Goal: Task Accomplishment & Management: Manage account settings

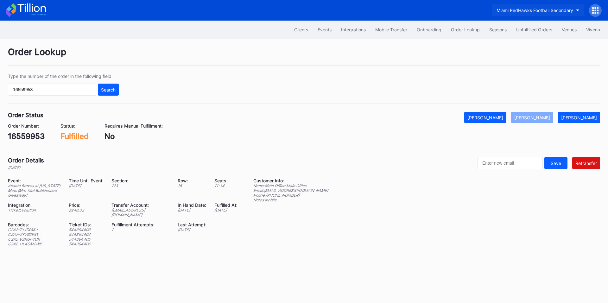
click at [522, 8] on div "Miami RedHawks Football Secondary" at bounding box center [535, 10] width 77 height 5
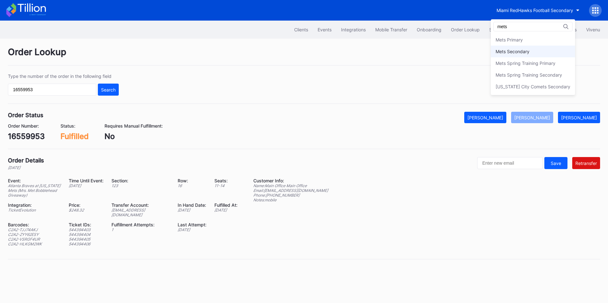
type input "mets"
click at [519, 49] on div "Mets Secondary" at bounding box center [513, 51] width 34 height 5
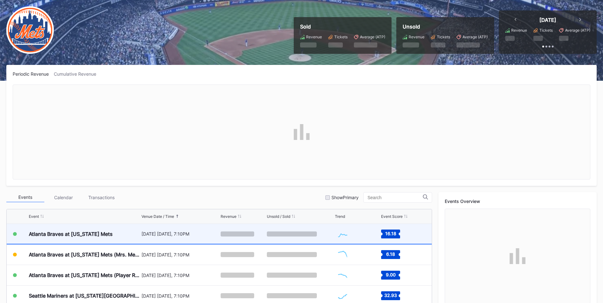
scroll to position [148, 0]
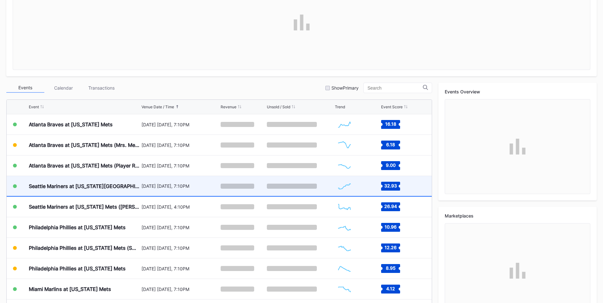
click at [166, 183] on div "August 15 Friday, 7:10PM" at bounding box center [181, 186] width 78 height 20
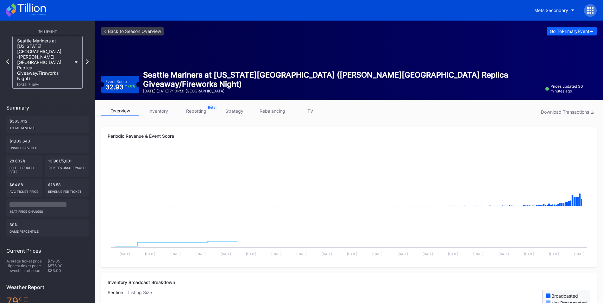
click at [155, 111] on link "inventory" at bounding box center [158, 111] width 38 height 10
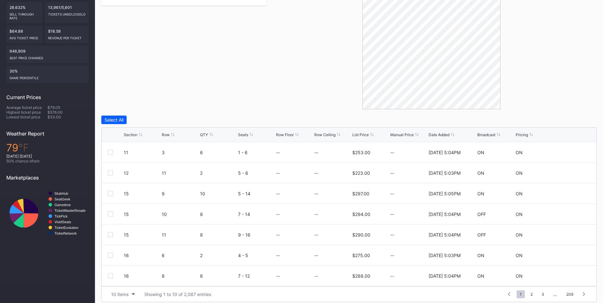
scroll to position [159, 0]
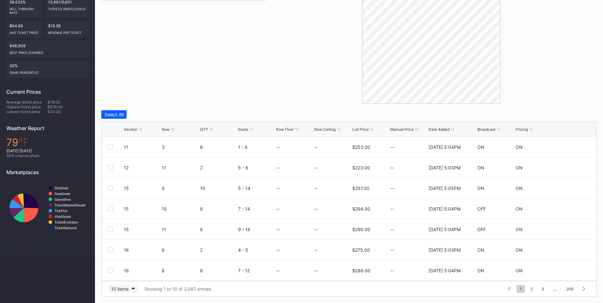
click at [115, 288] on div "10 items" at bounding box center [119, 288] width 17 height 5
click at [118, 276] on div "200 items" at bounding box center [123, 273] width 30 height 12
click at [171, 130] on div "Row" at bounding box center [180, 129] width 36 height 5
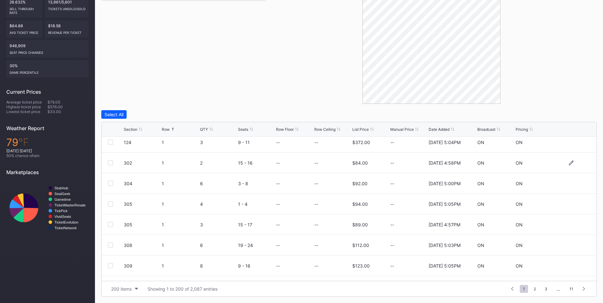
scroll to position [0, 0]
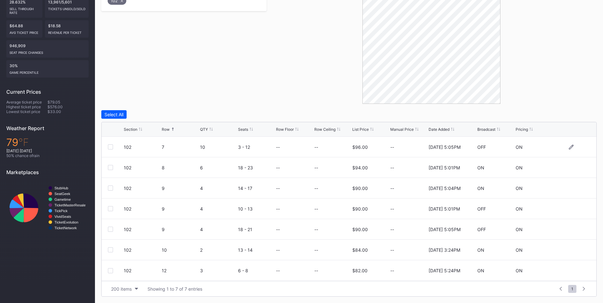
click at [110, 148] on div at bounding box center [110, 146] width 5 height 5
click at [580, 114] on div "Delete 1 Row" at bounding box center [581, 114] width 26 height 5
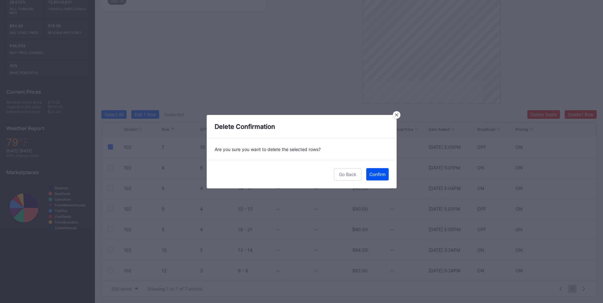
click at [376, 175] on div "Confirm" at bounding box center [378, 174] width 16 height 5
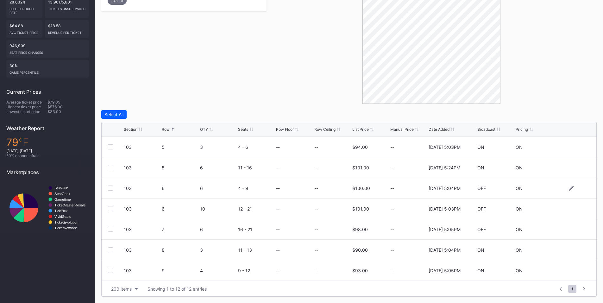
scroll to position [74, 0]
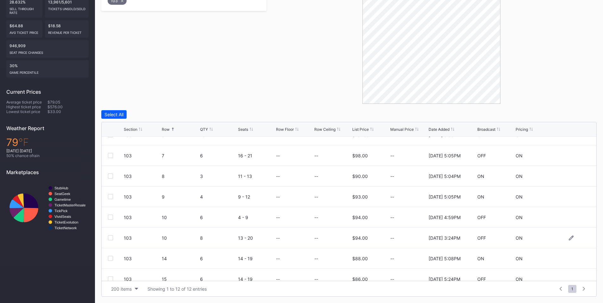
click at [110, 236] on div at bounding box center [110, 237] width 5 height 5
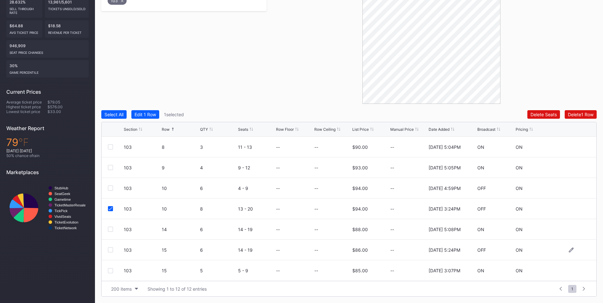
click at [111, 250] on div at bounding box center [110, 249] width 5 height 5
click at [576, 116] on div "Delete 2 Rows" at bounding box center [580, 114] width 28 height 5
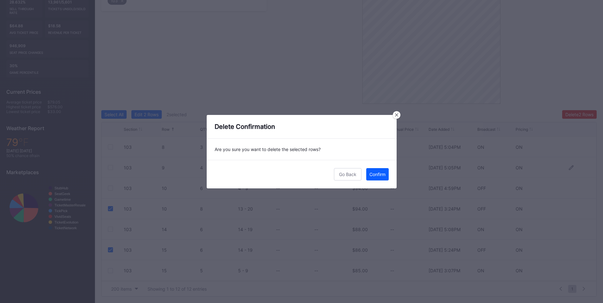
drag, startPoint x: 380, startPoint y: 172, endPoint x: 388, endPoint y: 169, distance: 8.7
click at [380, 172] on div "Confirm" at bounding box center [378, 174] width 16 height 5
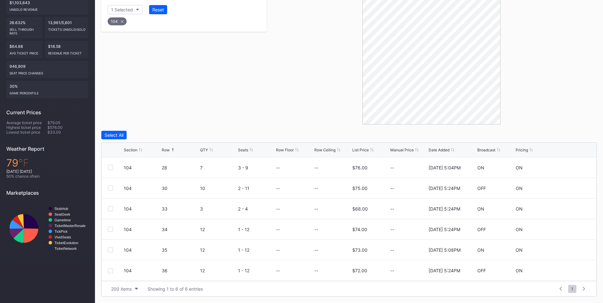
scroll to position [138, 0]
click at [110, 229] on div at bounding box center [110, 229] width 5 height 5
click at [112, 272] on div at bounding box center [110, 270] width 5 height 5
click at [587, 133] on div "Delete 2 Rows" at bounding box center [580, 134] width 28 height 5
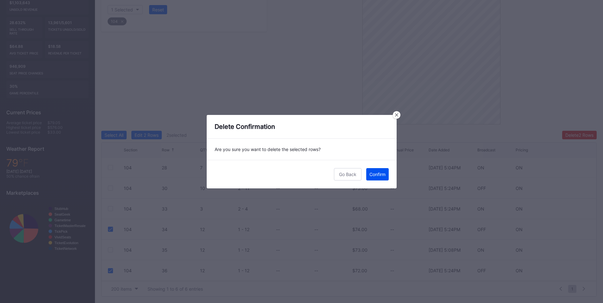
drag, startPoint x: 382, startPoint y: 174, endPoint x: 390, endPoint y: 170, distance: 9.6
click at [388, 171] on button "Confirm" at bounding box center [377, 174] width 22 height 12
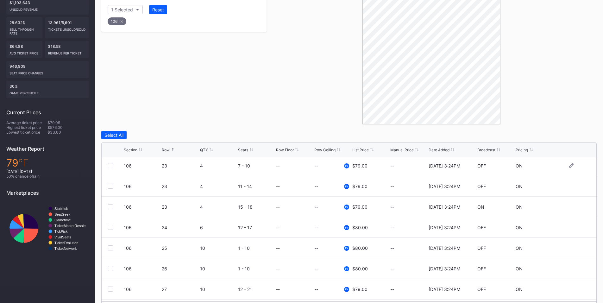
scroll to position [222, 0]
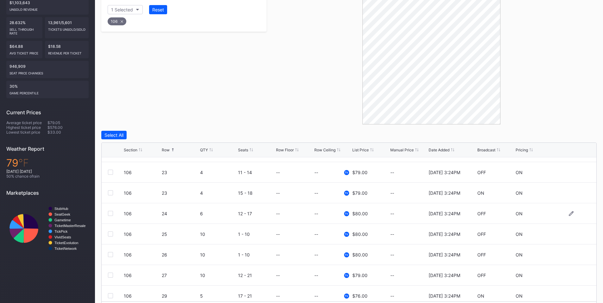
drag, startPoint x: 110, startPoint y: 215, endPoint x: 115, endPoint y: 219, distance: 6.1
click at [110, 215] on div at bounding box center [110, 213] width 5 height 5
click at [112, 235] on div at bounding box center [110, 233] width 5 height 5
click at [111, 254] on div at bounding box center [110, 254] width 5 height 5
click at [111, 275] on div at bounding box center [110, 275] width 5 height 5
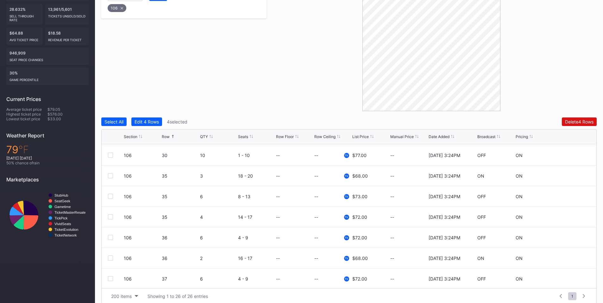
scroll to position [159, 0]
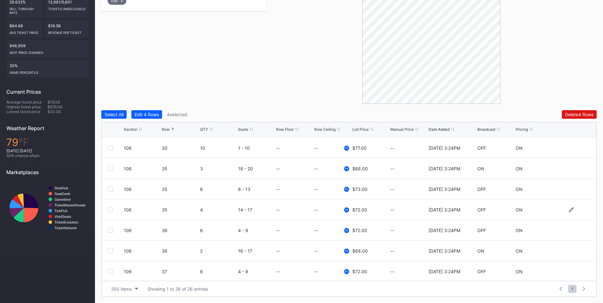
click at [110, 211] on div at bounding box center [110, 209] width 5 height 5
click at [111, 188] on div at bounding box center [110, 189] width 5 height 5
click at [109, 230] on div at bounding box center [110, 230] width 5 height 5
click at [577, 115] on div "Delete 7 Rows" at bounding box center [580, 114] width 28 height 5
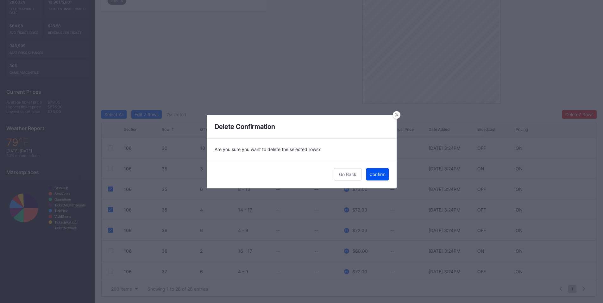
click at [383, 175] on div "Confirm" at bounding box center [378, 174] width 16 height 5
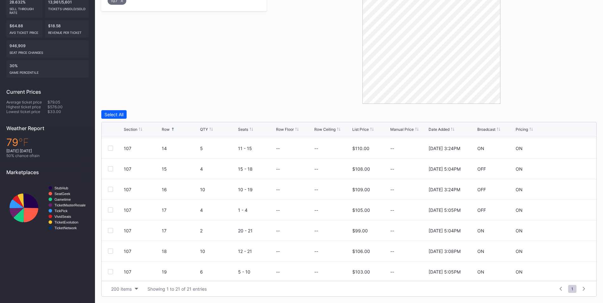
scroll to position [148, 0]
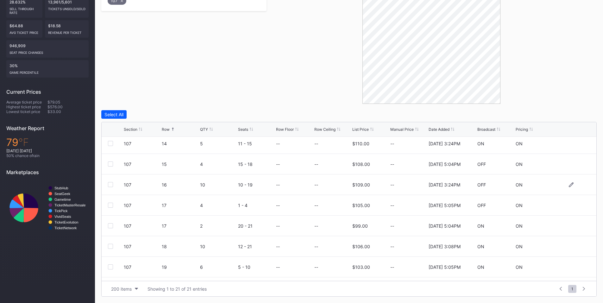
click at [108, 185] on div at bounding box center [110, 184] width 5 height 5
click at [587, 112] on div "Delete 1 Row" at bounding box center [581, 114] width 26 height 5
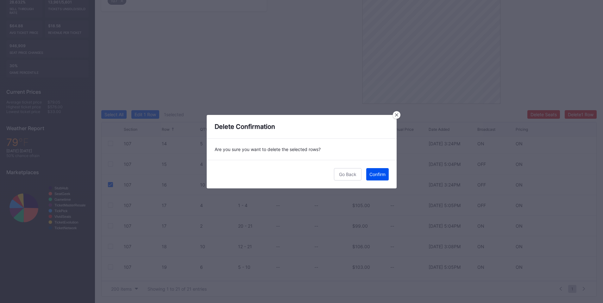
click at [371, 173] on div "Confirm" at bounding box center [378, 174] width 16 height 5
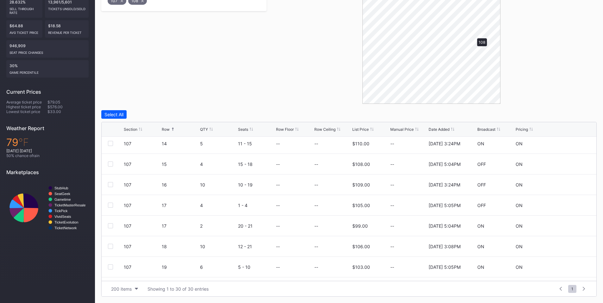
scroll to position [0, 0]
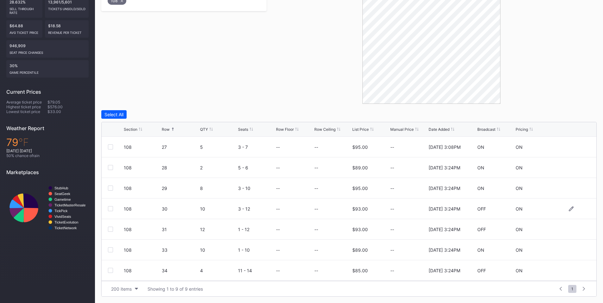
click at [110, 210] on div at bounding box center [110, 208] width 5 height 5
click at [109, 229] on div at bounding box center [110, 229] width 5 height 5
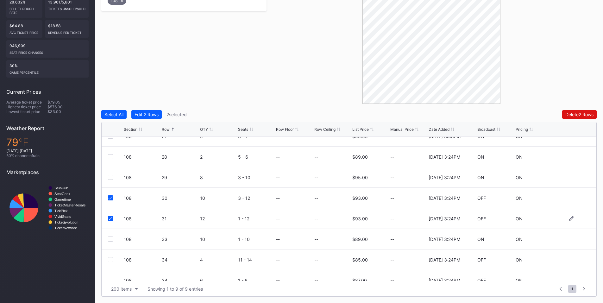
scroll to position [41, 0]
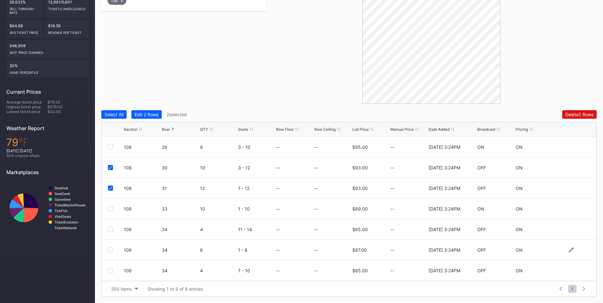
click at [109, 251] on div at bounding box center [110, 249] width 5 height 5
click at [110, 269] on div at bounding box center [110, 270] width 5 height 5
click at [581, 115] on div "Delete 4 Rows" at bounding box center [579, 114] width 29 height 5
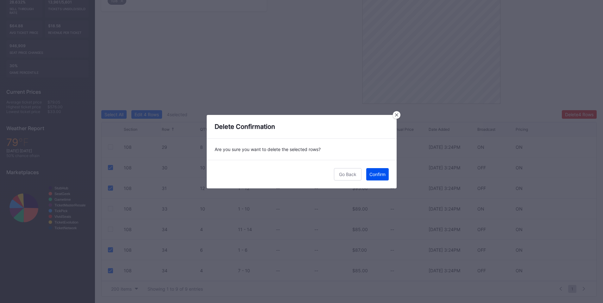
click at [374, 174] on div "Confirm" at bounding box center [378, 174] width 16 height 5
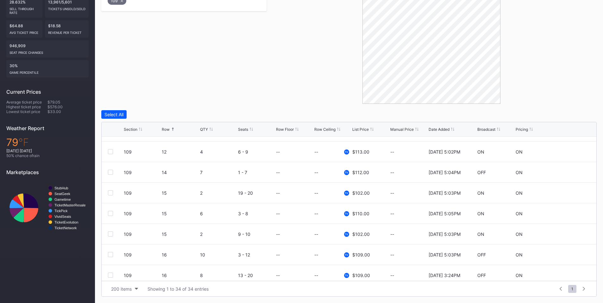
scroll to position [295, 0]
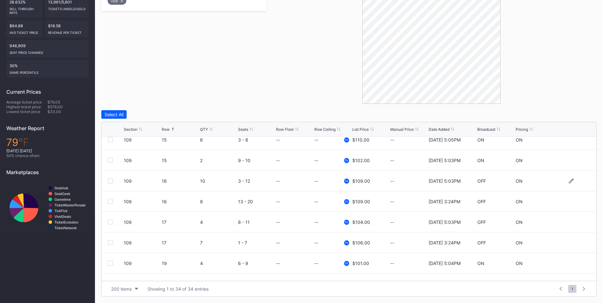
click at [109, 182] on div at bounding box center [110, 180] width 5 height 5
click at [111, 203] on div at bounding box center [110, 201] width 5 height 5
click at [111, 222] on div at bounding box center [110, 221] width 5 height 5
click at [111, 243] on div at bounding box center [110, 242] width 5 height 5
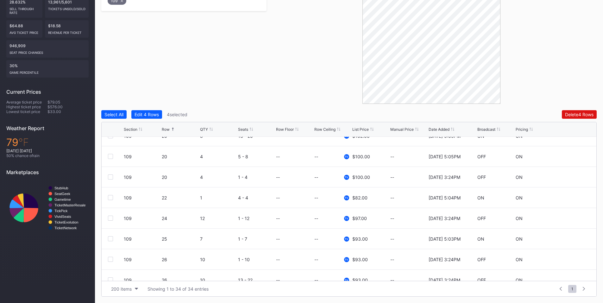
scroll to position [517, 0]
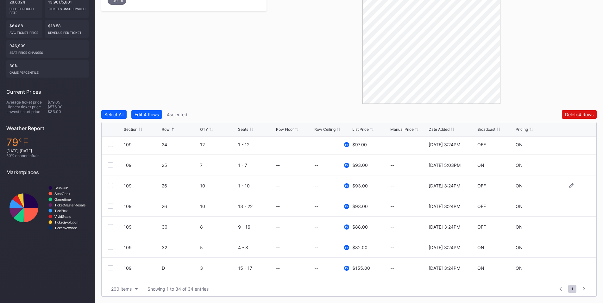
click at [108, 184] on div at bounding box center [110, 185] width 5 height 5
click at [112, 208] on div at bounding box center [110, 206] width 5 height 5
click at [111, 225] on div at bounding box center [110, 226] width 5 height 5
click at [576, 114] on div "Delete 7 Rows" at bounding box center [580, 114] width 28 height 5
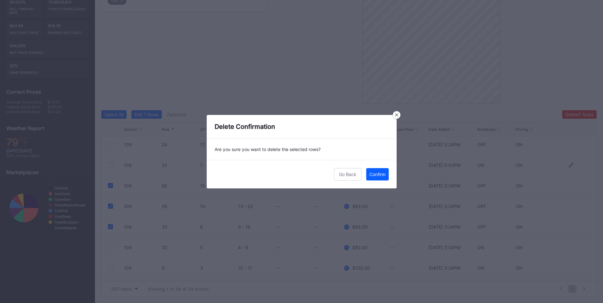
click at [385, 174] on div "Confirm" at bounding box center [378, 174] width 16 height 5
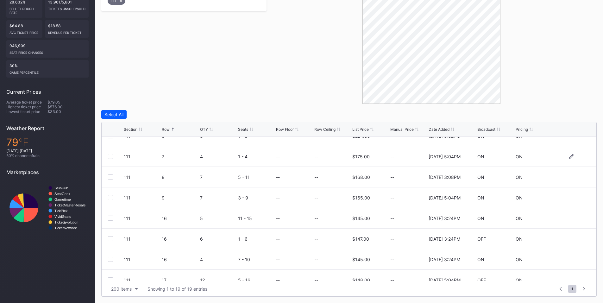
scroll to position [148, 0]
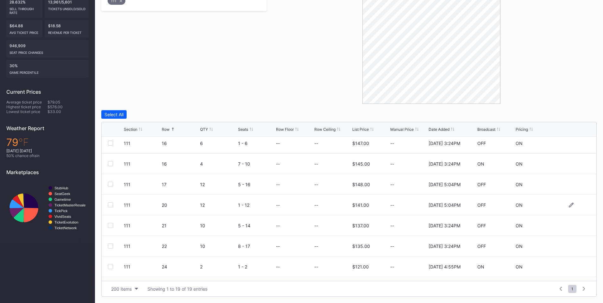
click at [111, 206] on div at bounding box center [110, 204] width 5 height 5
click at [111, 225] on div at bounding box center [110, 225] width 5 height 5
click at [111, 246] on div at bounding box center [110, 246] width 5 height 5
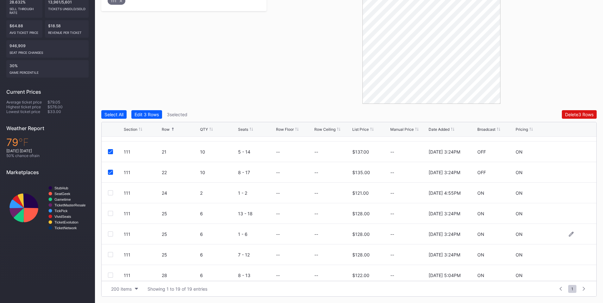
scroll to position [247, 0]
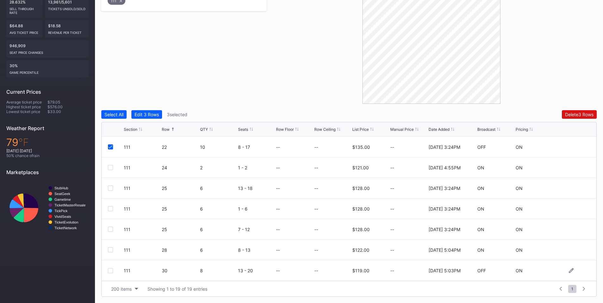
click at [112, 269] on div at bounding box center [110, 270] width 5 height 5
click at [579, 112] on div "Delete 4 Rows" at bounding box center [579, 114] width 29 height 5
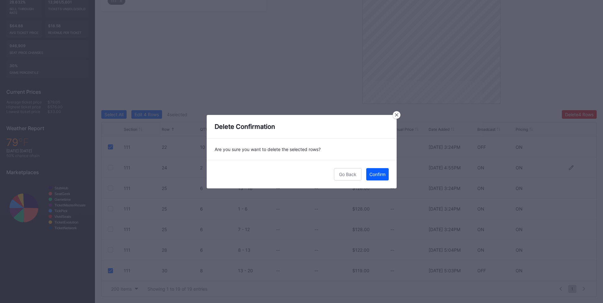
click at [379, 172] on div "Confirm" at bounding box center [378, 174] width 16 height 5
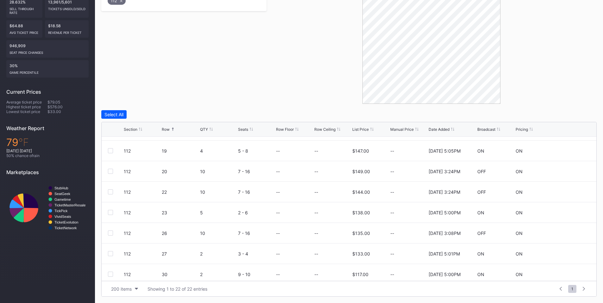
scroll to position [295, 0]
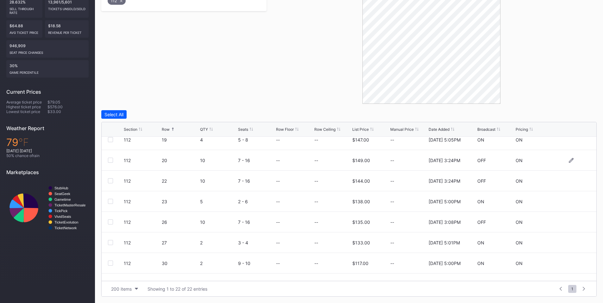
click at [111, 161] on div at bounding box center [110, 160] width 5 height 5
click at [111, 182] on div at bounding box center [110, 180] width 5 height 5
click at [587, 111] on button "Delete 2 Rows" at bounding box center [579, 114] width 35 height 9
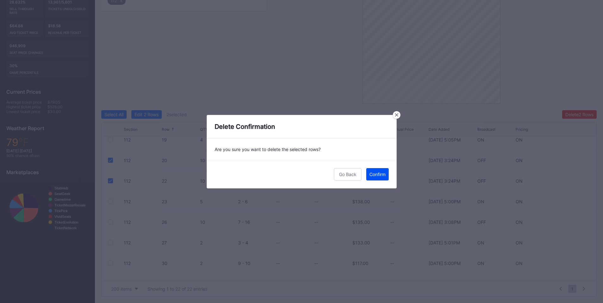
click at [381, 178] on button "Confirm" at bounding box center [377, 174] width 22 height 12
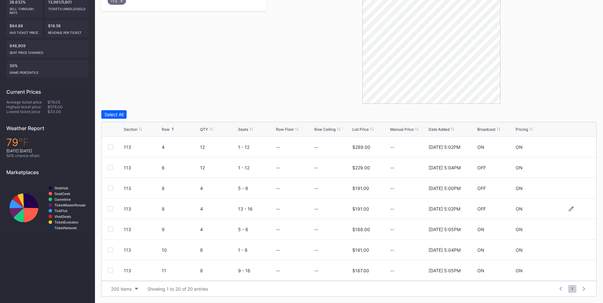
scroll to position [74, 0]
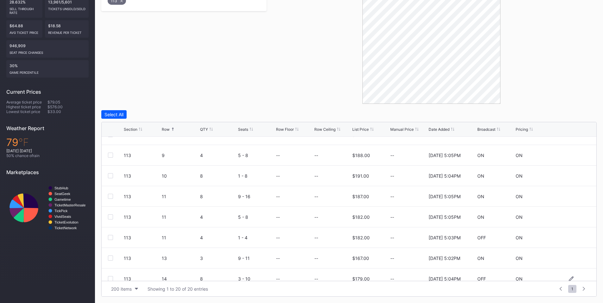
click at [110, 277] on div at bounding box center [110, 278] width 5 height 5
click at [110, 238] on div at bounding box center [110, 237] width 5 height 5
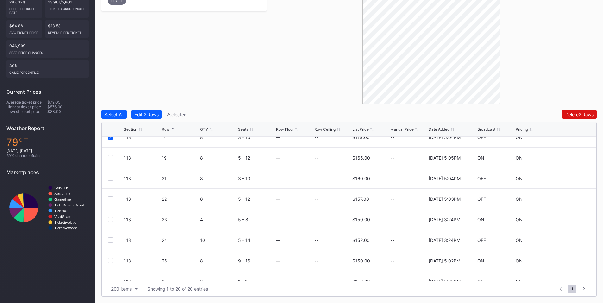
scroll to position [222, 0]
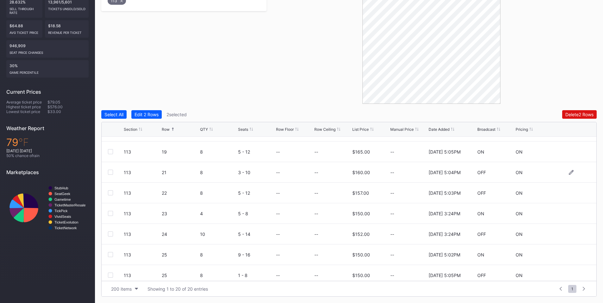
click at [110, 175] on div "113 21 8 3 - 10 -- -- $160.00 -- 11/25/2024 5:04PM OFF ON" at bounding box center [349, 172] width 495 height 21
click at [112, 172] on div at bounding box center [110, 172] width 5 height 5
click at [580, 113] on div "Delete 3 Rows" at bounding box center [579, 114] width 29 height 5
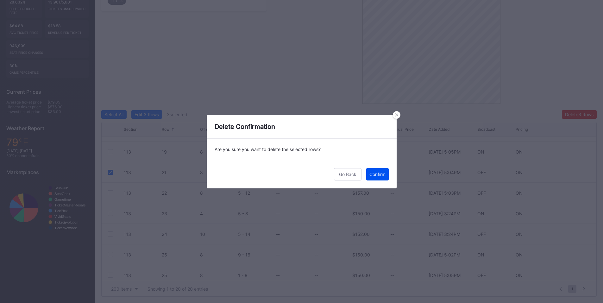
click at [377, 176] on div "Confirm" at bounding box center [378, 174] width 16 height 5
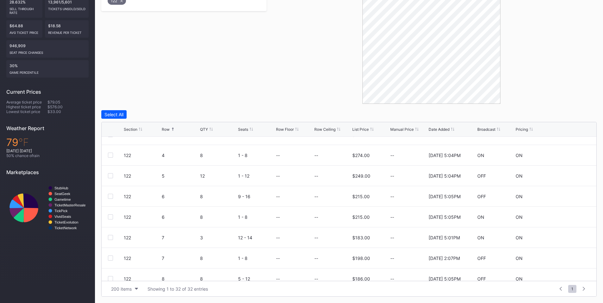
scroll to position [148, 0]
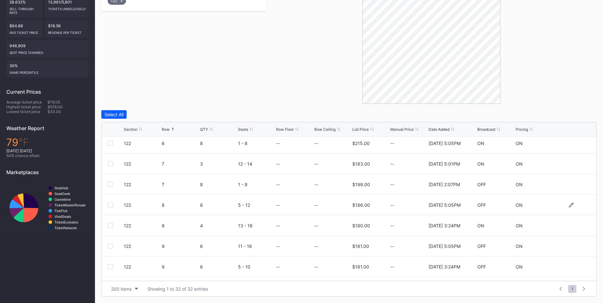
click at [108, 204] on div at bounding box center [110, 204] width 5 height 5
click at [109, 245] on div at bounding box center [110, 246] width 5 height 5
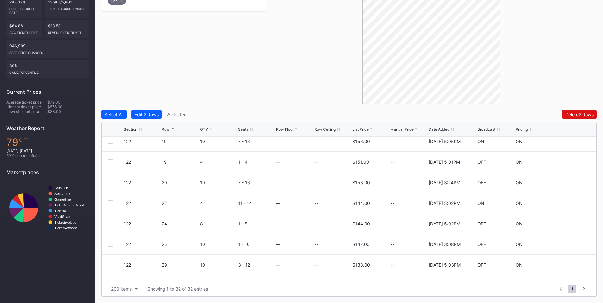
scroll to position [515, 0]
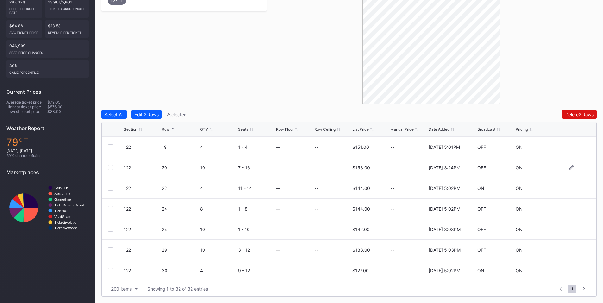
click at [111, 168] on div at bounding box center [110, 167] width 5 height 5
click at [573, 115] on div "Delete 3 Rows" at bounding box center [579, 114] width 29 height 5
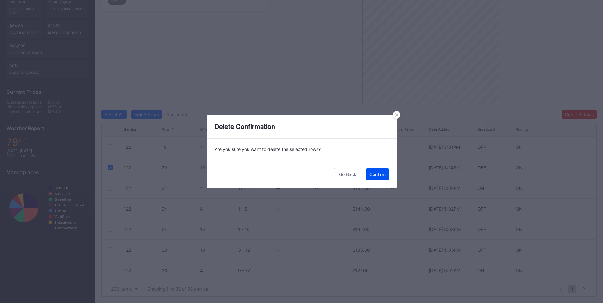
click at [380, 174] on div "Confirm" at bounding box center [378, 174] width 16 height 5
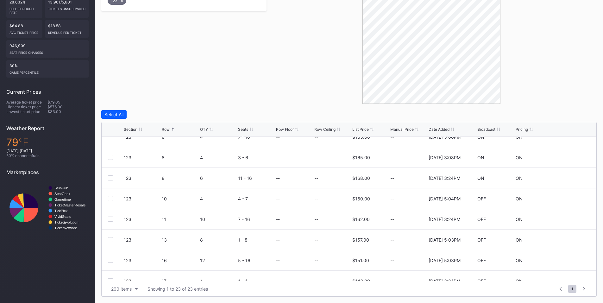
scroll to position [148, 0]
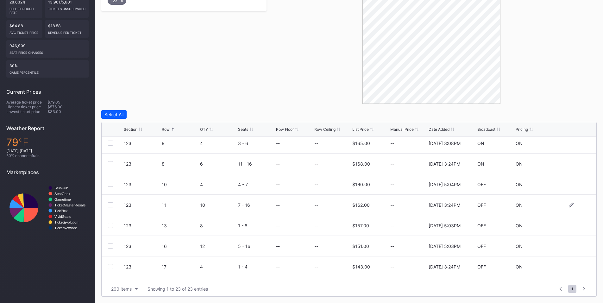
click at [110, 206] on div at bounding box center [110, 204] width 5 height 5
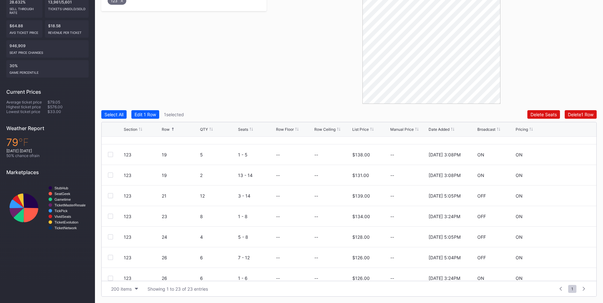
scroll to position [329, 0]
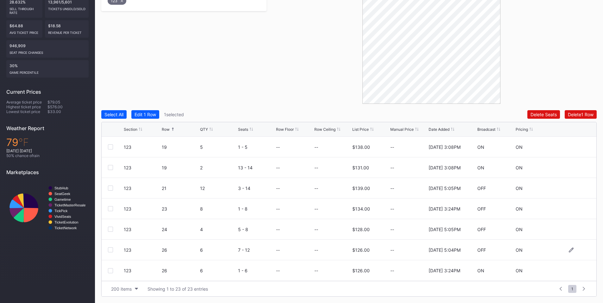
click at [108, 248] on div at bounding box center [110, 249] width 5 height 5
click at [573, 116] on div "Delete 2 Rows" at bounding box center [580, 114] width 28 height 5
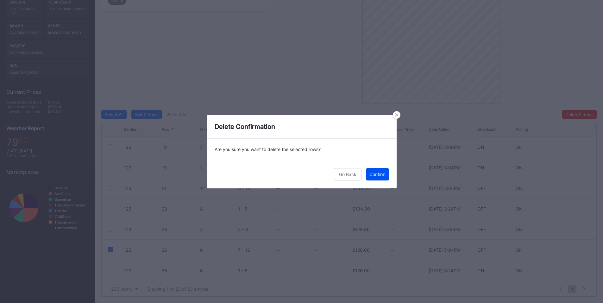
click at [377, 175] on div "Confirm" at bounding box center [378, 174] width 16 height 5
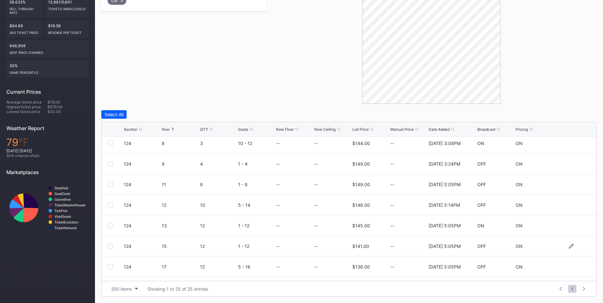
scroll to position [222, 0]
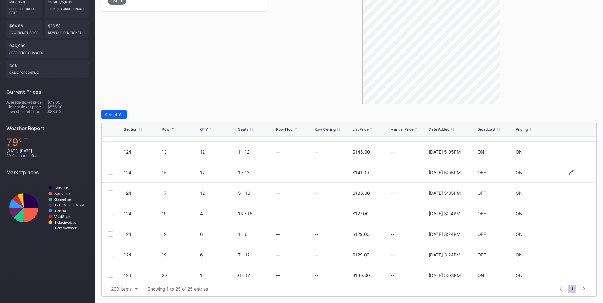
click at [111, 173] on div at bounding box center [110, 172] width 5 height 5
click at [110, 193] on div at bounding box center [110, 192] width 5 height 5
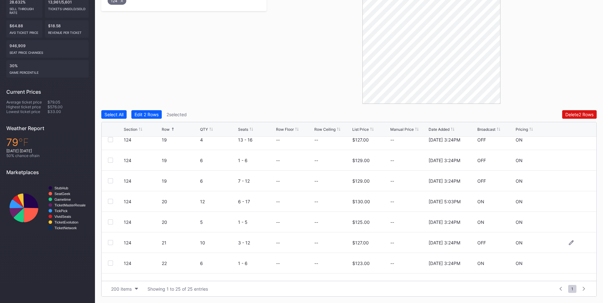
click at [111, 244] on div at bounding box center [110, 242] width 5 height 5
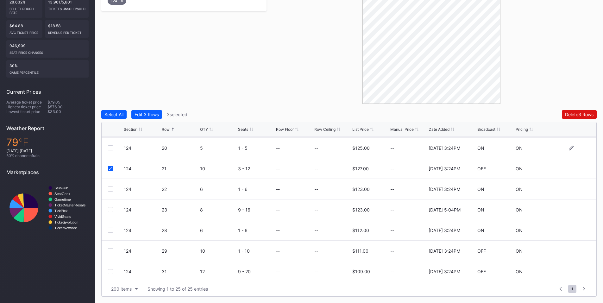
scroll to position [371, 0]
click at [109, 249] on div at bounding box center [110, 249] width 5 height 5
click at [572, 115] on div "Delete 4 Rows" at bounding box center [579, 114] width 29 height 5
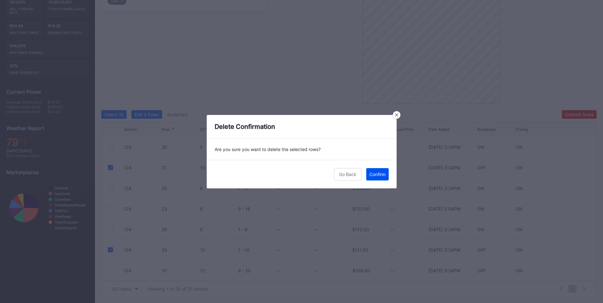
click at [375, 177] on button "Confirm" at bounding box center [377, 174] width 22 height 12
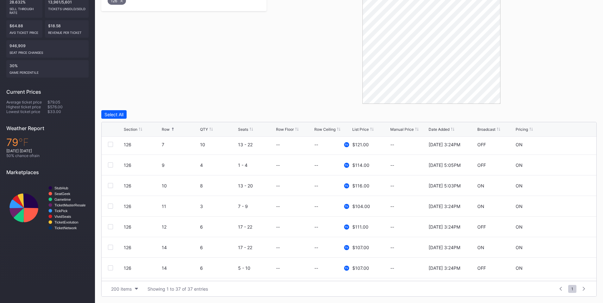
scroll to position [222, 0]
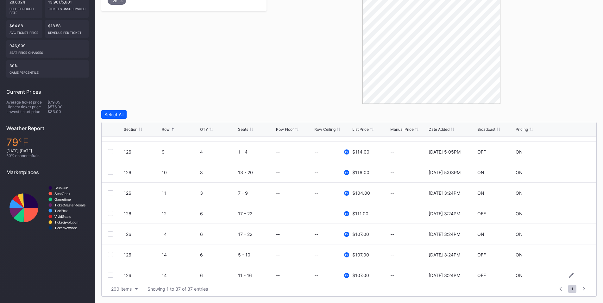
click at [111, 275] on div at bounding box center [110, 275] width 5 height 5
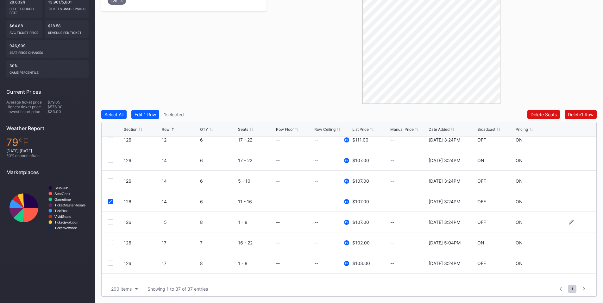
click at [110, 224] on div at bounding box center [110, 221] width 5 height 5
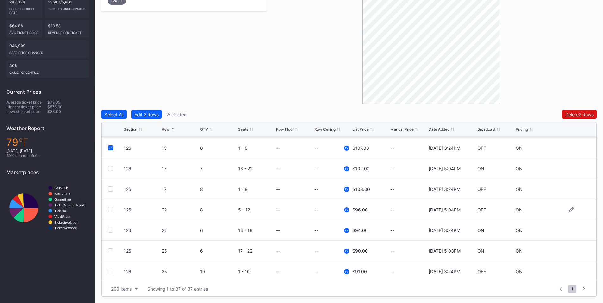
click at [107, 209] on div "126 22 8 5 - 12 -- -- TV $96.00 -- 11/25/2024 5:04PM OFF ON" at bounding box center [349, 210] width 495 height 21
click at [113, 208] on div at bounding box center [110, 209] width 5 height 5
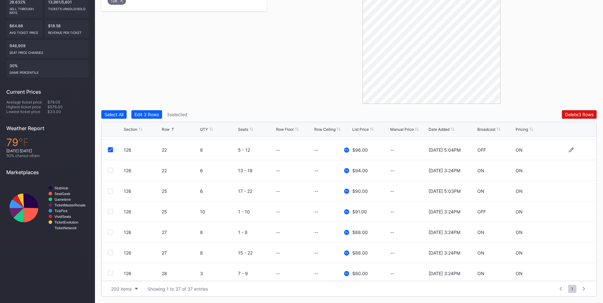
scroll to position [443, 0]
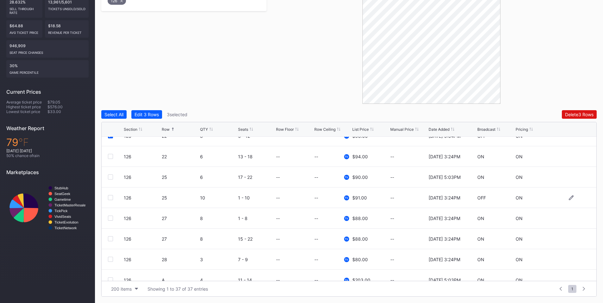
click at [110, 197] on div at bounding box center [110, 197] width 5 height 5
click at [572, 111] on button "Delete 4 Rows" at bounding box center [579, 114] width 35 height 9
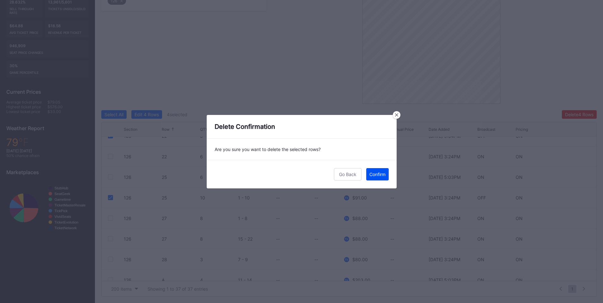
click at [370, 175] on div "Confirm" at bounding box center [378, 174] width 16 height 5
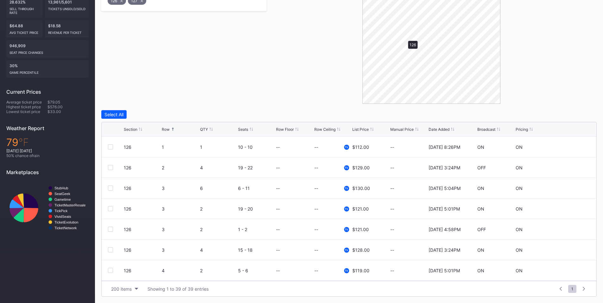
scroll to position [138, 0]
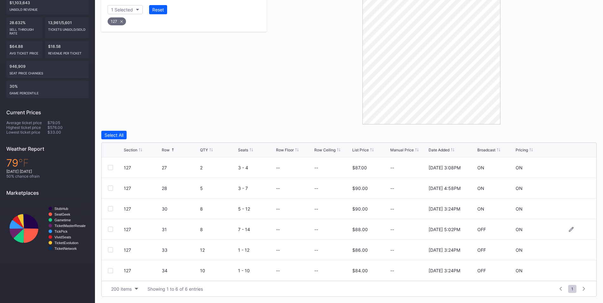
click at [113, 231] on div at bounding box center [110, 229] width 5 height 5
click at [111, 248] on div at bounding box center [110, 249] width 5 height 5
click at [111, 271] on div at bounding box center [110, 270] width 5 height 5
click at [574, 132] on button "Delete 3 Rows" at bounding box center [579, 135] width 35 height 9
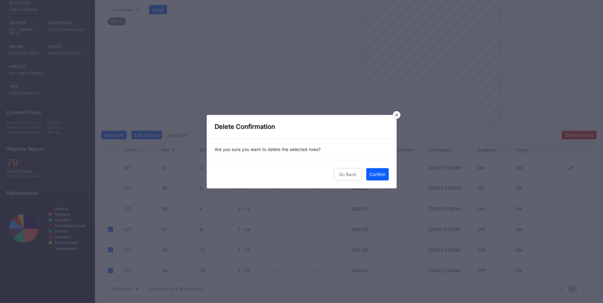
click at [375, 173] on div "Confirm" at bounding box center [378, 174] width 16 height 5
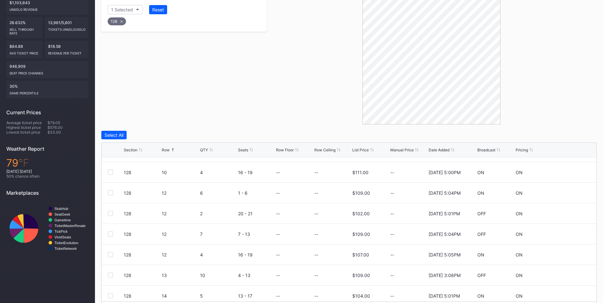
scroll to position [295, 0]
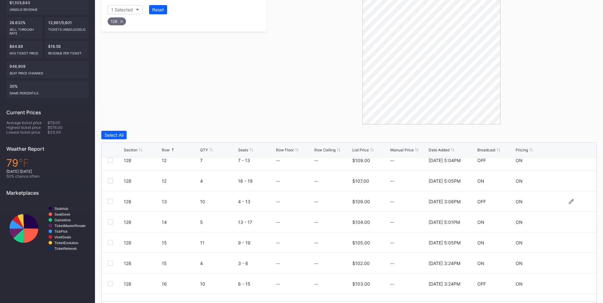
click at [113, 200] on div at bounding box center [116, 201] width 16 height 5
click at [112, 201] on div at bounding box center [110, 201] width 5 height 5
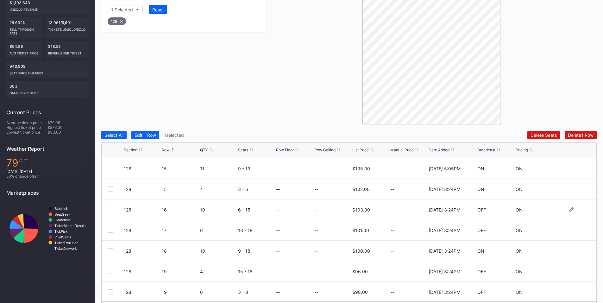
click at [108, 209] on div at bounding box center [110, 209] width 5 height 5
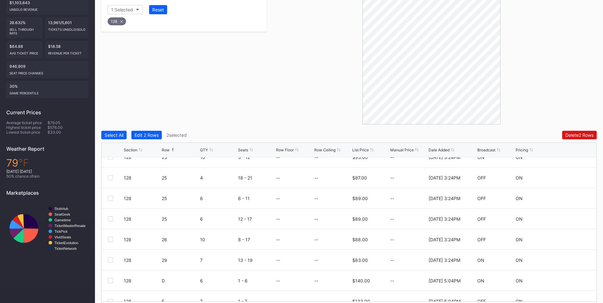
scroll to position [700, 0]
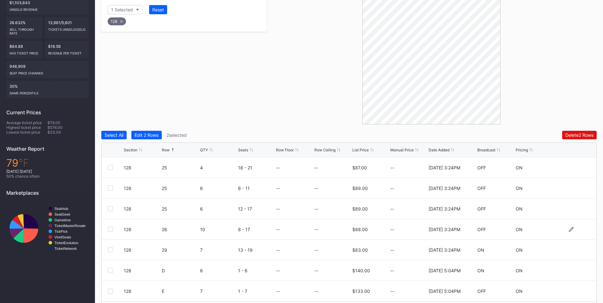
click at [112, 230] on div at bounding box center [110, 229] width 5 height 5
click at [110, 209] on div at bounding box center [110, 208] width 5 height 5
click at [567, 135] on div "Delete 4 Rows" at bounding box center [579, 134] width 29 height 5
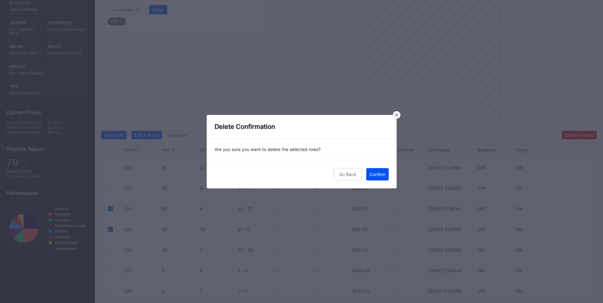
click at [378, 175] on div "Confirm" at bounding box center [378, 174] width 16 height 5
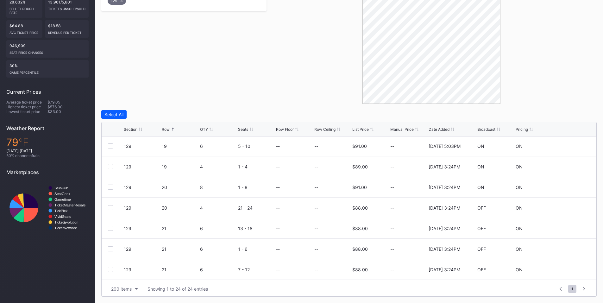
scroll to position [295, 0]
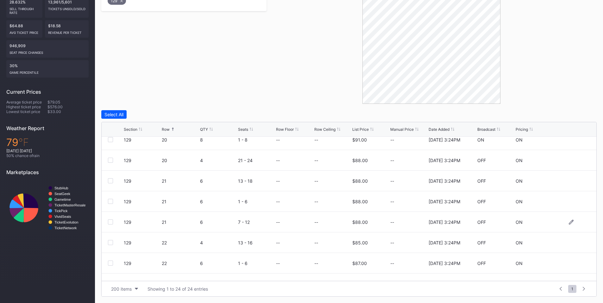
click at [110, 224] on div at bounding box center [110, 221] width 5 height 5
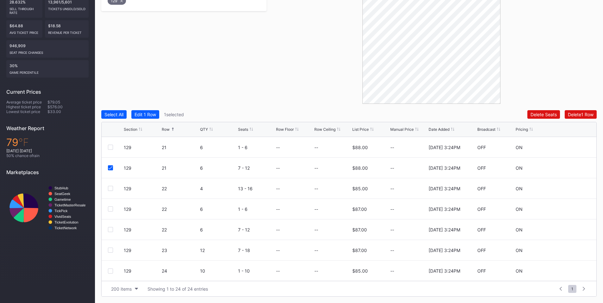
scroll to position [350, 0]
click at [112, 189] on div at bounding box center [110, 188] width 5 height 5
click at [111, 210] on div at bounding box center [110, 208] width 5 height 5
click at [110, 231] on div at bounding box center [110, 229] width 5 height 5
click at [111, 250] on div at bounding box center [110, 249] width 5 height 5
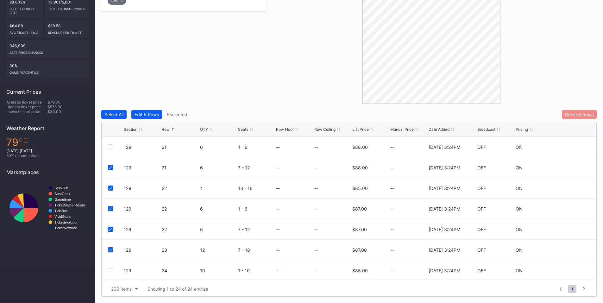
click at [583, 116] on div "Delete 5 Rows" at bounding box center [579, 114] width 29 height 5
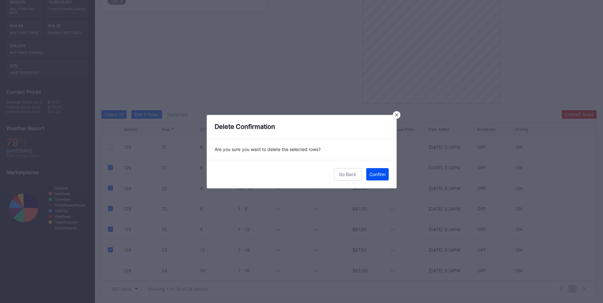
click at [379, 179] on button "Confirm" at bounding box center [377, 174] width 22 height 12
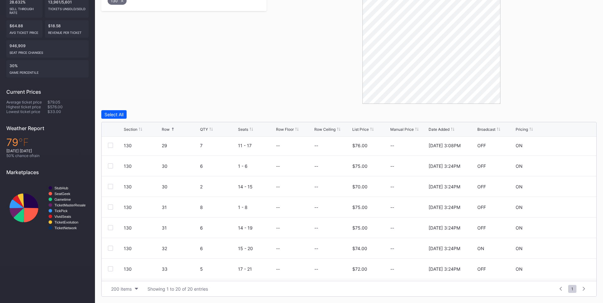
scroll to position [268, 0]
click at [110, 250] on div at bounding box center [110, 249] width 5 height 5
drag, startPoint x: 110, startPoint y: 271, endPoint x: 115, endPoint y: 269, distance: 5.6
click at [110, 270] on div at bounding box center [110, 270] width 5 height 5
click at [575, 116] on div "Delete 2 Rows" at bounding box center [580, 114] width 28 height 5
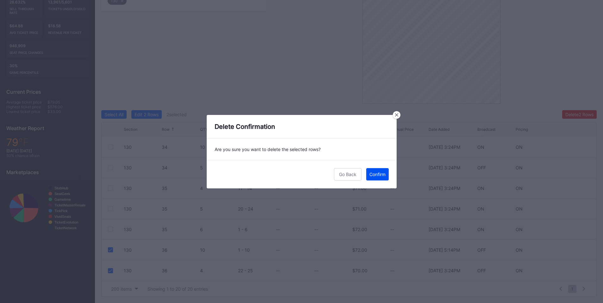
click at [383, 177] on div "Confirm" at bounding box center [378, 174] width 16 height 5
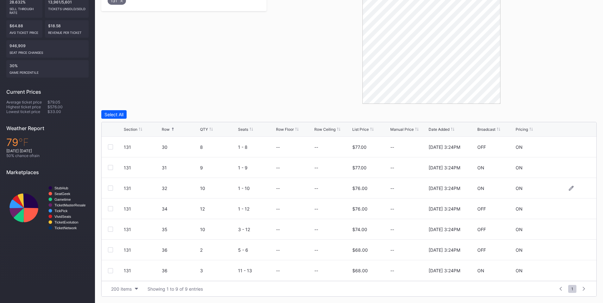
scroll to position [0, 0]
click at [111, 167] on div at bounding box center [110, 167] width 5 height 5
click at [573, 113] on div "Delete 1 Row" at bounding box center [581, 114] width 26 height 5
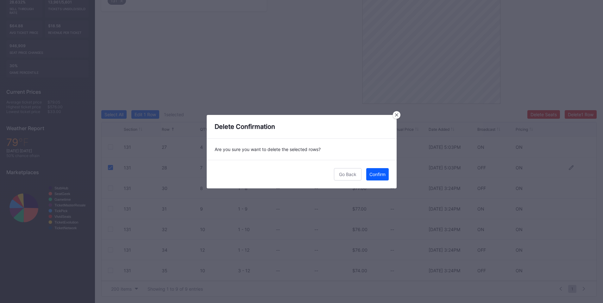
click at [383, 174] on div "Confirm" at bounding box center [378, 174] width 16 height 5
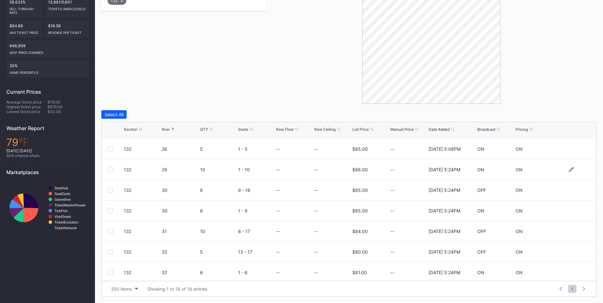
scroll to position [74, 0]
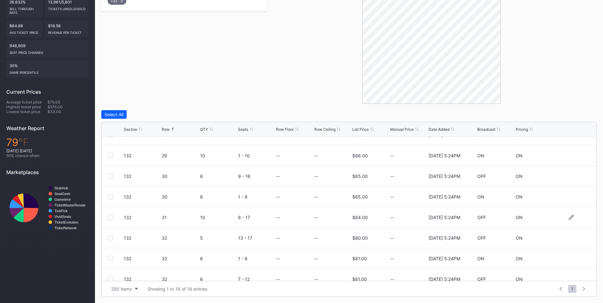
click at [112, 217] on div at bounding box center [110, 217] width 5 height 5
click at [111, 174] on div at bounding box center [110, 176] width 5 height 5
click at [575, 117] on div "Delete 2 Rows" at bounding box center [580, 114] width 28 height 5
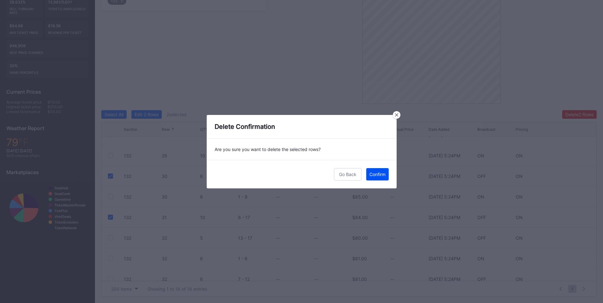
click at [372, 174] on div "Confirm" at bounding box center [378, 174] width 16 height 5
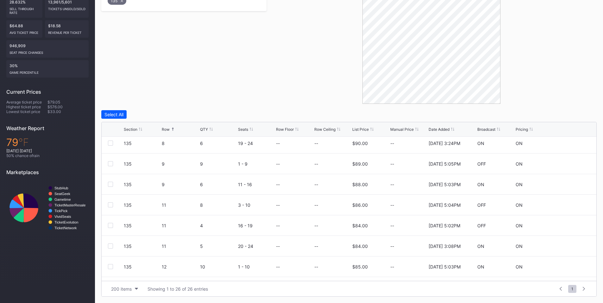
scroll to position [222, 0]
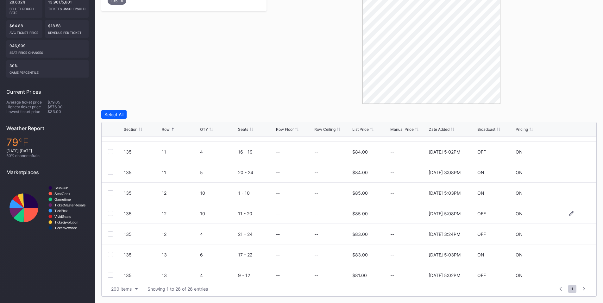
click at [112, 215] on div at bounding box center [110, 213] width 5 height 5
click at [111, 233] on div at bounding box center [110, 233] width 5 height 5
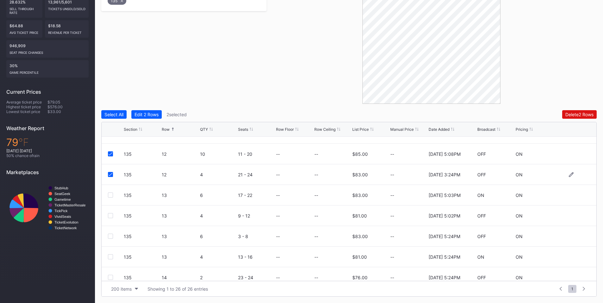
scroll to position [296, 0]
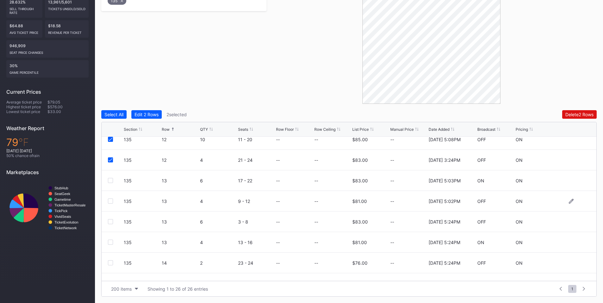
click at [111, 202] on div at bounding box center [110, 201] width 5 height 5
click at [111, 221] on div at bounding box center [110, 221] width 5 height 5
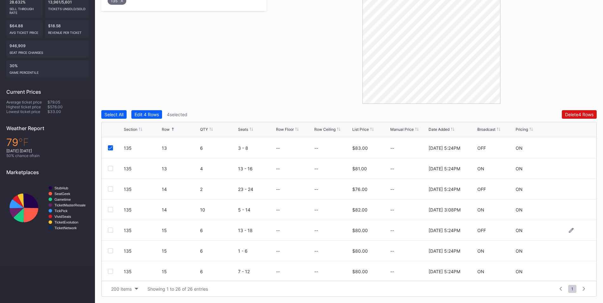
scroll to position [391, 0]
click at [109, 272] on div at bounding box center [110, 270] width 5 height 5
click at [110, 210] on div at bounding box center [110, 208] width 5 height 5
click at [573, 113] on div "Delete 6 Rows" at bounding box center [579, 114] width 29 height 5
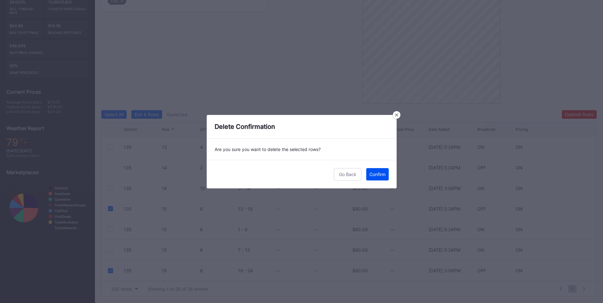
click at [382, 176] on div "Confirm" at bounding box center [378, 174] width 16 height 5
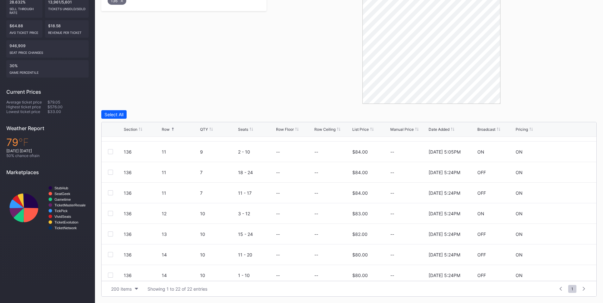
scroll to position [295, 0]
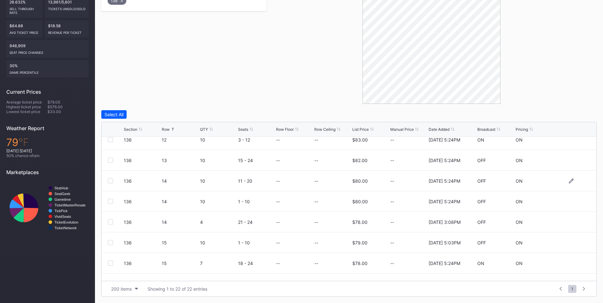
click at [112, 180] on div at bounding box center [110, 180] width 5 height 5
click at [112, 202] on div at bounding box center [110, 201] width 5 height 5
click at [110, 221] on div at bounding box center [110, 221] width 5 height 5
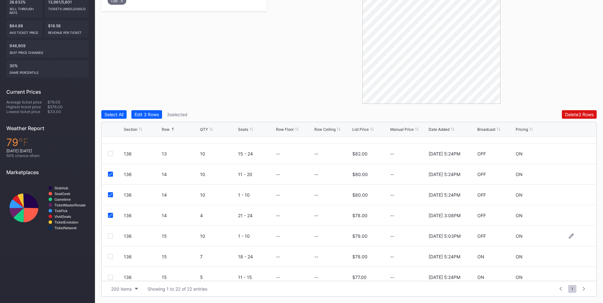
scroll to position [309, 0]
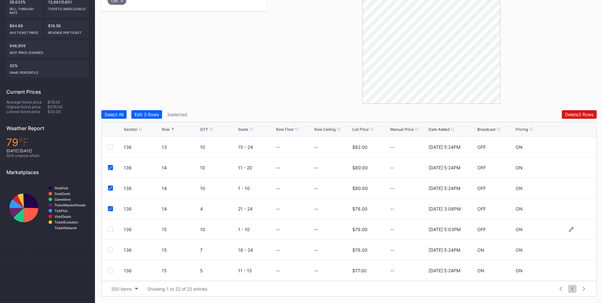
click at [111, 231] on div at bounding box center [110, 229] width 5 height 5
click at [566, 116] on div "Delete 4 Rows" at bounding box center [579, 114] width 29 height 5
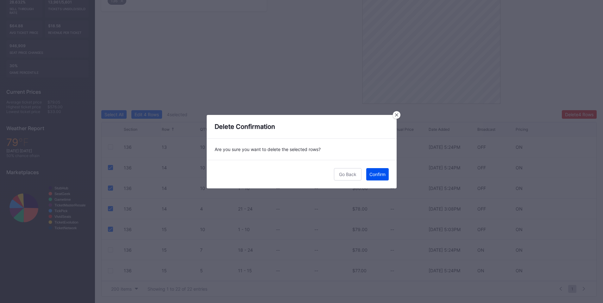
click at [376, 175] on div "Confirm" at bounding box center [378, 174] width 16 height 5
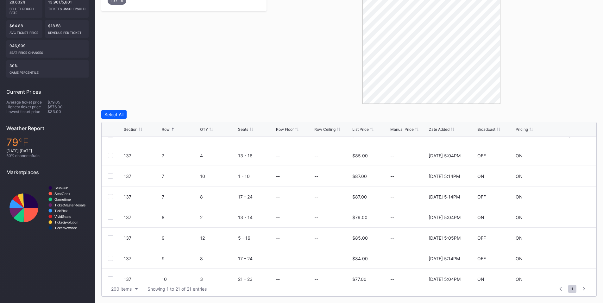
scroll to position [148, 0]
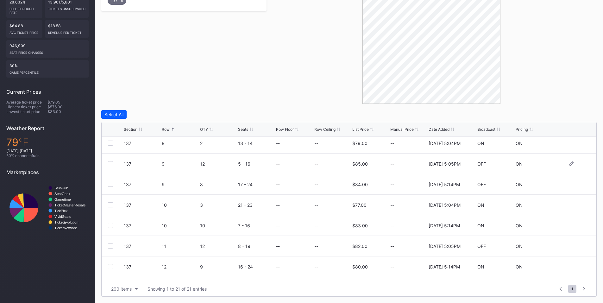
click at [111, 163] on div at bounding box center [110, 163] width 5 height 5
click at [109, 183] on div at bounding box center [110, 184] width 5 height 5
click at [562, 114] on button "Delete 2 Rows" at bounding box center [579, 114] width 35 height 9
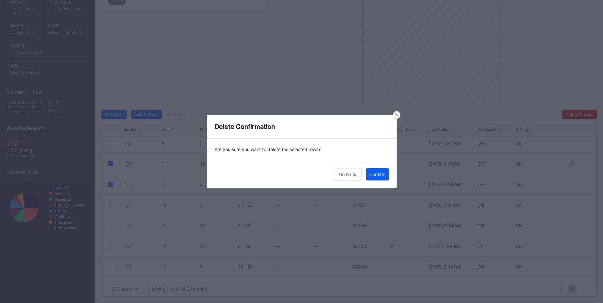
drag, startPoint x: 371, startPoint y: 173, endPoint x: 428, endPoint y: 159, distance: 58.4
click at [371, 173] on div "Confirm" at bounding box center [378, 174] width 16 height 5
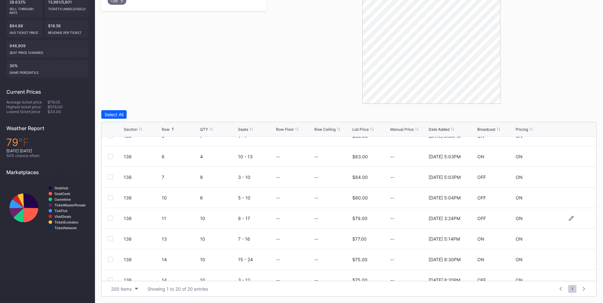
scroll to position [148, 0]
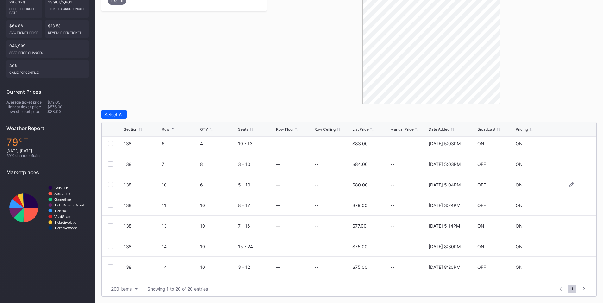
click at [106, 185] on div "138 10 6 5 - 10 -- -- $80.00 -- 11/25/2024 5:04PM OFF ON" at bounding box center [349, 184] width 495 height 21
click at [108, 185] on div "138 10 6 5 - 10 -- -- $80.00 -- 11/25/2024 5:04PM OFF ON" at bounding box center [349, 184] width 495 height 21
click at [110, 187] on div at bounding box center [110, 184] width 5 height 5
click at [110, 206] on div at bounding box center [110, 205] width 5 height 5
click at [112, 263] on div "138 14 10 3 - 12 -- -- $75.00 -- 7/22/2025 8:20PM OFF ON" at bounding box center [349, 267] width 495 height 21
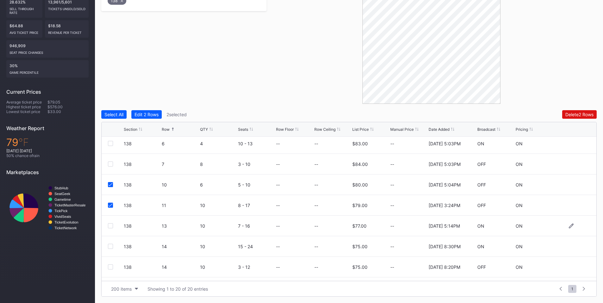
scroll to position [222, 0]
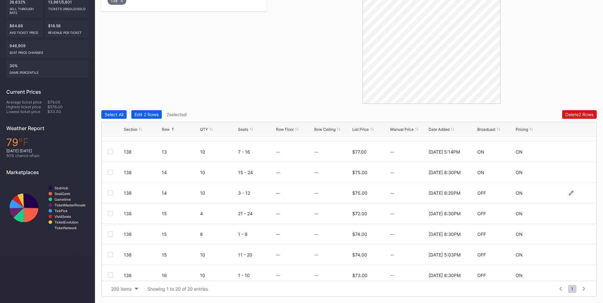
click at [112, 192] on div at bounding box center [110, 192] width 5 height 5
click at [576, 115] on div "Delete 3 Rows" at bounding box center [579, 114] width 29 height 5
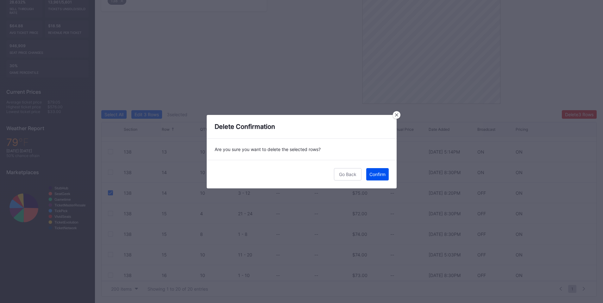
click at [378, 174] on div "Confirm" at bounding box center [378, 174] width 16 height 5
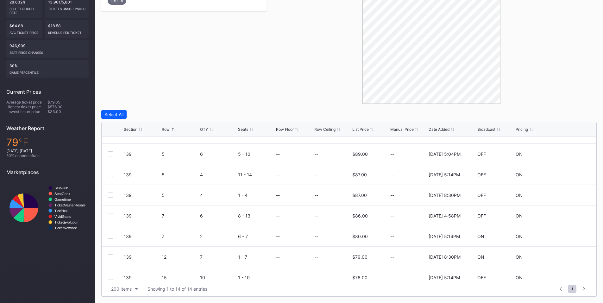
scroll to position [144, 0]
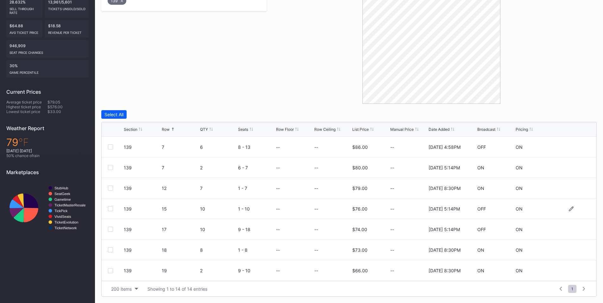
click at [109, 208] on div at bounding box center [110, 208] width 5 height 5
click at [112, 227] on div at bounding box center [110, 229] width 5 height 5
click at [570, 117] on button "Delete 2 Rows" at bounding box center [579, 114] width 35 height 9
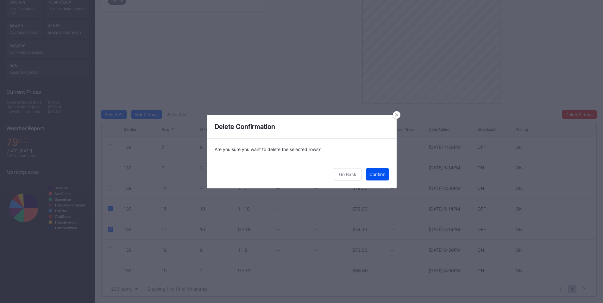
click at [372, 176] on div "Confirm" at bounding box center [378, 174] width 16 height 5
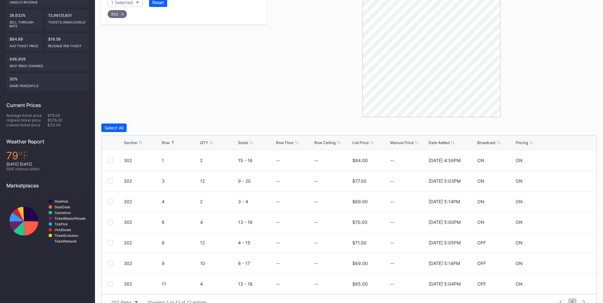
scroll to position [159, 0]
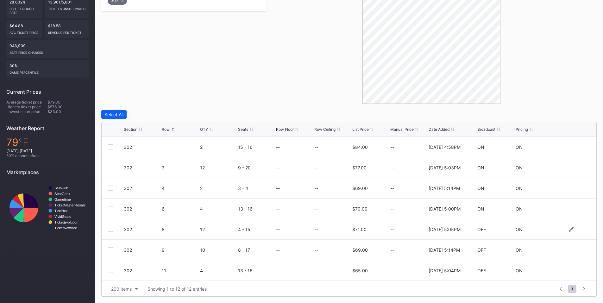
click at [111, 231] on div at bounding box center [110, 229] width 5 height 5
click at [110, 251] on div at bounding box center [110, 249] width 5 height 5
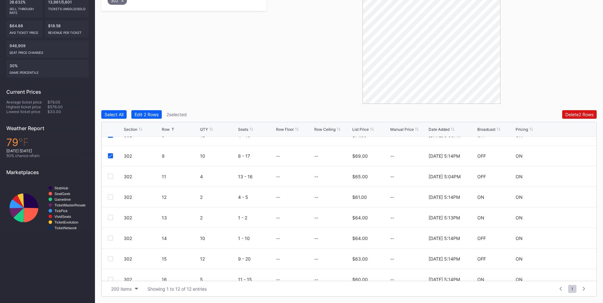
scroll to position [103, 0]
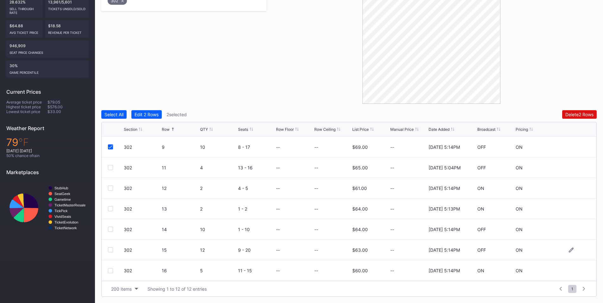
click at [111, 250] on div at bounding box center [110, 249] width 5 height 5
click at [577, 117] on button "Delete 3 Rows" at bounding box center [579, 114] width 35 height 9
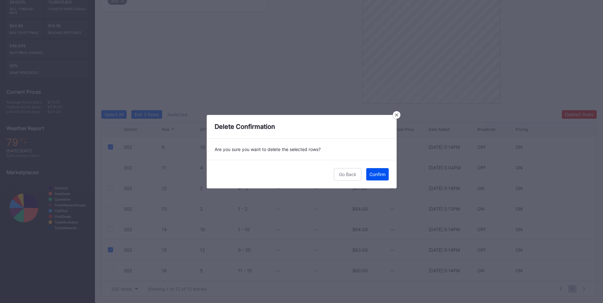
click at [378, 175] on div "Confirm" at bounding box center [378, 174] width 16 height 5
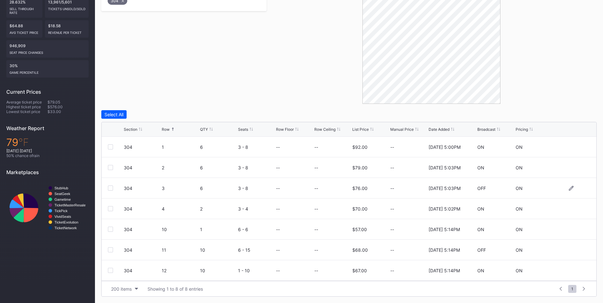
scroll to position [21, 0]
click at [112, 229] on div at bounding box center [110, 229] width 5 height 5
click at [111, 270] on div at bounding box center [110, 270] width 5 height 5
click at [587, 112] on div "Delete 2 Rows" at bounding box center [580, 114] width 28 height 5
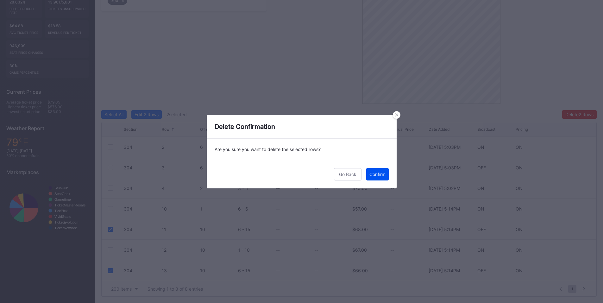
click at [380, 170] on button "Confirm" at bounding box center [377, 174] width 22 height 12
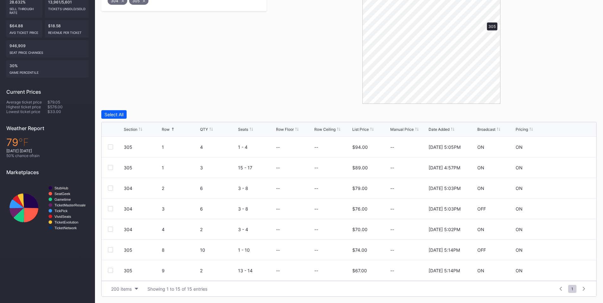
scroll to position [0, 0]
click at [111, 189] on div at bounding box center [110, 188] width 5 height 5
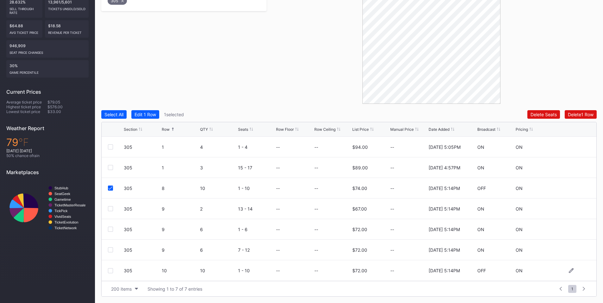
click at [111, 271] on div at bounding box center [110, 270] width 5 height 5
click at [576, 116] on div "Delete 2 Rows" at bounding box center [580, 114] width 28 height 5
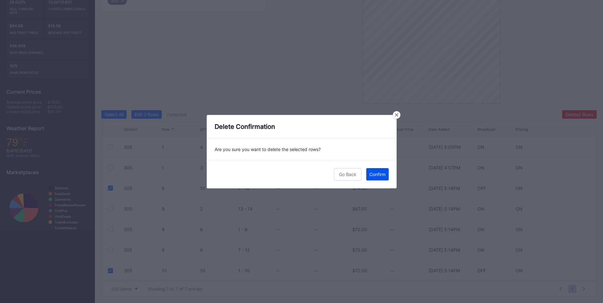
click at [384, 177] on div "Confirm" at bounding box center [378, 174] width 16 height 5
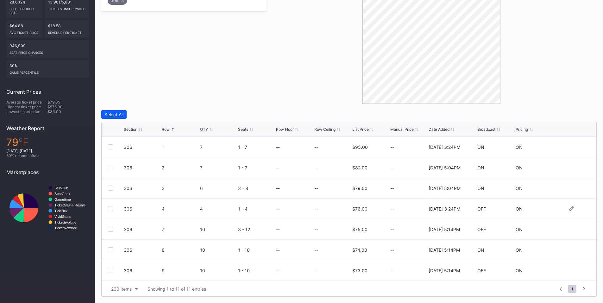
scroll to position [74, 0]
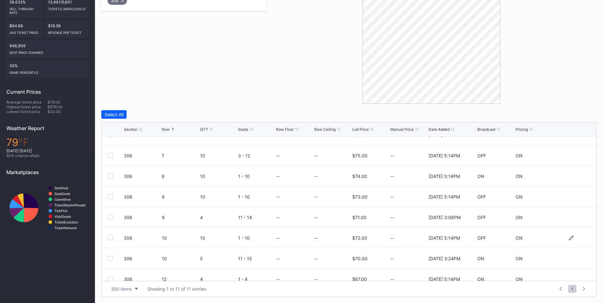
click at [113, 238] on div at bounding box center [116, 237] width 16 height 5
click at [110, 239] on div at bounding box center [110, 237] width 5 height 5
click at [569, 114] on div "Delete 1 Row" at bounding box center [581, 114] width 26 height 5
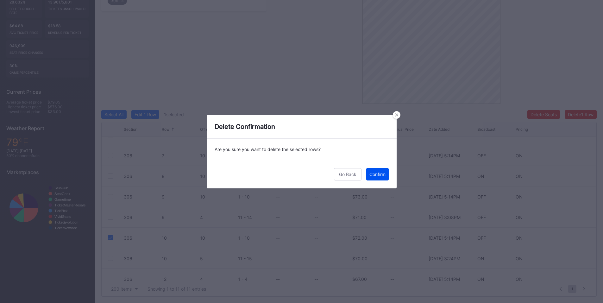
click at [382, 180] on button "Confirm" at bounding box center [377, 174] width 22 height 12
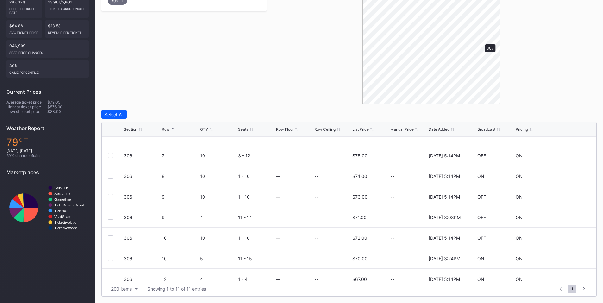
scroll to position [0, 0]
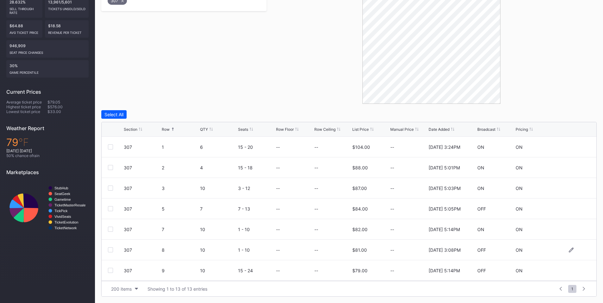
click at [107, 251] on div "307 8 10 1 - 10 -- -- $81.00 -- 4/1/2025 3:08PM OFF ON" at bounding box center [349, 250] width 495 height 21
click at [111, 250] on div at bounding box center [110, 249] width 5 height 5
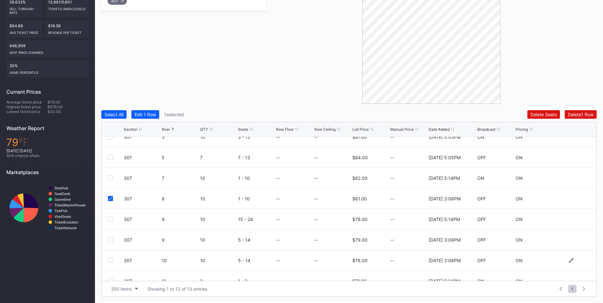
scroll to position [74, 0]
click at [111, 194] on div at bounding box center [110, 196] width 5 height 5
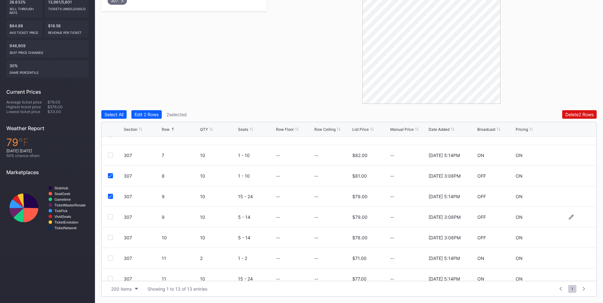
click at [111, 217] on div at bounding box center [110, 216] width 5 height 5
click at [568, 114] on div "Delete 3 Rows" at bounding box center [579, 114] width 29 height 5
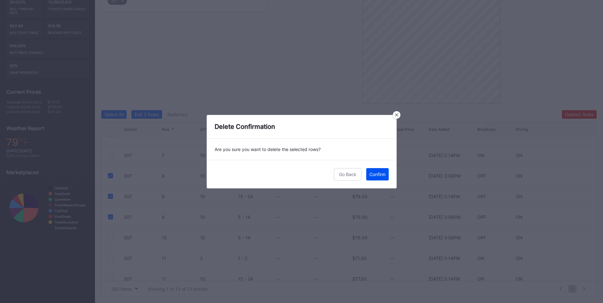
click at [375, 172] on div "Confirm" at bounding box center [378, 174] width 16 height 5
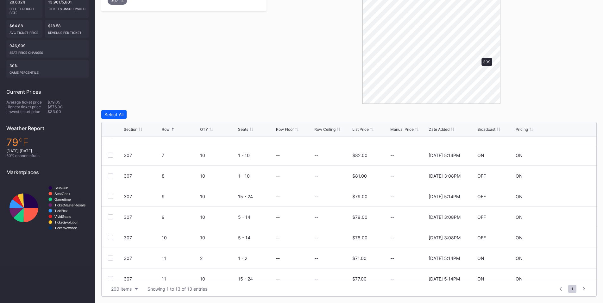
scroll to position [0, 0]
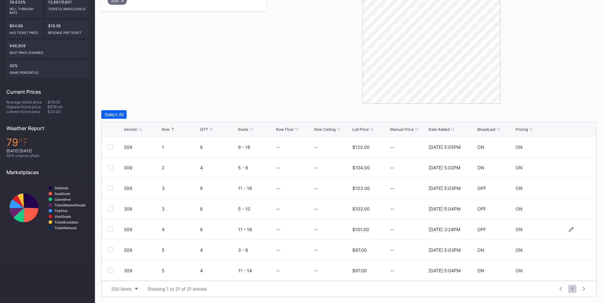
click at [113, 229] on div at bounding box center [110, 229] width 5 height 5
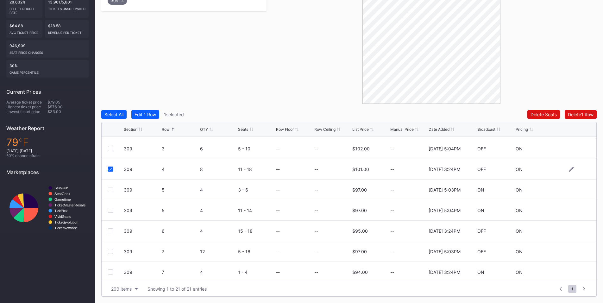
scroll to position [74, 0]
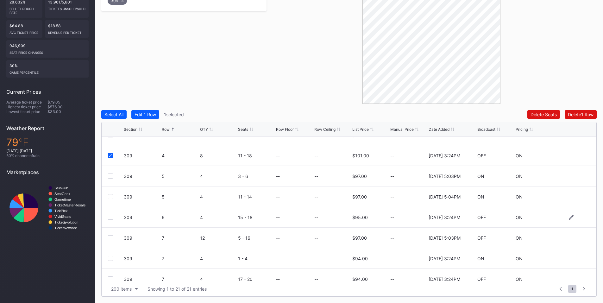
click at [109, 217] on div at bounding box center [110, 217] width 5 height 5
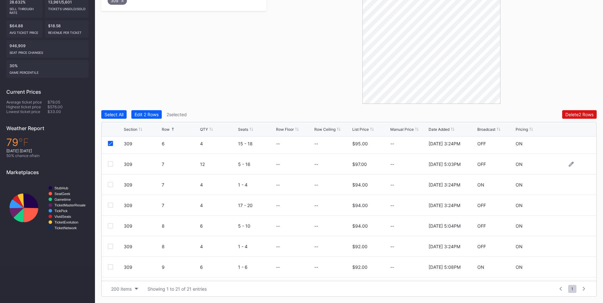
click at [111, 165] on div at bounding box center [110, 164] width 5 height 5
click at [585, 117] on button "Delete 3 Rows" at bounding box center [579, 114] width 35 height 9
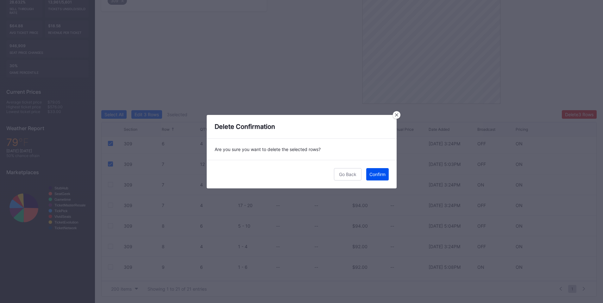
click at [387, 174] on button "Confirm" at bounding box center [377, 174] width 22 height 12
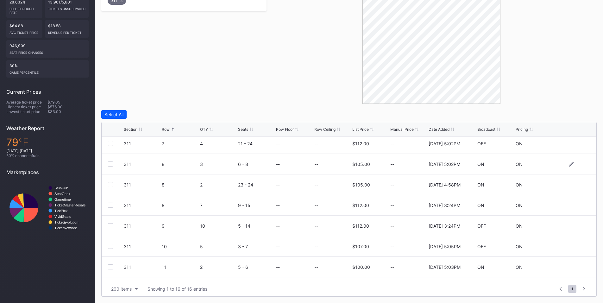
scroll to position [148, 0]
click at [110, 204] on div at bounding box center [110, 204] width 5 height 5
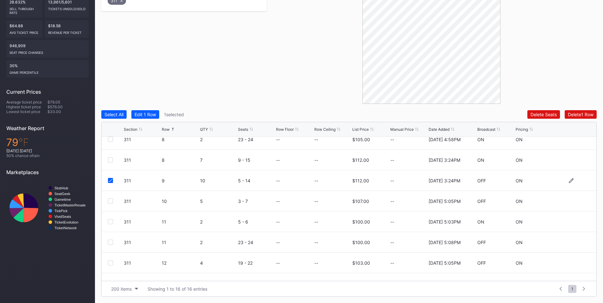
scroll to position [185, 0]
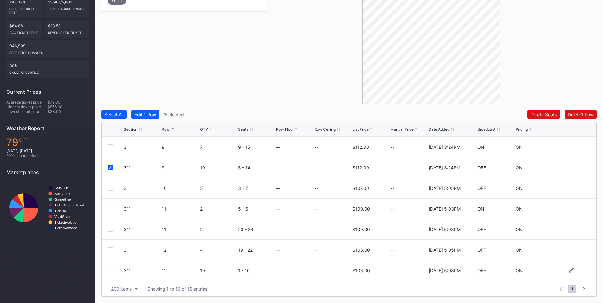
click at [110, 271] on div at bounding box center [110, 270] width 5 height 5
click at [576, 114] on div "Delete 2 Rows" at bounding box center [580, 114] width 28 height 5
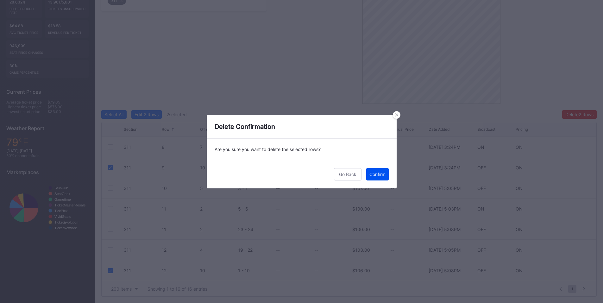
click at [373, 175] on div "Confirm" at bounding box center [378, 174] width 16 height 5
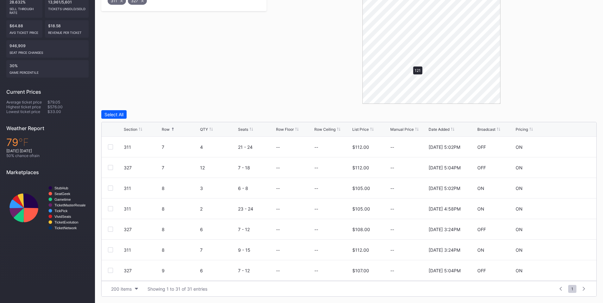
scroll to position [0, 0]
click at [107, 209] on div "327 7 12 7 - 18 -- -- $112.00 -- 11/25/2024 5:04PM OFF ON" at bounding box center [349, 209] width 495 height 21
click at [109, 211] on div at bounding box center [110, 208] width 5 height 5
click at [593, 113] on button "Delete 1 Row" at bounding box center [581, 114] width 32 height 9
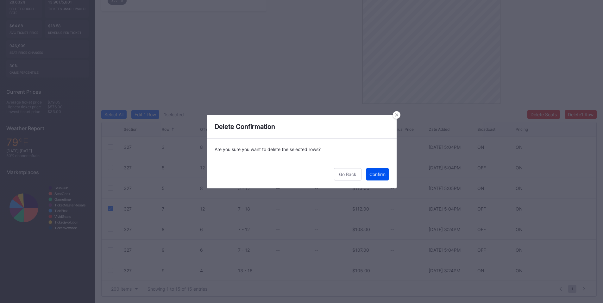
click at [376, 171] on button "Confirm" at bounding box center [377, 174] width 22 height 12
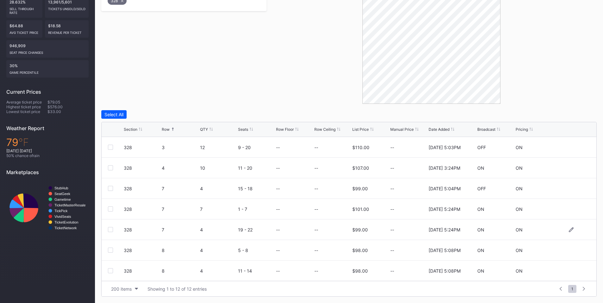
scroll to position [74, 0]
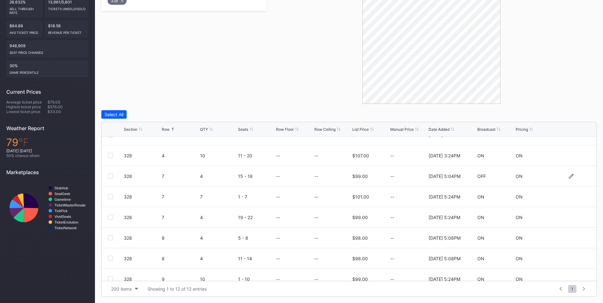
click at [112, 177] on div at bounding box center [110, 176] width 5 height 5
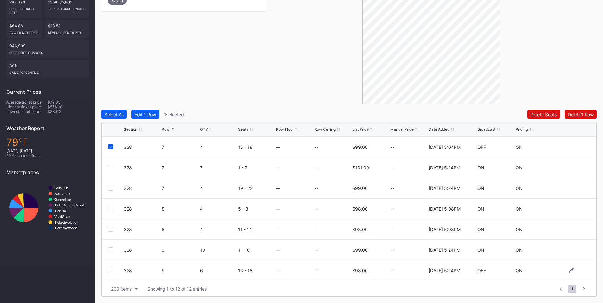
click at [111, 273] on div "328 9 6 13 - 18 -- -- $98.00 -- 2/14/2025 5:24PM OFF ON" at bounding box center [349, 270] width 495 height 21
click at [111, 271] on div at bounding box center [110, 270] width 5 height 5
click at [580, 117] on div "Delete 2 Rows" at bounding box center [580, 114] width 28 height 5
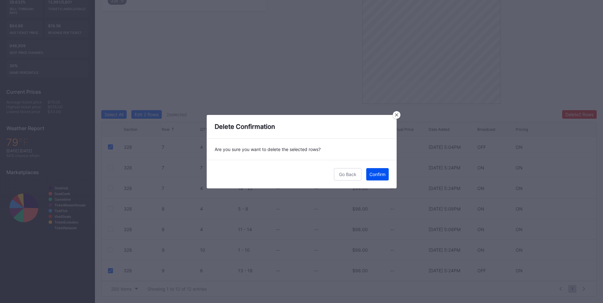
click at [368, 178] on button "Confirm" at bounding box center [377, 174] width 22 height 12
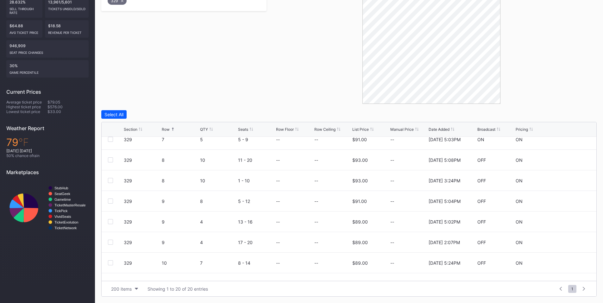
scroll to position [222, 0]
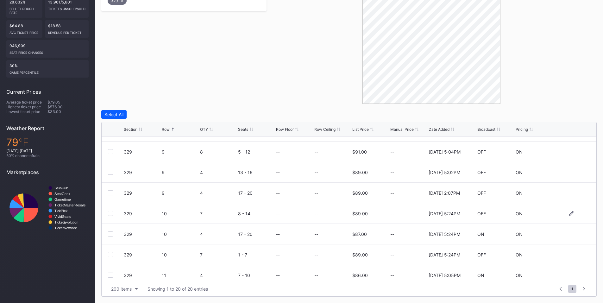
click at [111, 214] on div at bounding box center [110, 213] width 5 height 5
click at [574, 117] on button "Delete 1 Row" at bounding box center [581, 114] width 32 height 9
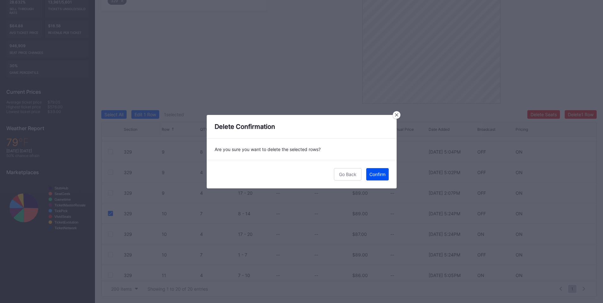
click at [384, 177] on button "Confirm" at bounding box center [377, 174] width 22 height 12
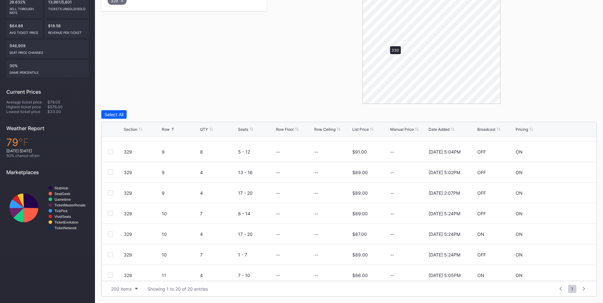
scroll to position [0, 0]
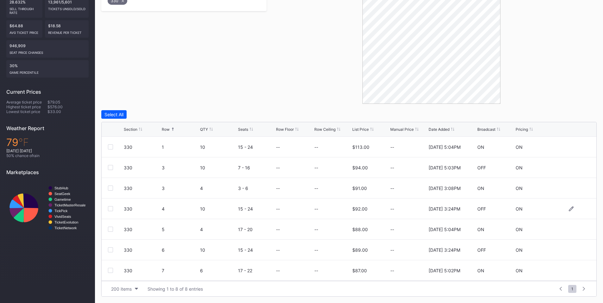
click at [111, 209] on div at bounding box center [110, 208] width 5 height 5
click at [111, 249] on div at bounding box center [110, 249] width 5 height 5
click at [569, 115] on div "Delete 2 Rows" at bounding box center [580, 114] width 28 height 5
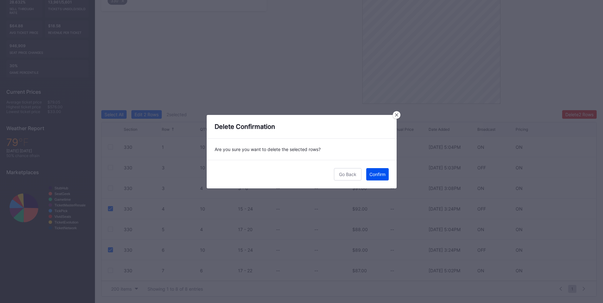
click at [376, 174] on div "Confirm" at bounding box center [378, 174] width 16 height 5
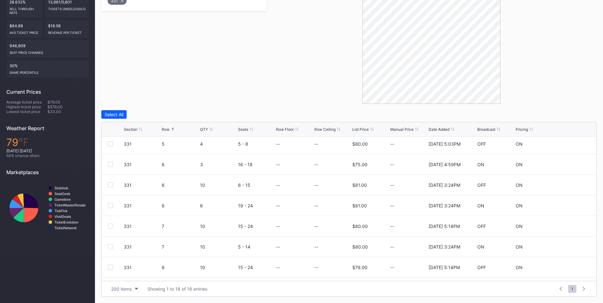
scroll to position [148, 0]
click at [110, 205] on div at bounding box center [110, 204] width 5 height 5
click at [107, 245] on div "331 8 10 15 - 24 -- -- $79.00 -- 2/18/2025 5:14PM OFF ON" at bounding box center [349, 246] width 495 height 21
click at [110, 246] on div at bounding box center [110, 246] width 5 height 5
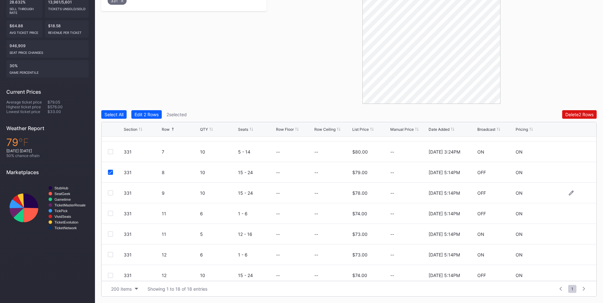
click at [111, 193] on div at bounding box center [110, 192] width 5 height 5
click at [563, 114] on button "Delete 3 Rows" at bounding box center [579, 114] width 35 height 9
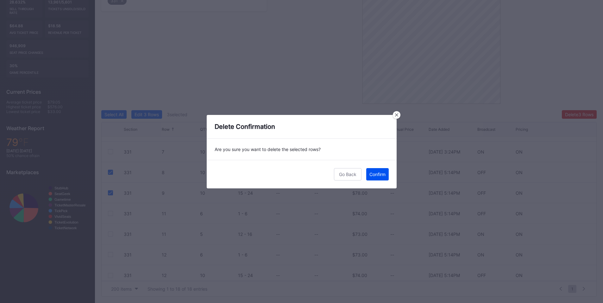
click at [381, 178] on button "Confirm" at bounding box center [377, 174] width 22 height 12
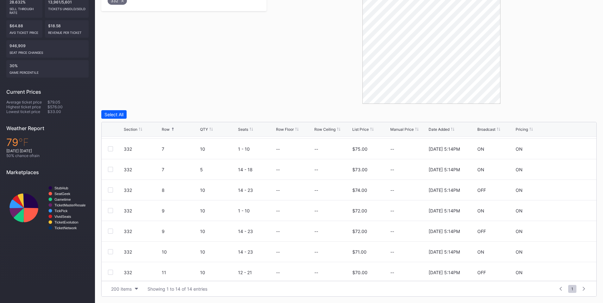
scroll to position [144, 0]
click at [111, 250] on div at bounding box center [110, 249] width 5 height 5
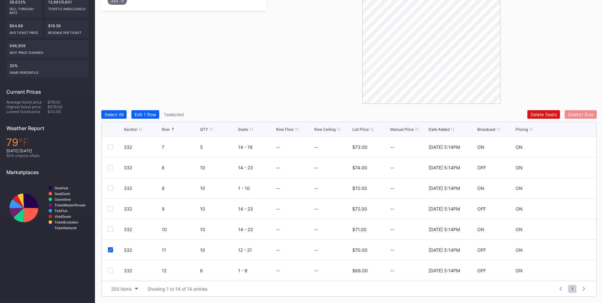
click at [579, 112] on div "Delete 1 Row" at bounding box center [581, 114] width 26 height 5
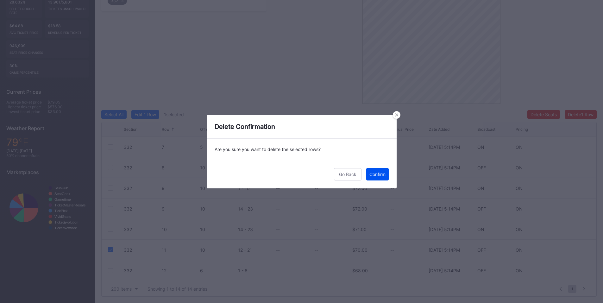
click at [381, 172] on div "Confirm" at bounding box center [378, 174] width 16 height 5
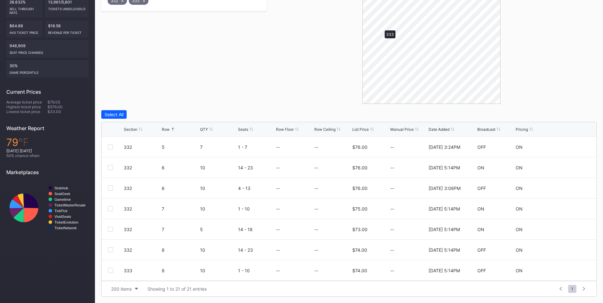
scroll to position [0, 0]
click at [109, 208] on div at bounding box center [110, 208] width 5 height 5
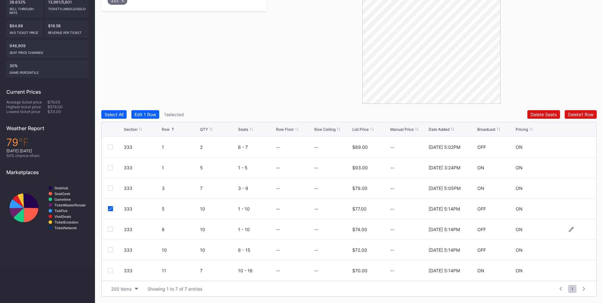
click at [112, 229] on div at bounding box center [110, 229] width 5 height 5
click at [110, 247] on div "333 10 10 6 - 15 -- -- $72.00 -- 2/18/2025 5:14PM OFF ON" at bounding box center [349, 250] width 495 height 21
click at [110, 250] on div at bounding box center [110, 249] width 5 height 5
click at [583, 116] on div "Delete 3 Rows" at bounding box center [579, 114] width 29 height 5
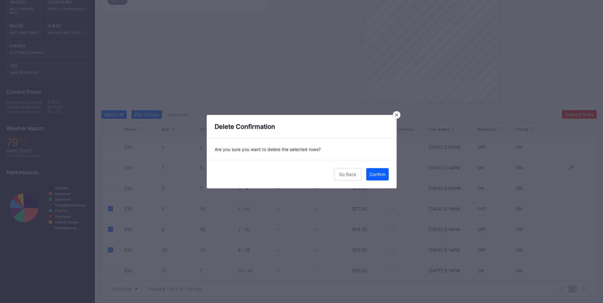
click at [375, 174] on div "Confirm" at bounding box center [378, 174] width 16 height 5
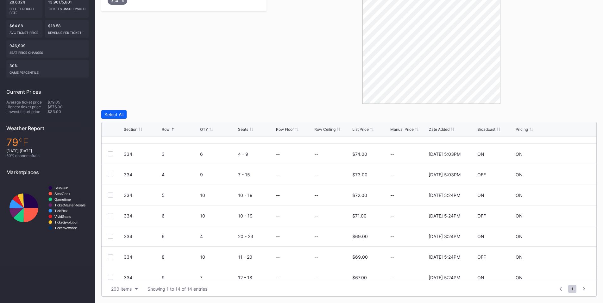
scroll to position [144, 0]
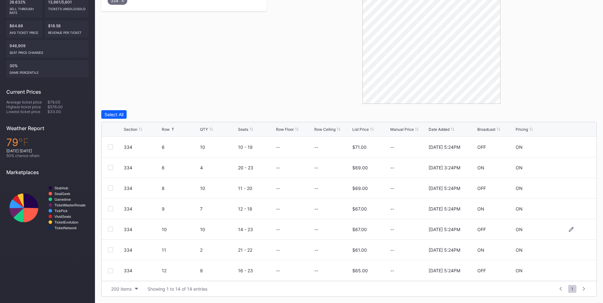
click at [112, 230] on div at bounding box center [110, 229] width 5 height 5
click at [113, 270] on div at bounding box center [116, 270] width 16 height 5
click at [578, 116] on div "Delete 1 Row" at bounding box center [581, 114] width 26 height 5
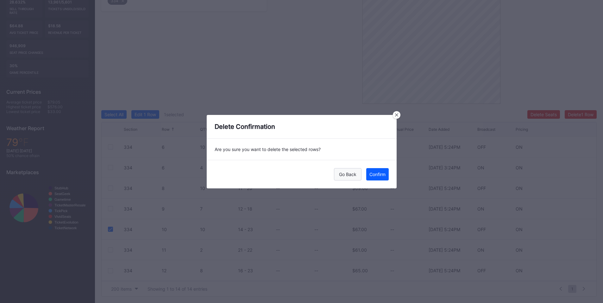
click at [353, 172] on div "Go Back" at bounding box center [347, 174] width 17 height 5
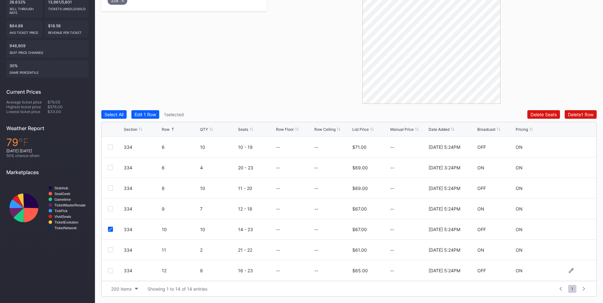
click at [112, 271] on div at bounding box center [110, 270] width 5 height 5
click at [582, 114] on div "Delete 2 Rows" at bounding box center [580, 114] width 28 height 5
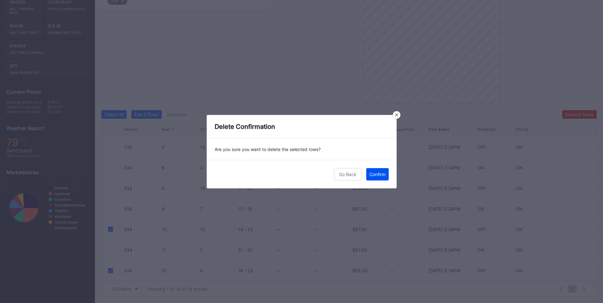
click at [384, 175] on div "Confirm" at bounding box center [378, 174] width 16 height 5
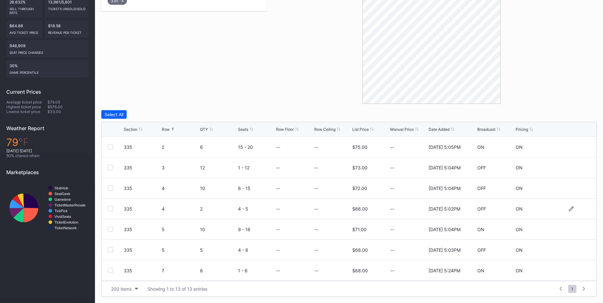
scroll to position [124, 0]
click at [109, 247] on div "335 11 10 11 - 20 -- -- $64.00 -- 2/14/2025 5:24PM OFF ON" at bounding box center [349, 250] width 495 height 21
click at [110, 273] on div at bounding box center [110, 270] width 5 height 5
click at [111, 250] on div at bounding box center [110, 249] width 5 height 5
click at [582, 113] on div "Delete 2 Rows" at bounding box center [580, 114] width 28 height 5
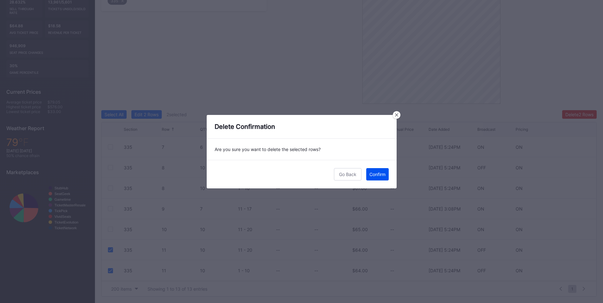
click at [380, 175] on div "Confirm" at bounding box center [378, 174] width 16 height 5
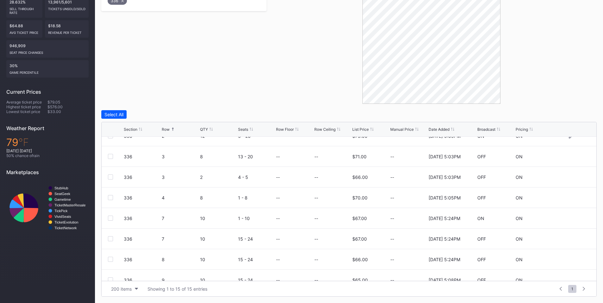
scroll to position [74, 0]
click at [109, 216] on div at bounding box center [110, 217] width 5 height 5
click at [109, 238] on div at bounding box center [110, 237] width 5 height 5
click at [108, 257] on div at bounding box center [110, 258] width 5 height 5
click at [572, 116] on div "Delete 3 Rows" at bounding box center [579, 114] width 29 height 5
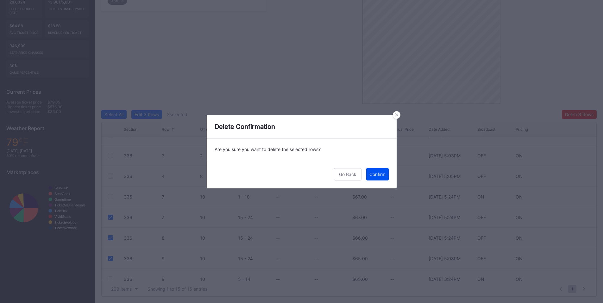
click at [371, 175] on div "Confirm" at bounding box center [378, 174] width 16 height 5
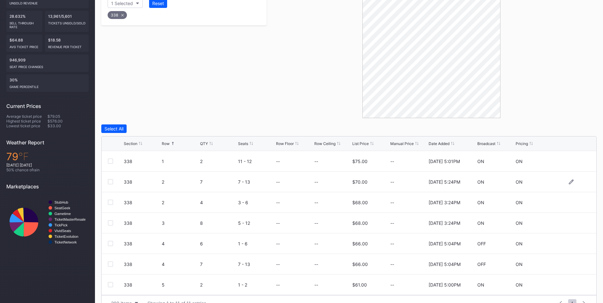
scroll to position [159, 0]
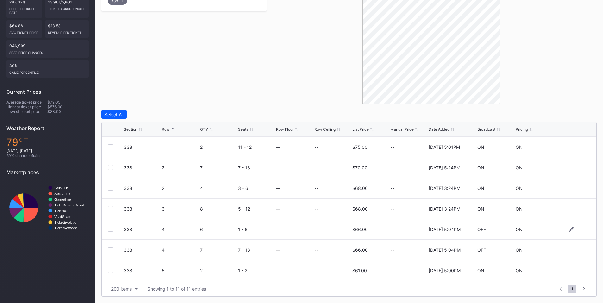
click at [110, 230] on div at bounding box center [110, 229] width 5 height 5
click at [112, 250] on div at bounding box center [110, 249] width 5 height 5
click at [574, 115] on div "Delete 2 Rows" at bounding box center [580, 114] width 28 height 5
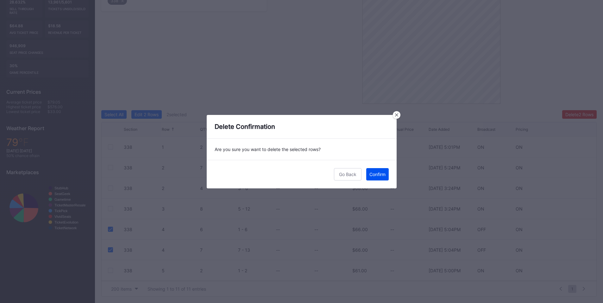
click at [375, 174] on div "Confirm" at bounding box center [378, 174] width 16 height 5
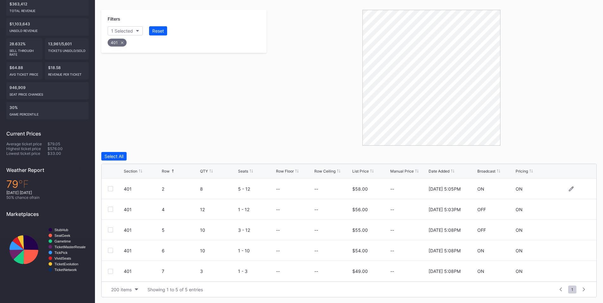
scroll to position [118, 0]
click at [107, 208] on div "401 4 12 1 - 12 -- -- $56.00 -- 11/25/2024 5:03PM OFF ON" at bounding box center [349, 209] width 495 height 21
click at [109, 208] on div at bounding box center [110, 208] width 5 height 5
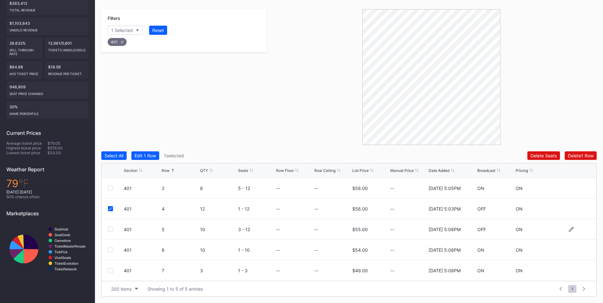
click at [110, 230] on div at bounding box center [110, 229] width 5 height 5
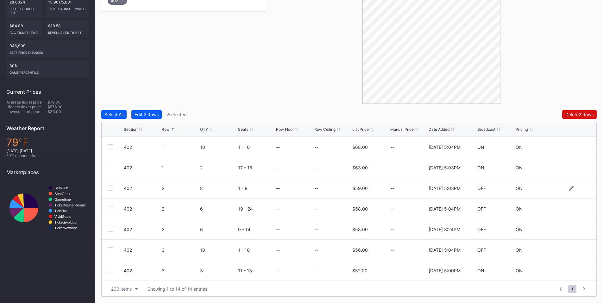
scroll to position [144, 0]
click at [112, 167] on div at bounding box center [110, 167] width 5 height 5
click at [112, 188] on div at bounding box center [110, 188] width 5 height 5
click at [577, 114] on div "Delete 4 Rows" at bounding box center [579, 114] width 29 height 5
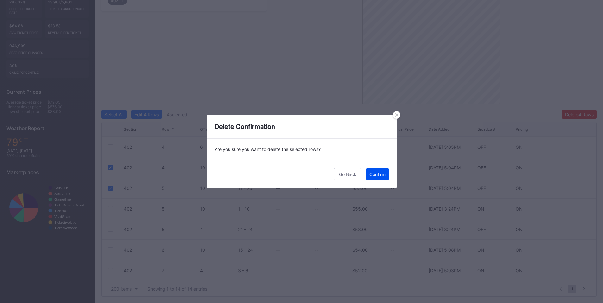
click at [372, 175] on div "Confirm" at bounding box center [378, 174] width 16 height 5
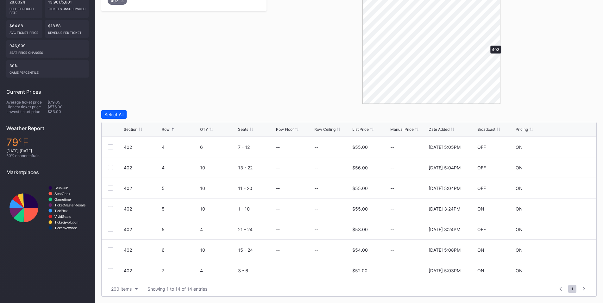
scroll to position [0, 0]
click at [109, 230] on div at bounding box center [110, 229] width 5 height 5
click at [565, 116] on button "Delete 1 Row" at bounding box center [581, 114] width 32 height 9
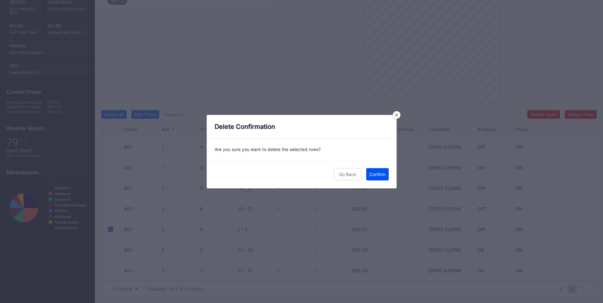
click at [380, 176] on div "Confirm" at bounding box center [378, 174] width 16 height 5
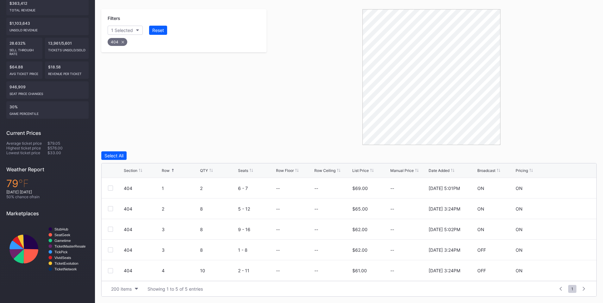
scroll to position [118, 0]
drag, startPoint x: 108, startPoint y: 249, endPoint x: 118, endPoint y: 247, distance: 10.0
click at [108, 249] on div at bounding box center [110, 249] width 5 height 5
click at [579, 161] on div "Select All Edit 1 Row 1 selected Delete Seats Delete 1 Row Section Row QTY Seat…" at bounding box center [349, 223] width 496 height 145
click at [569, 156] on div "Delete 1 Row" at bounding box center [581, 155] width 26 height 5
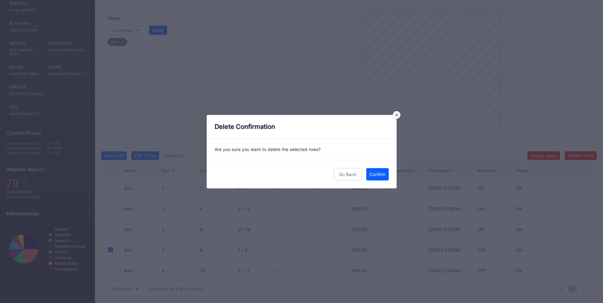
click at [378, 172] on div "Confirm" at bounding box center [378, 174] width 16 height 5
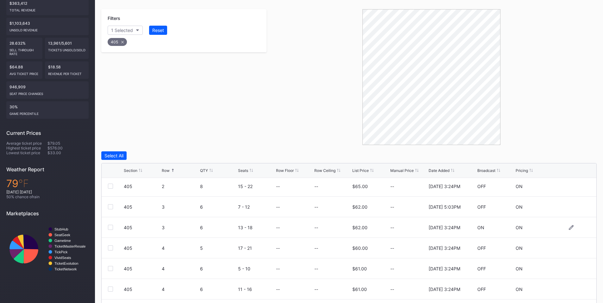
scroll to position [41, 0]
click at [109, 230] on div at bounding box center [110, 229] width 5 height 5
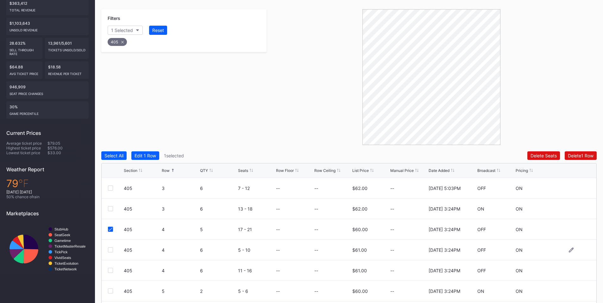
click at [108, 250] on div at bounding box center [110, 249] width 5 height 5
click at [110, 268] on div at bounding box center [110, 270] width 5 height 5
click at [584, 152] on button "Delete 3 Rows" at bounding box center [579, 155] width 35 height 9
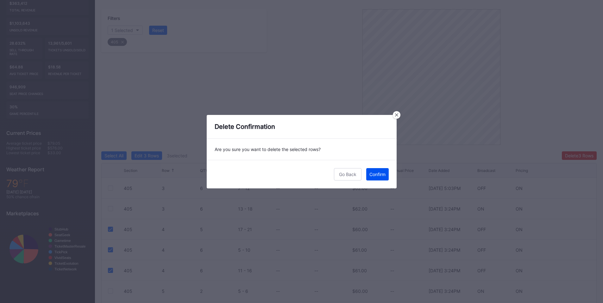
click at [376, 174] on div "Confirm" at bounding box center [378, 174] width 16 height 5
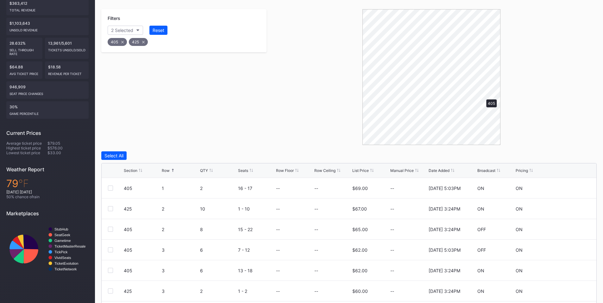
scroll to position [82, 0]
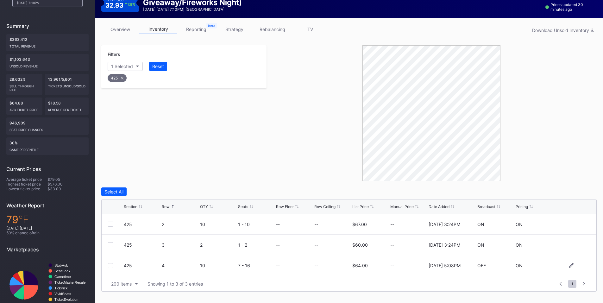
click at [112, 267] on div at bounding box center [110, 265] width 5 height 5
click at [569, 190] on div "Delete 1 Row" at bounding box center [581, 191] width 26 height 5
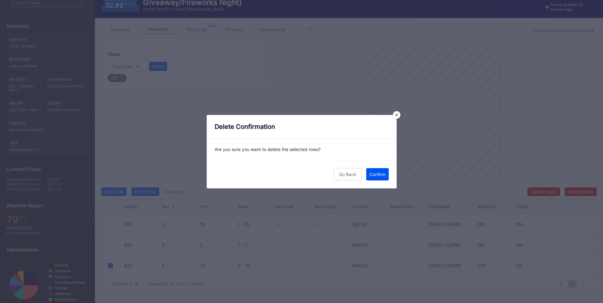
click at [381, 176] on div "Confirm" at bounding box center [378, 174] width 16 height 5
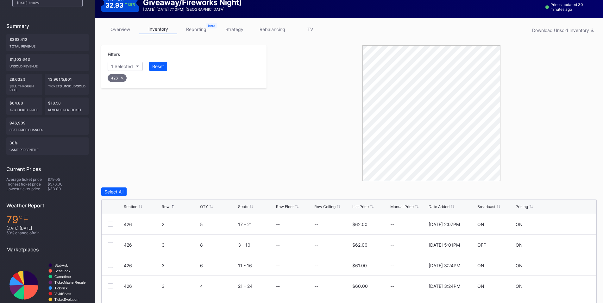
scroll to position [159, 0]
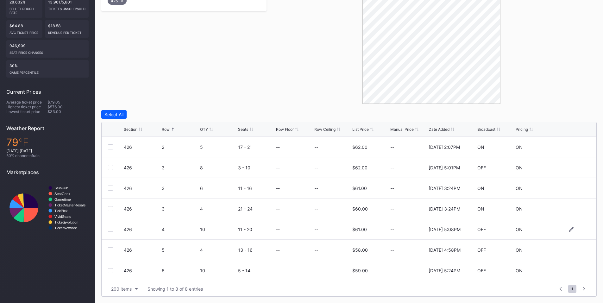
click at [109, 229] on div at bounding box center [110, 229] width 5 height 5
click at [108, 249] on div at bounding box center [110, 249] width 5 height 5
click at [111, 269] on div at bounding box center [110, 270] width 5 height 5
click at [575, 116] on div "Delete 3 Rows" at bounding box center [579, 114] width 29 height 5
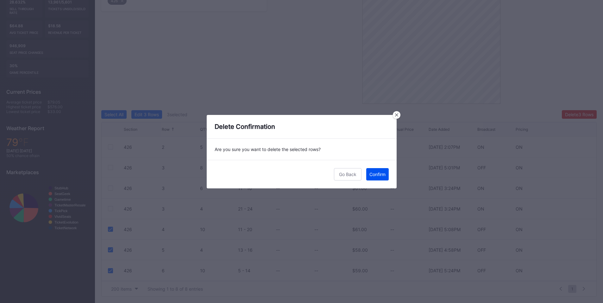
drag, startPoint x: 375, startPoint y: 172, endPoint x: 474, endPoint y: 169, distance: 99.1
click at [376, 172] on div "Confirm" at bounding box center [378, 174] width 16 height 5
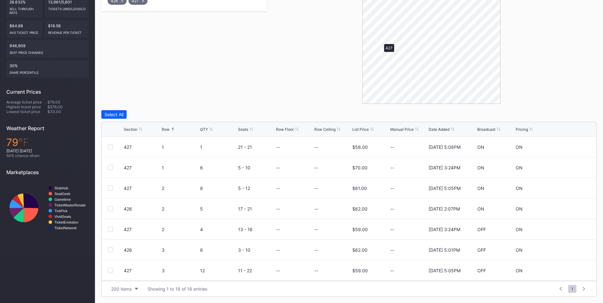
scroll to position [0, 0]
click at [111, 230] on div at bounding box center [110, 229] width 5 height 5
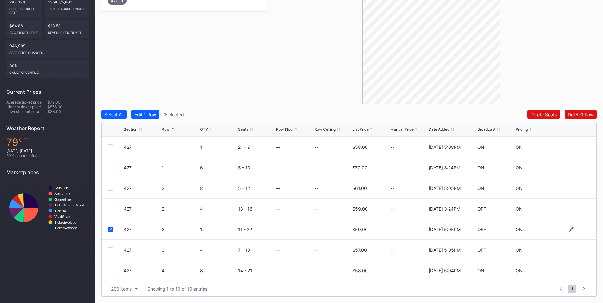
scroll to position [62, 0]
click at [111, 229] on div at bounding box center [110, 229] width 5 height 5
click at [110, 251] on div at bounding box center [110, 249] width 5 height 5
click at [572, 114] on div "Delete 3 Rows" at bounding box center [579, 114] width 29 height 5
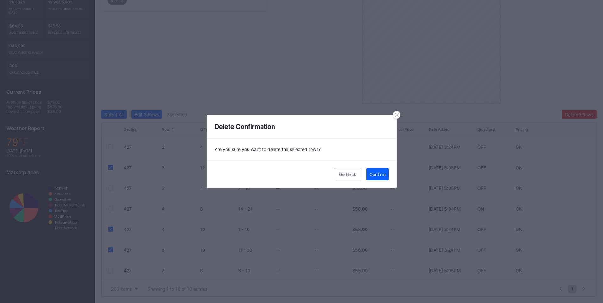
click at [365, 175] on div "Go Back Confirm" at bounding box center [302, 174] width 190 height 29
click at [382, 174] on div "Confirm" at bounding box center [378, 174] width 16 height 5
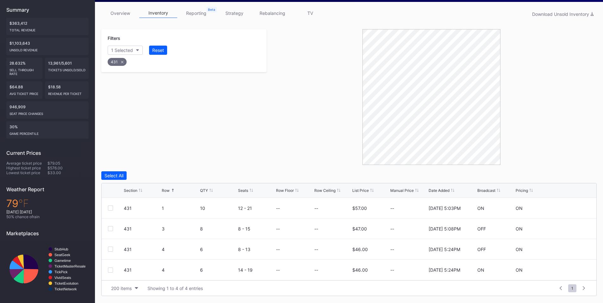
scroll to position [97, 0]
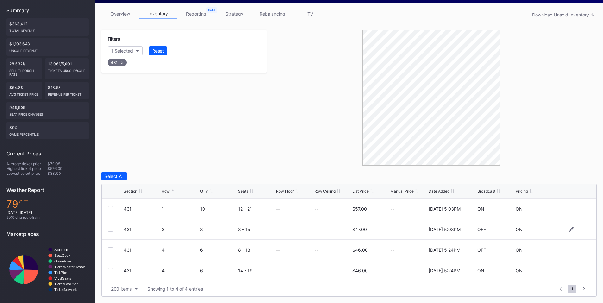
click at [112, 227] on div at bounding box center [110, 229] width 5 height 5
click at [111, 249] on div at bounding box center [110, 249] width 5 height 5
click at [584, 174] on div "Delete 2 Rows" at bounding box center [580, 176] width 28 height 5
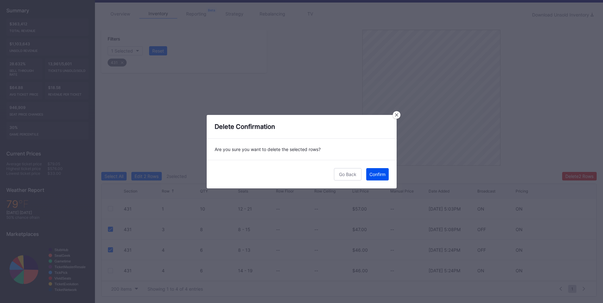
click at [373, 176] on div "Confirm" at bounding box center [378, 174] width 16 height 5
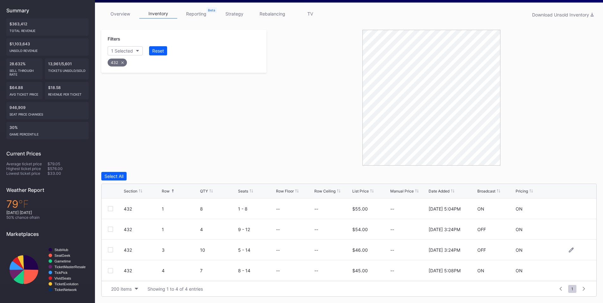
click at [109, 247] on div "432 3 10 5 - 14 -- -- $46.00 -- 4/22/2025 3:24PM OFF ON" at bounding box center [349, 250] width 495 height 21
click at [111, 250] on div at bounding box center [110, 249] width 5 height 5
click at [569, 174] on button "Delete 1 Row" at bounding box center [581, 176] width 32 height 9
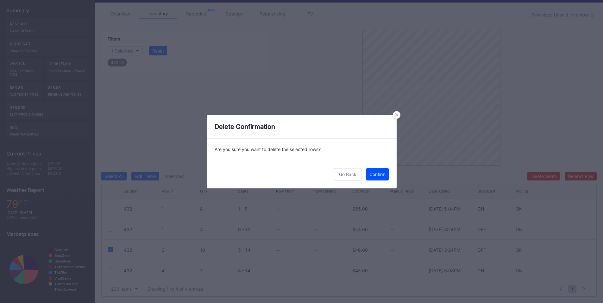
click at [379, 175] on div "Confirm" at bounding box center [378, 174] width 16 height 5
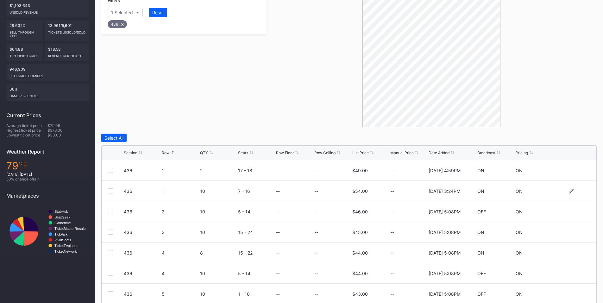
scroll to position [159, 0]
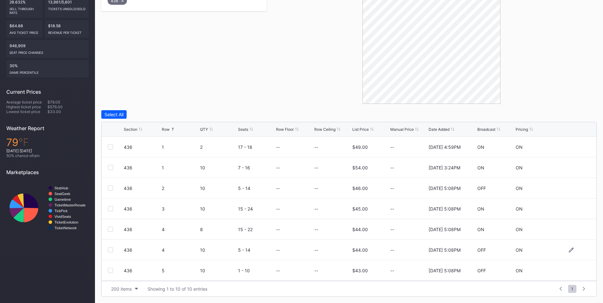
click at [109, 250] on div at bounding box center [110, 249] width 5 height 5
click at [110, 208] on div at bounding box center [110, 208] width 5 height 5
click at [109, 233] on div "436 5 10 15 - 24 -- -- $43.00 -- 2/14/2025 5:08PM OFF ON" at bounding box center [349, 229] width 495 height 21
click at [112, 230] on div at bounding box center [110, 229] width 5 height 5
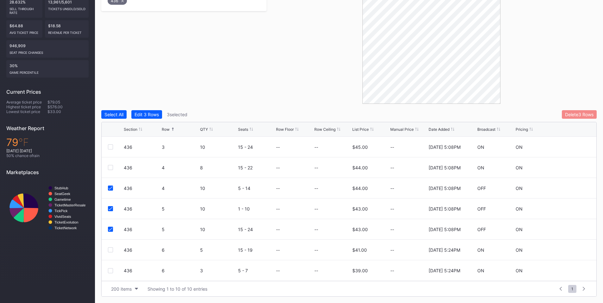
click at [579, 111] on button "Delete 3 Rows" at bounding box center [579, 114] width 35 height 9
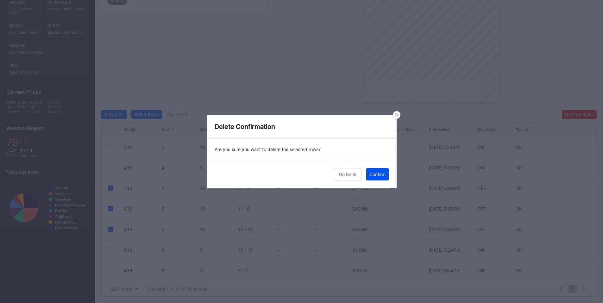
click at [382, 174] on div "Confirm" at bounding box center [378, 174] width 16 height 5
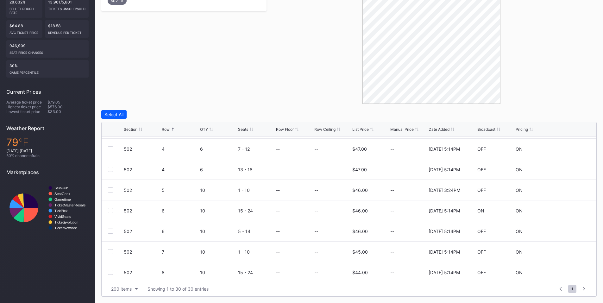
scroll to position [148, 0]
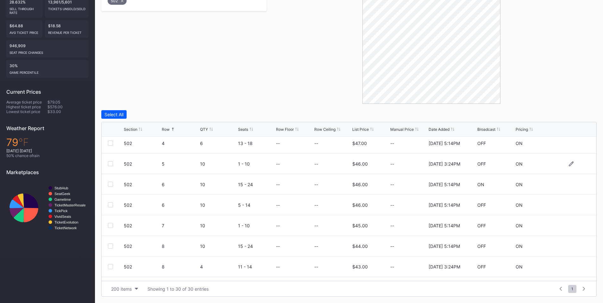
click at [110, 165] on div at bounding box center [110, 163] width 5 height 5
click at [111, 203] on div at bounding box center [110, 204] width 5 height 5
click at [110, 224] on div at bounding box center [110, 225] width 5 height 5
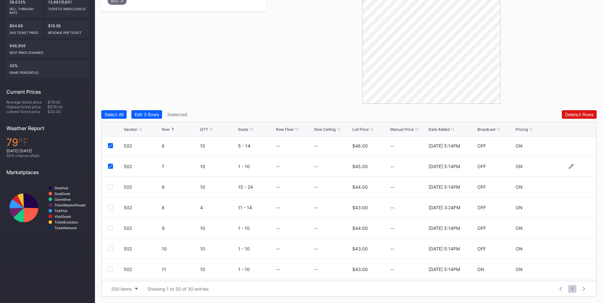
scroll to position [222, 0]
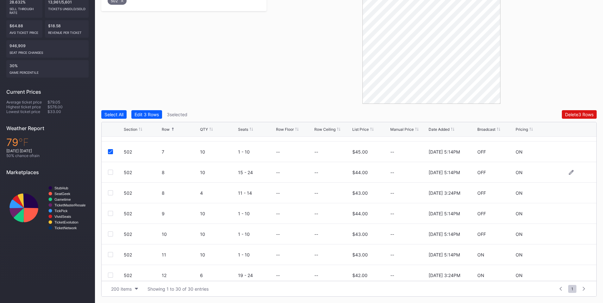
click at [112, 172] on div at bounding box center [110, 172] width 5 height 5
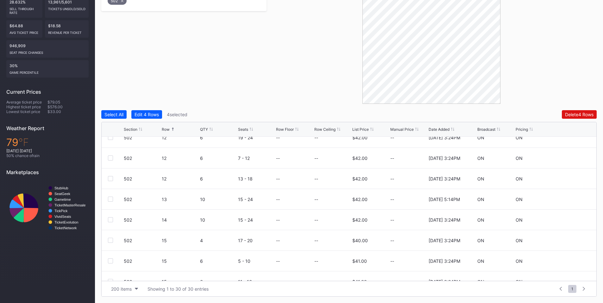
scroll to position [473, 0]
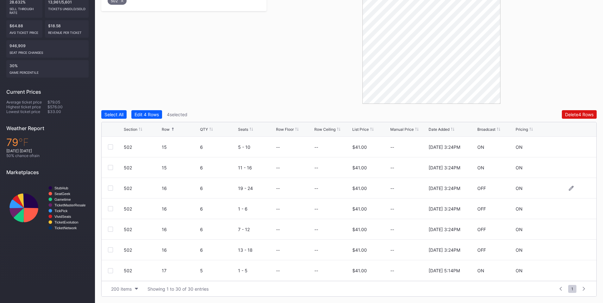
click at [111, 188] on div at bounding box center [110, 188] width 5 height 5
drag, startPoint x: 110, startPoint y: 207, endPoint x: 110, endPoint y: 225, distance: 18.1
click at [110, 208] on div at bounding box center [110, 208] width 5 height 5
click at [110, 231] on div at bounding box center [110, 229] width 5 height 5
click at [111, 250] on div at bounding box center [110, 249] width 5 height 5
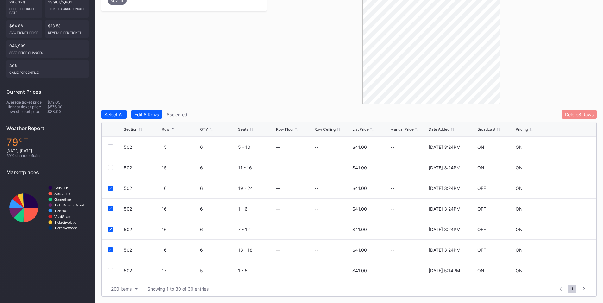
click at [565, 114] on div "Delete 8 Rows" at bounding box center [579, 114] width 29 height 5
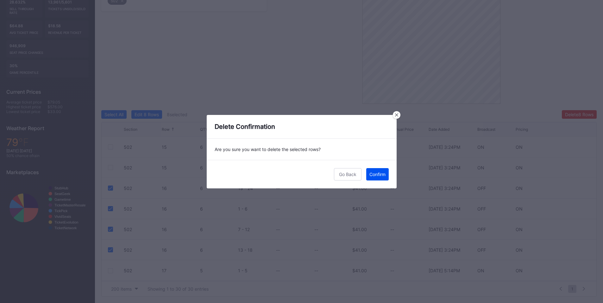
click at [379, 172] on div "Confirm" at bounding box center [378, 174] width 16 height 5
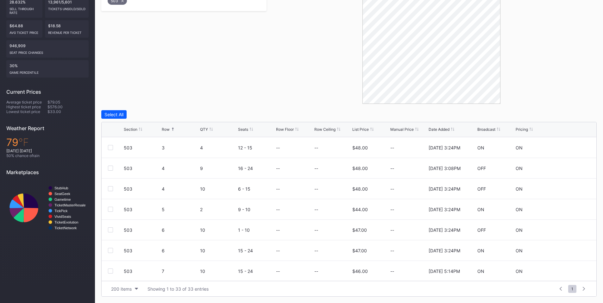
scroll to position [148, 0]
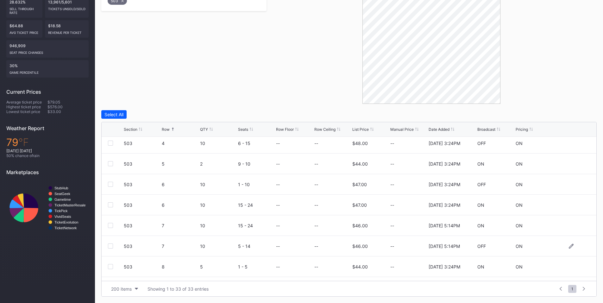
click at [111, 247] on div at bounding box center [110, 246] width 5 height 5
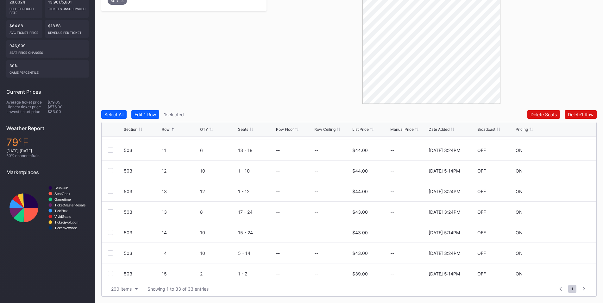
scroll to position [443, 0]
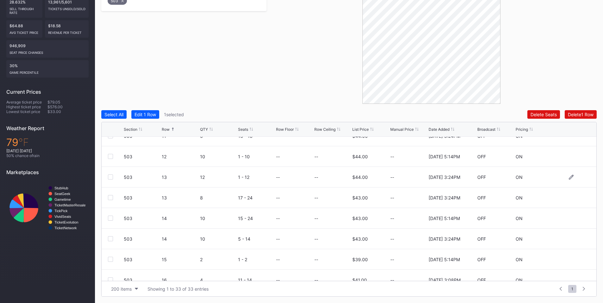
click at [112, 178] on div at bounding box center [110, 176] width 5 height 5
click at [111, 199] on div at bounding box center [110, 197] width 5 height 5
click at [109, 218] on div at bounding box center [110, 218] width 5 height 5
click at [111, 238] on div at bounding box center [110, 238] width 5 height 5
click at [574, 114] on div "Delete 5 Rows" at bounding box center [579, 114] width 29 height 5
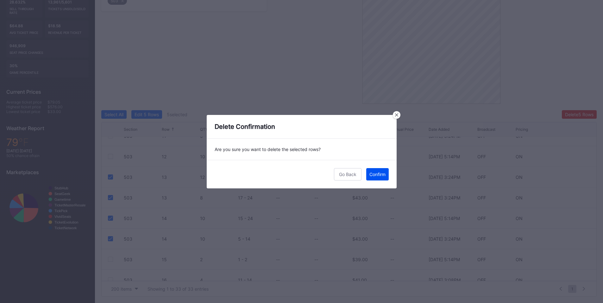
click at [378, 173] on div "Confirm" at bounding box center [378, 174] width 16 height 5
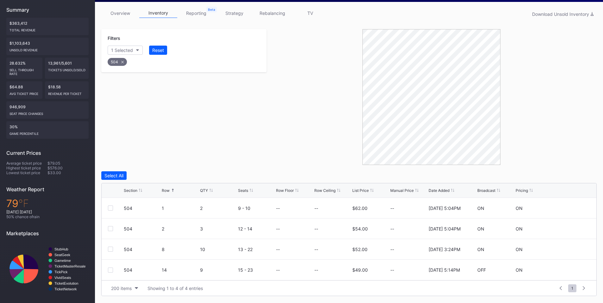
scroll to position [97, 0]
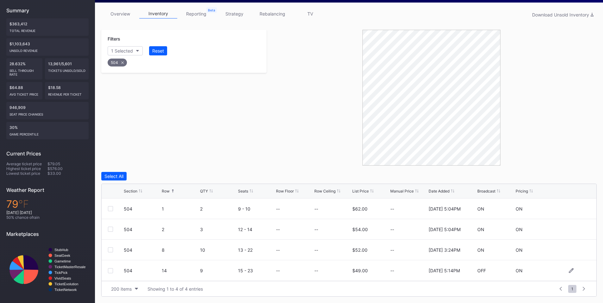
click at [110, 268] on div at bounding box center [110, 270] width 5 height 5
click at [585, 178] on div "Delete 1 Row" at bounding box center [581, 176] width 26 height 5
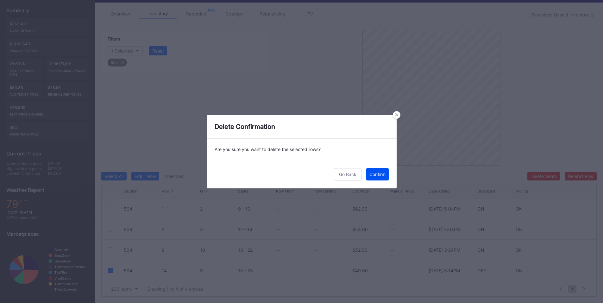
click at [376, 177] on button "Confirm" at bounding box center [377, 174] width 22 height 12
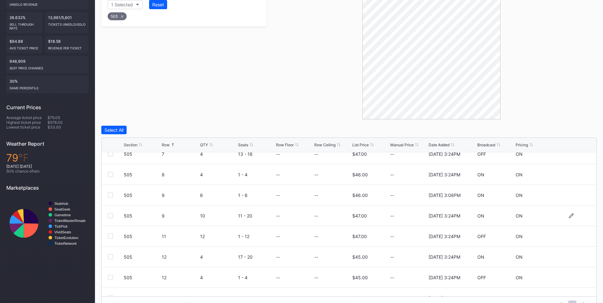
scroll to position [159, 0]
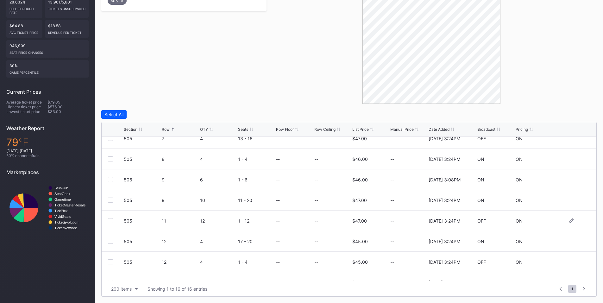
click at [108, 224] on div "505 11 12 1 - 12 -- -- $47.00 -- 4/22/2025 3:24PM OFF ON" at bounding box center [349, 221] width 495 height 21
click at [116, 221] on div at bounding box center [116, 220] width 16 height 5
click at [110, 221] on div at bounding box center [110, 220] width 5 height 5
click at [585, 117] on div "Delete 1 Row" at bounding box center [581, 114] width 26 height 5
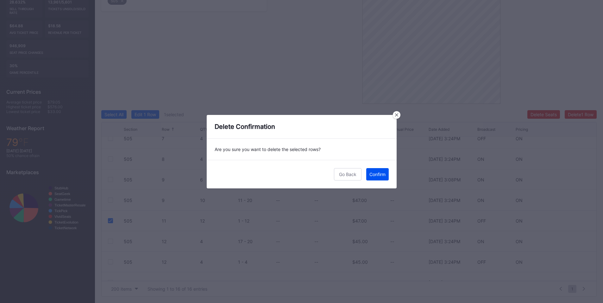
drag, startPoint x: 380, startPoint y: 172, endPoint x: 439, endPoint y: 158, distance: 60.1
click at [382, 172] on div "Confirm" at bounding box center [378, 174] width 16 height 5
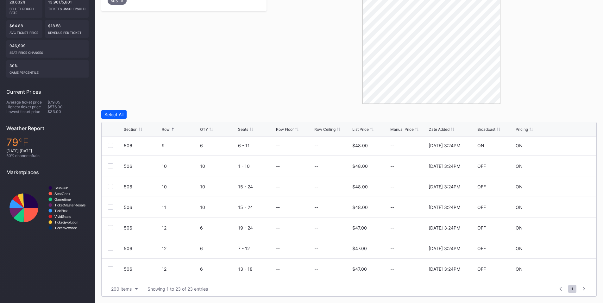
scroll to position [74, 0]
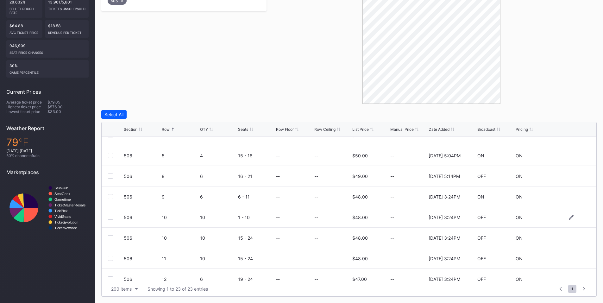
click at [112, 215] on div at bounding box center [110, 217] width 5 height 5
click at [110, 237] on div at bounding box center [110, 237] width 5 height 5
click at [110, 257] on div at bounding box center [110, 258] width 5 height 5
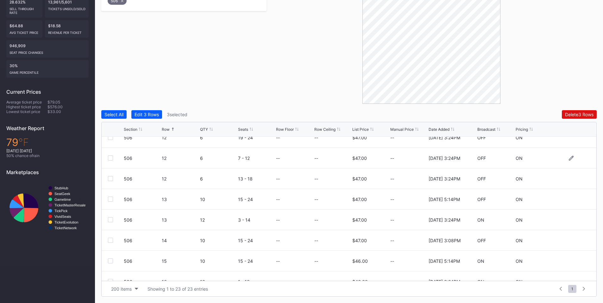
scroll to position [222, 0]
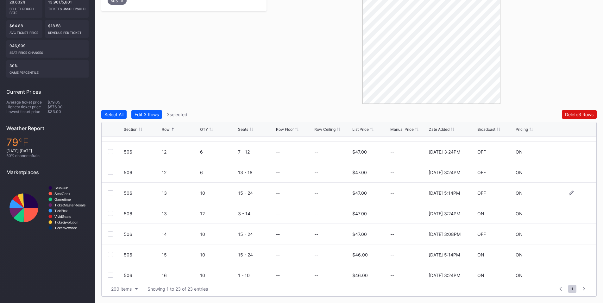
click at [110, 191] on div at bounding box center [110, 192] width 5 height 5
click at [112, 235] on div at bounding box center [110, 233] width 5 height 5
click at [566, 112] on div "Delete 5 Rows" at bounding box center [579, 114] width 29 height 5
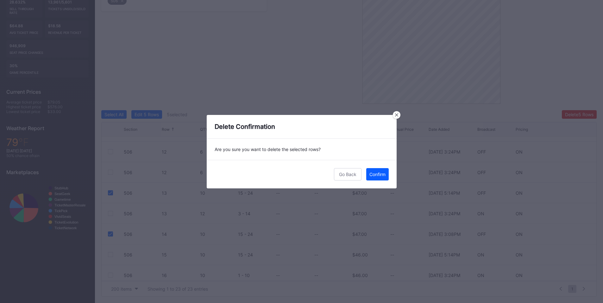
click at [361, 175] on div "Go Back Confirm" at bounding box center [302, 174] width 190 height 29
click at [377, 174] on div "Confirm" at bounding box center [378, 174] width 16 height 5
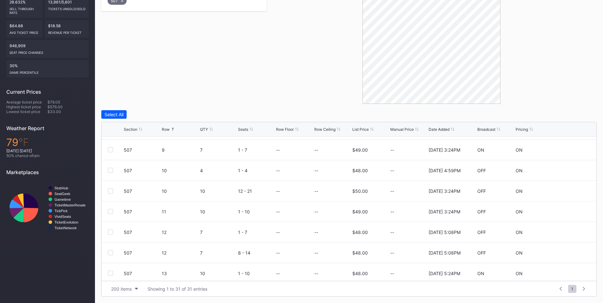
scroll to position [295, 0]
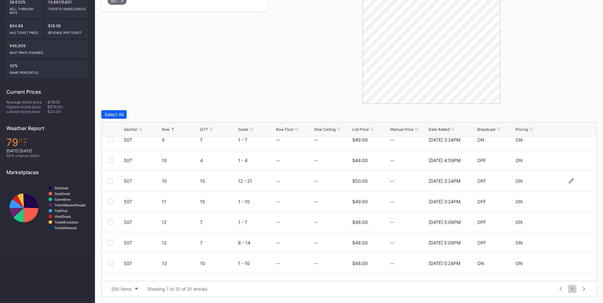
click at [111, 182] on div at bounding box center [110, 180] width 5 height 5
click at [112, 202] on div at bounding box center [110, 201] width 5 height 5
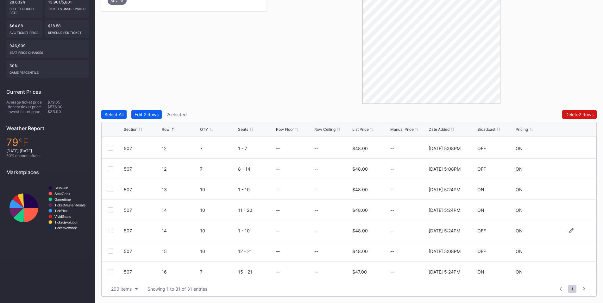
click at [110, 230] on div at bounding box center [110, 230] width 5 height 5
click at [112, 250] on div at bounding box center [110, 251] width 5 height 5
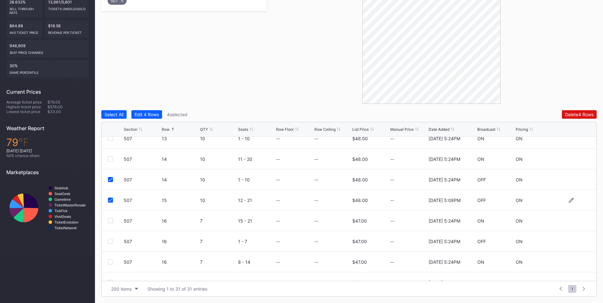
scroll to position [443, 0]
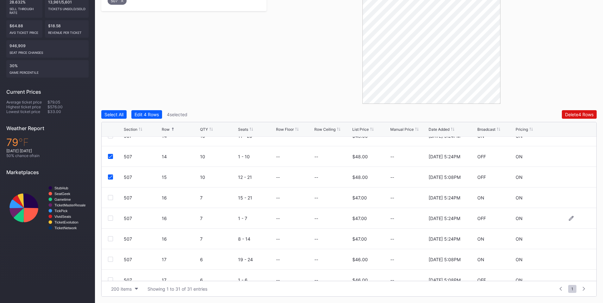
click at [111, 220] on div at bounding box center [110, 218] width 5 height 5
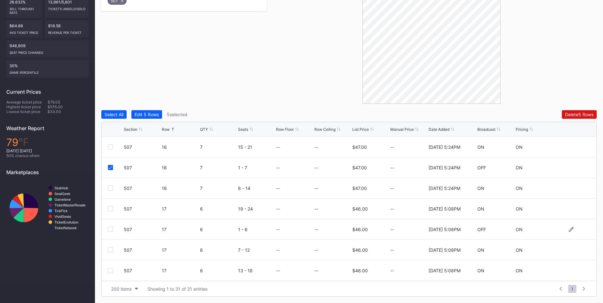
click at [109, 231] on div at bounding box center [110, 229] width 5 height 5
click at [567, 117] on button "Delete 6 Rows" at bounding box center [579, 114] width 35 height 9
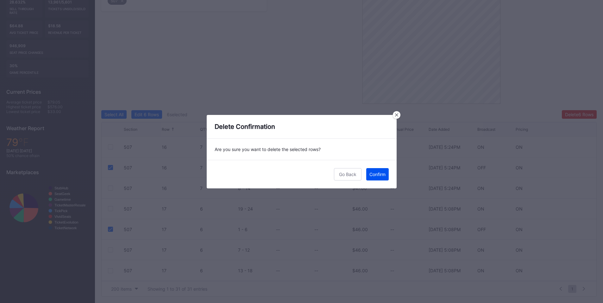
click at [386, 177] on button "Confirm" at bounding box center [377, 174] width 22 height 12
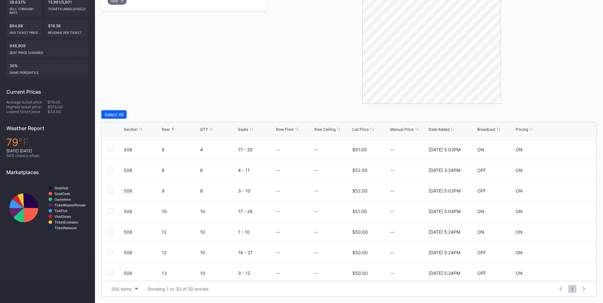
scroll to position [295, 0]
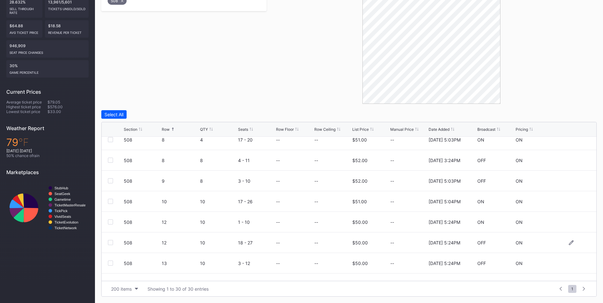
click at [109, 242] on div at bounding box center [110, 242] width 5 height 5
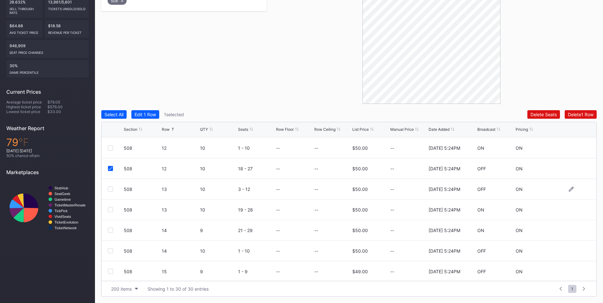
click at [109, 188] on div at bounding box center [110, 189] width 5 height 5
click at [109, 251] on div at bounding box center [110, 250] width 5 height 5
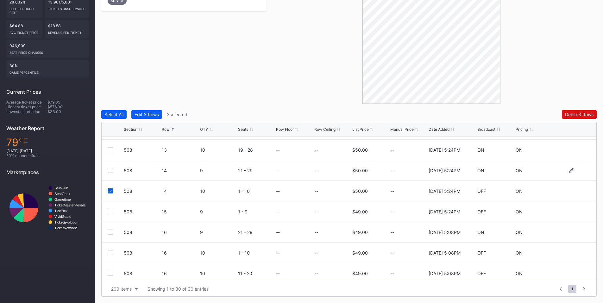
scroll to position [443, 0]
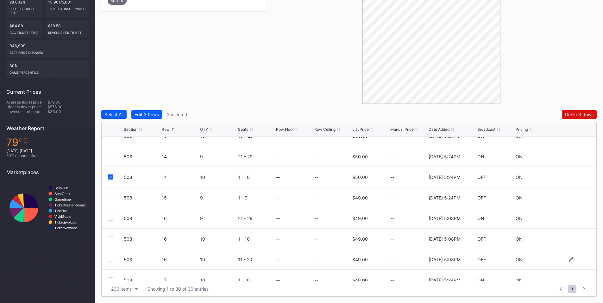
click at [111, 259] on div at bounding box center [110, 259] width 5 height 5
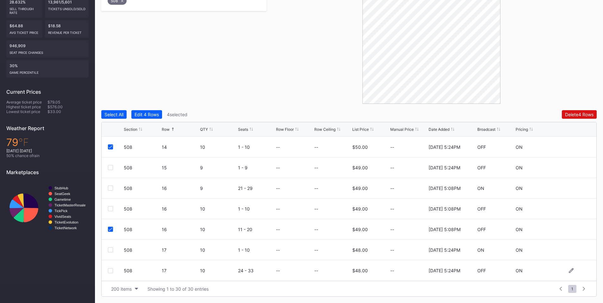
click at [111, 270] on div at bounding box center [110, 270] width 5 height 5
click at [573, 117] on div "Delete 5 Rows" at bounding box center [579, 114] width 29 height 5
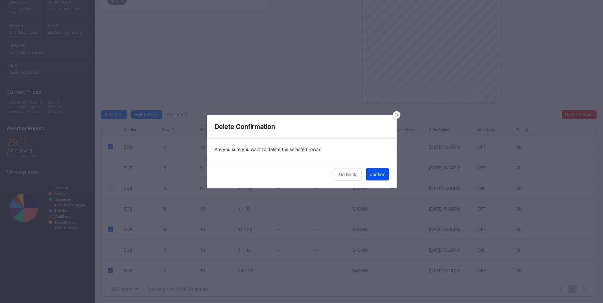
click at [383, 176] on div "Confirm" at bounding box center [378, 174] width 16 height 5
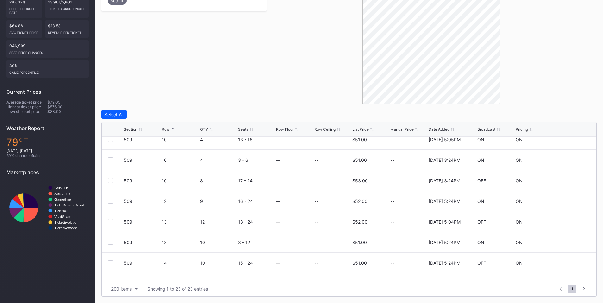
scroll to position [222, 0]
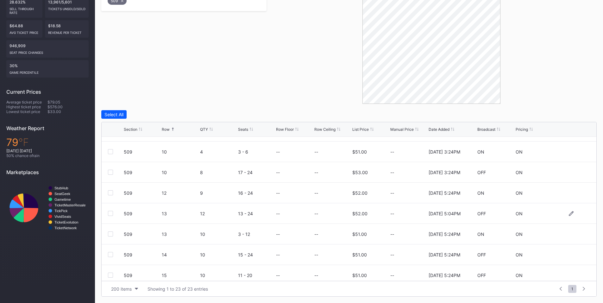
click at [110, 214] on div at bounding box center [110, 213] width 5 height 5
click at [109, 252] on div at bounding box center [110, 254] width 5 height 5
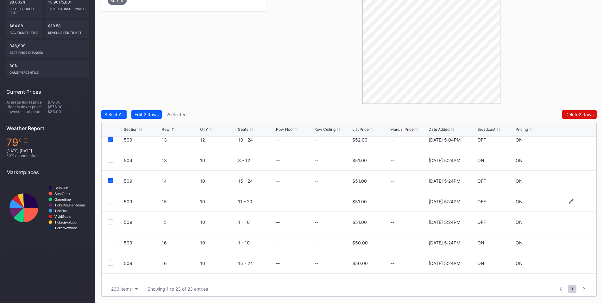
click at [110, 203] on div at bounding box center [110, 201] width 5 height 5
click at [112, 222] on div at bounding box center [110, 221] width 5 height 5
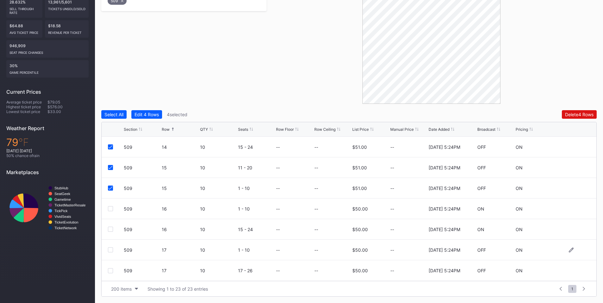
click at [111, 250] on div at bounding box center [110, 249] width 5 height 5
click at [113, 271] on div at bounding box center [116, 270] width 16 height 5
click at [111, 271] on div at bounding box center [110, 270] width 5 height 5
click at [581, 111] on button "Delete 6 Rows" at bounding box center [579, 114] width 35 height 9
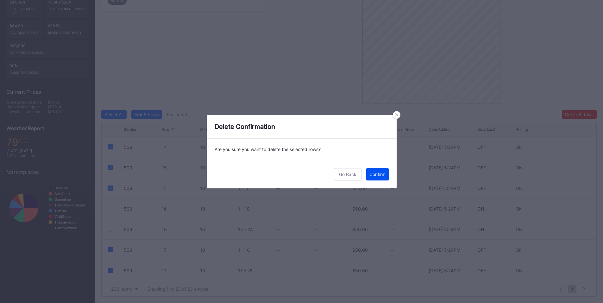
click at [373, 177] on button "Confirm" at bounding box center [377, 174] width 22 height 12
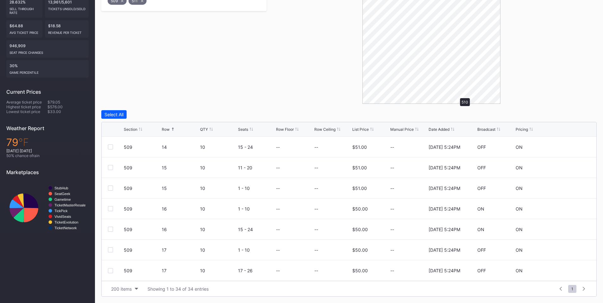
scroll to position [0, 0]
click at [109, 250] on div at bounding box center [110, 249] width 5 height 5
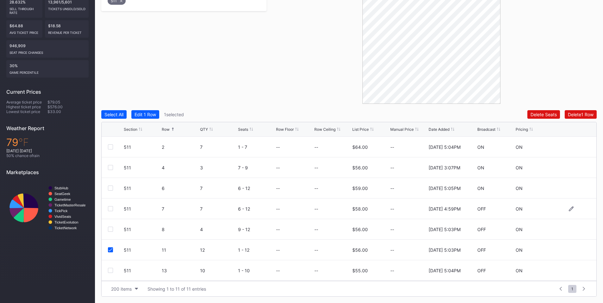
scroll to position [74, 0]
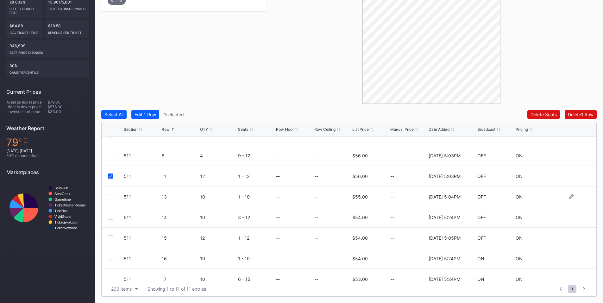
click at [112, 196] on div at bounding box center [110, 196] width 5 height 5
click at [110, 215] on div at bounding box center [110, 217] width 5 height 5
click at [570, 114] on div "Delete 3 Rows" at bounding box center [579, 114] width 29 height 5
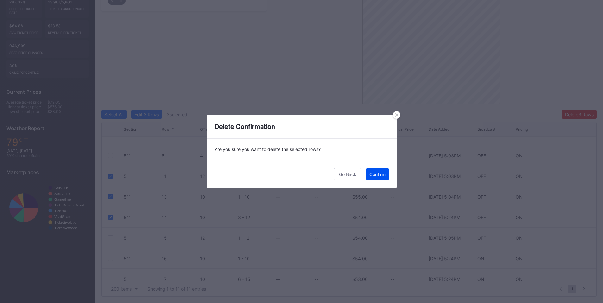
click at [381, 174] on div "Confirm" at bounding box center [378, 174] width 16 height 5
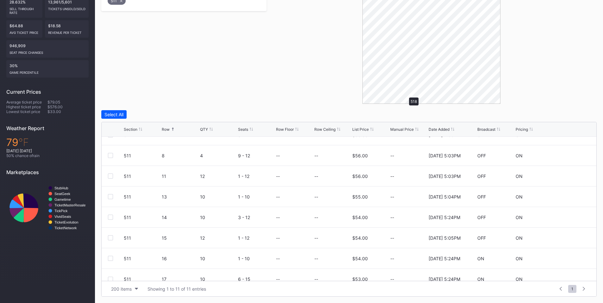
scroll to position [0, 0]
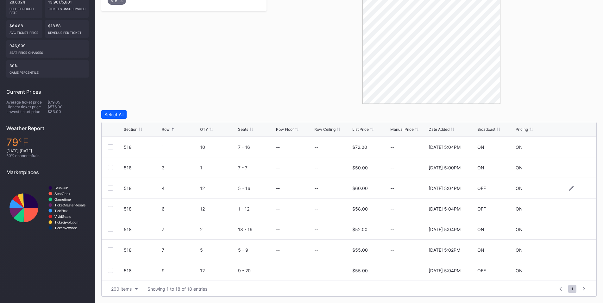
click at [111, 187] on div at bounding box center [110, 188] width 5 height 5
click at [109, 208] on div at bounding box center [110, 208] width 5 height 5
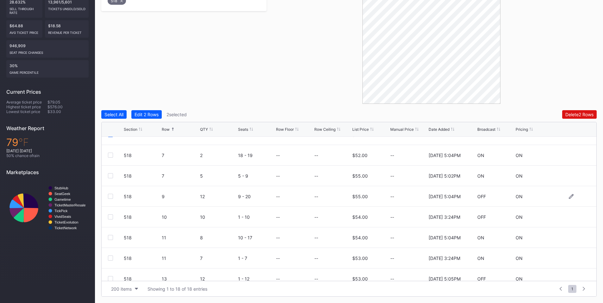
click at [104, 197] on div "518 9 12 9 - 20 -- -- $55.00 -- 11/25/2024 5:04PM OFF ON" at bounding box center [349, 196] width 495 height 21
drag, startPoint x: 109, startPoint y: 197, endPoint x: 307, endPoint y: 166, distance: 200.0
click at [110, 197] on div at bounding box center [110, 196] width 5 height 5
click at [575, 115] on div "Delete 3 Rows" at bounding box center [579, 114] width 29 height 5
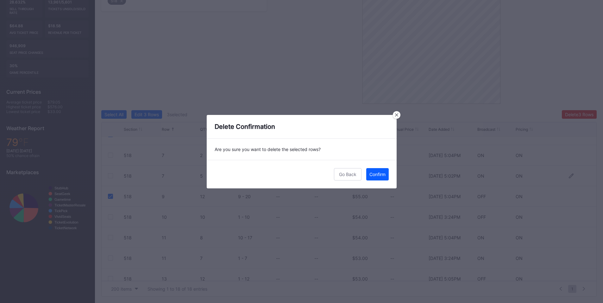
click at [378, 175] on div "Confirm" at bounding box center [378, 174] width 16 height 5
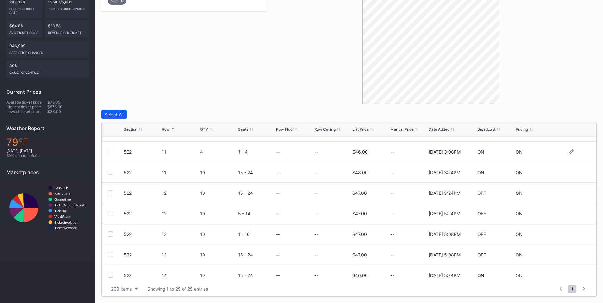
scroll to position [369, 0]
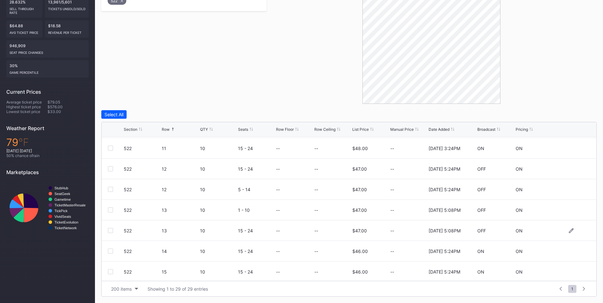
click at [109, 232] on div at bounding box center [110, 230] width 5 height 5
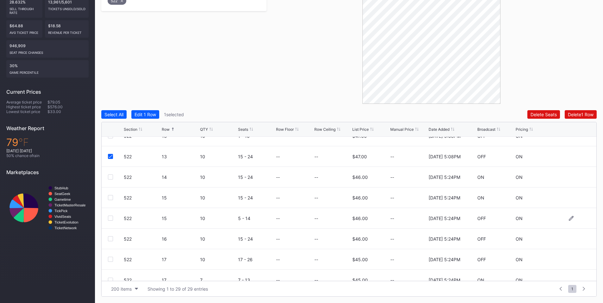
click at [111, 219] on div at bounding box center [110, 218] width 5 height 5
click at [111, 238] on div at bounding box center [110, 238] width 5 height 5
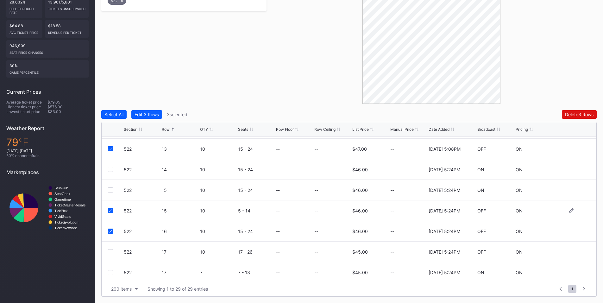
scroll to position [453, 0]
click at [111, 250] on div at bounding box center [110, 249] width 5 height 5
click at [568, 113] on div "Delete 4 Rows" at bounding box center [579, 114] width 29 height 5
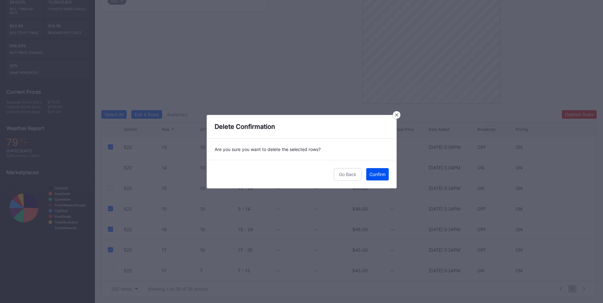
click at [383, 172] on div "Confirm" at bounding box center [378, 174] width 16 height 5
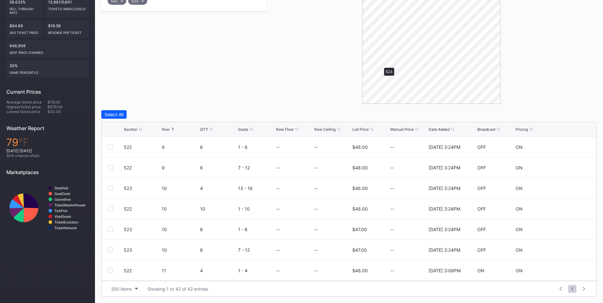
scroll to position [0, 0]
click at [112, 168] on div at bounding box center [110, 167] width 5 height 5
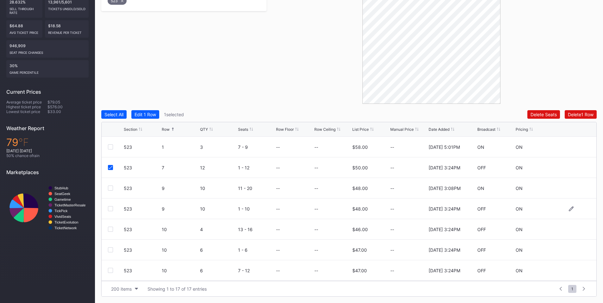
click at [110, 210] on div at bounding box center [110, 208] width 5 height 5
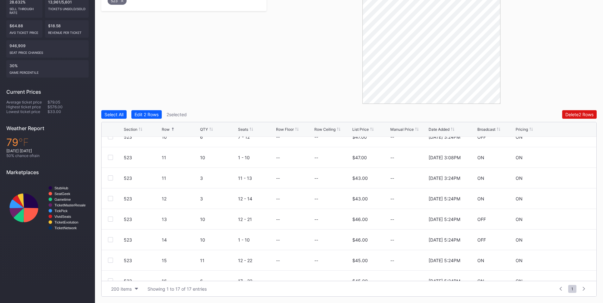
scroll to position [148, 0]
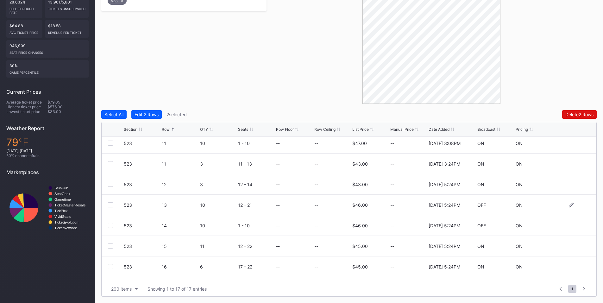
click at [111, 205] on div at bounding box center [110, 204] width 5 height 5
click at [111, 226] on div at bounding box center [110, 225] width 5 height 5
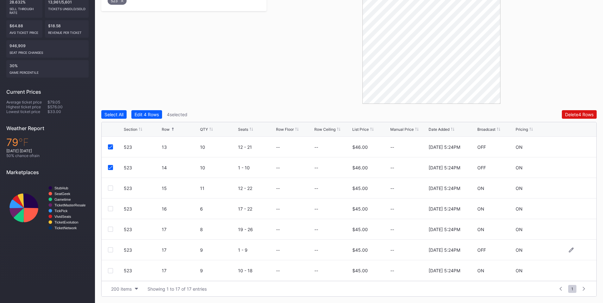
click at [110, 249] on div at bounding box center [110, 249] width 5 height 5
click at [569, 115] on div "Delete 5 Rows" at bounding box center [579, 114] width 29 height 5
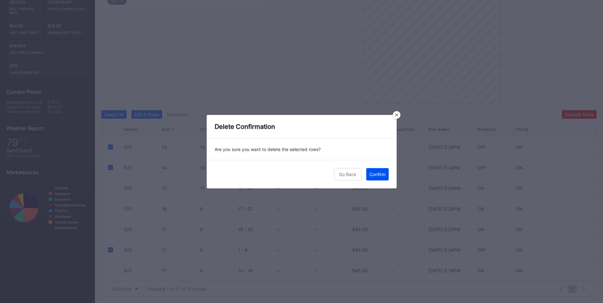
click at [370, 175] on div "Confirm" at bounding box center [378, 174] width 16 height 5
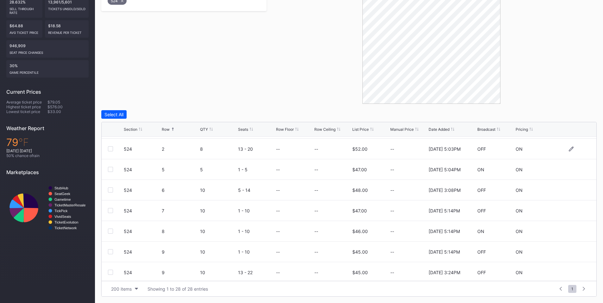
scroll to position [74, 0]
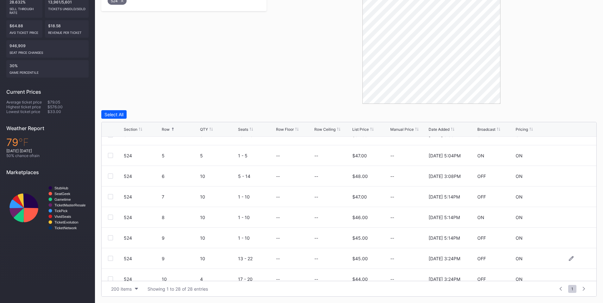
click at [110, 259] on div at bounding box center [110, 258] width 5 height 5
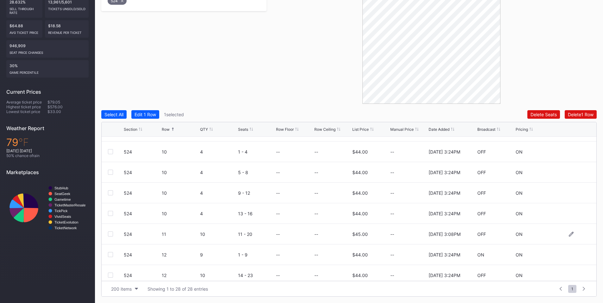
click at [112, 234] on div at bounding box center [110, 233] width 5 height 5
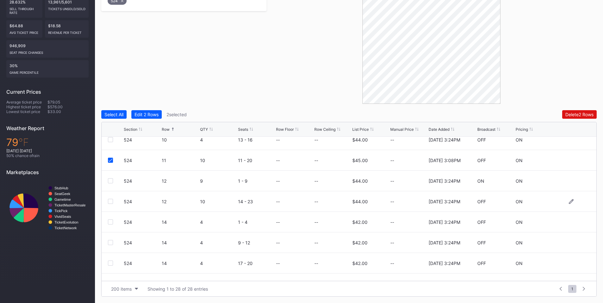
click at [109, 202] on div at bounding box center [110, 201] width 5 height 5
click at [568, 110] on div "Filters 1 Selected Reset 524 Select All Edit 3 Rows 3 selected Delete 3 Rows Se…" at bounding box center [349, 132] width 496 height 329
click at [568, 114] on div "Delete 3 Rows" at bounding box center [579, 114] width 29 height 5
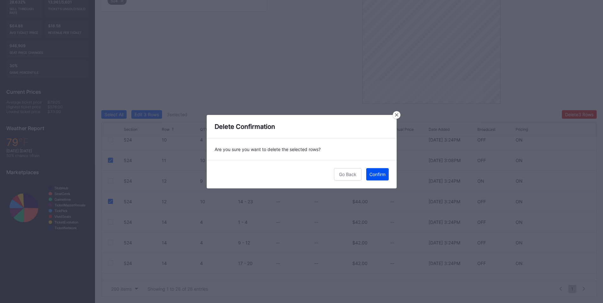
click at [375, 175] on div "Confirm" at bounding box center [378, 174] width 16 height 5
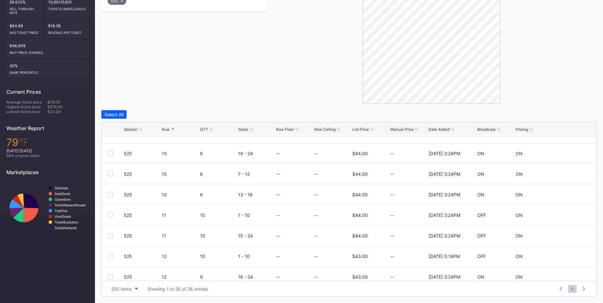
scroll to position [222, 0]
click at [110, 194] on div at bounding box center [110, 192] width 5 height 5
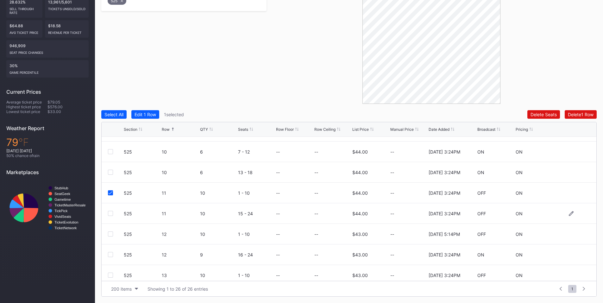
click at [110, 214] on div at bounding box center [110, 213] width 5 height 5
click at [111, 232] on div at bounding box center [110, 233] width 5 height 5
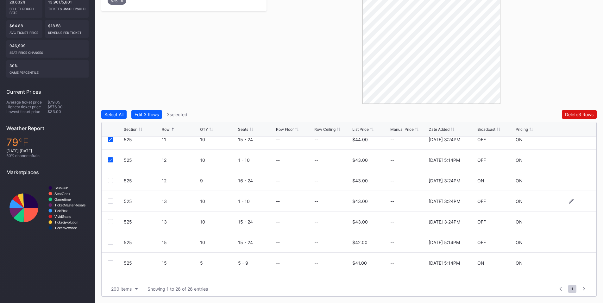
click at [109, 202] on div at bounding box center [110, 201] width 5 height 5
click at [571, 117] on div "Delete 4 Rows" at bounding box center [579, 114] width 29 height 5
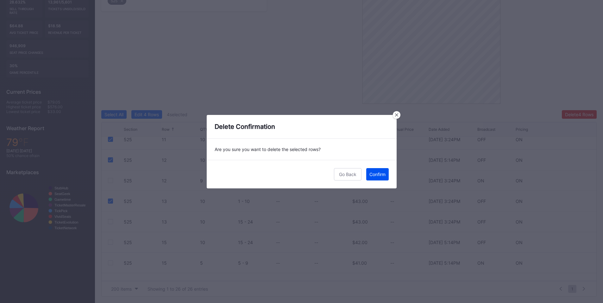
click at [375, 179] on button "Confirm" at bounding box center [377, 174] width 22 height 12
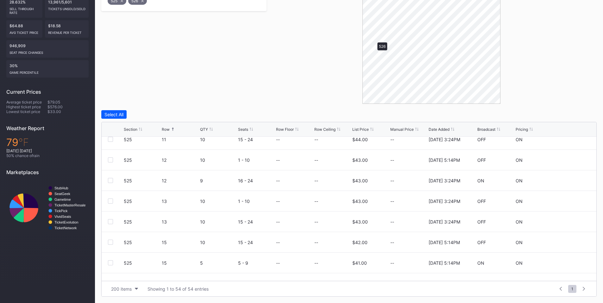
scroll to position [0, 0]
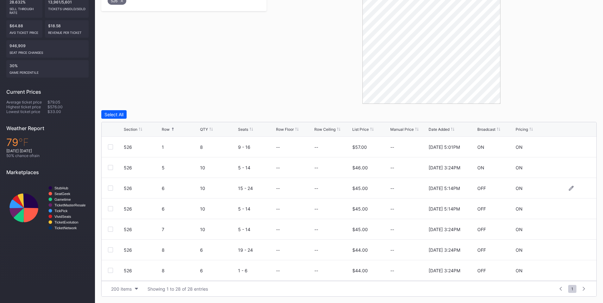
click at [110, 188] on div at bounding box center [110, 188] width 5 height 5
click at [111, 208] on div at bounding box center [110, 208] width 5 height 5
click at [111, 227] on div at bounding box center [110, 229] width 5 height 5
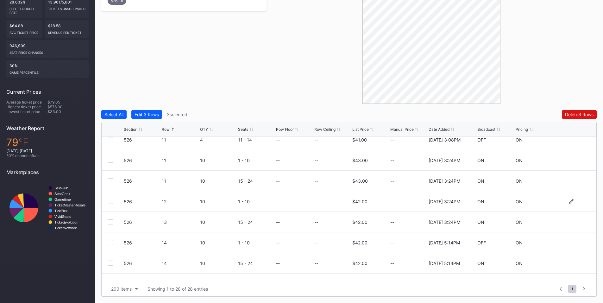
scroll to position [432, 0]
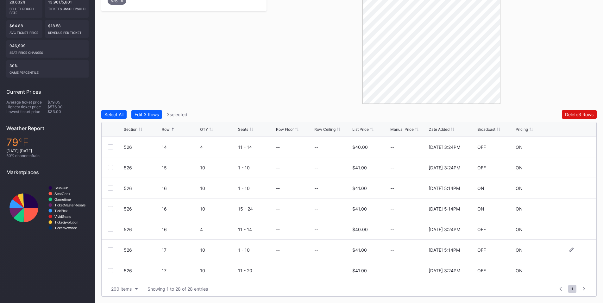
click at [110, 248] on div at bounding box center [110, 249] width 5 height 5
click at [109, 269] on div at bounding box center [110, 270] width 5 height 5
click at [574, 113] on div "Delete 5 Rows" at bounding box center [579, 114] width 29 height 5
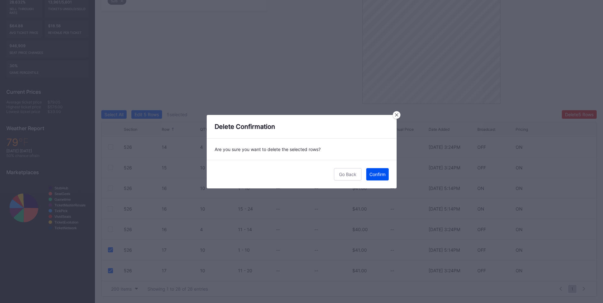
click at [376, 174] on div "Confirm" at bounding box center [378, 174] width 16 height 5
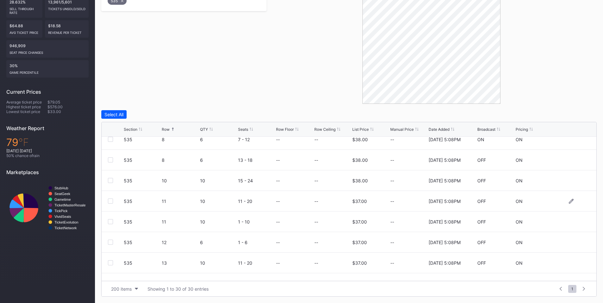
scroll to position [370, 0]
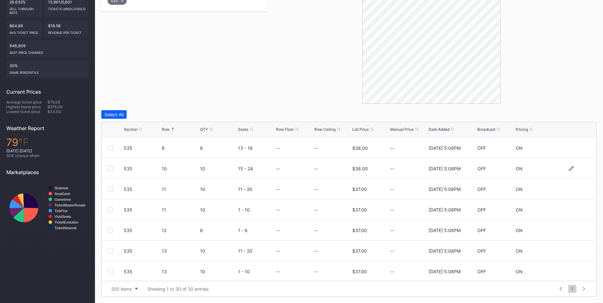
click at [111, 169] on div at bounding box center [110, 168] width 5 height 5
click at [112, 190] on div at bounding box center [110, 189] width 5 height 5
click at [112, 210] on div at bounding box center [110, 209] width 5 height 5
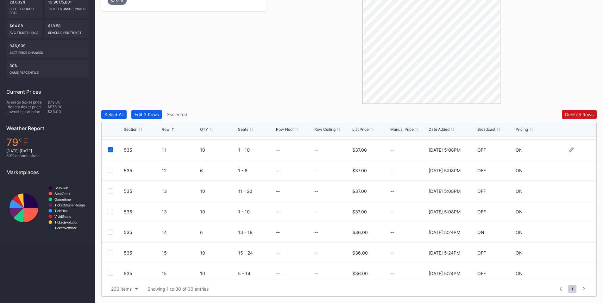
scroll to position [443, 0]
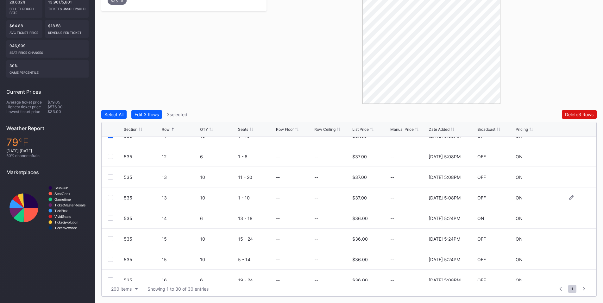
click at [109, 198] on div at bounding box center [110, 197] width 5 height 5
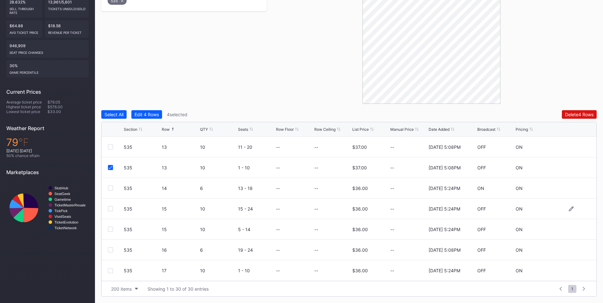
click at [111, 207] on div at bounding box center [110, 208] width 5 height 5
click at [113, 230] on div at bounding box center [110, 229] width 5 height 5
click at [580, 112] on div "Delete 6 Rows" at bounding box center [579, 114] width 29 height 5
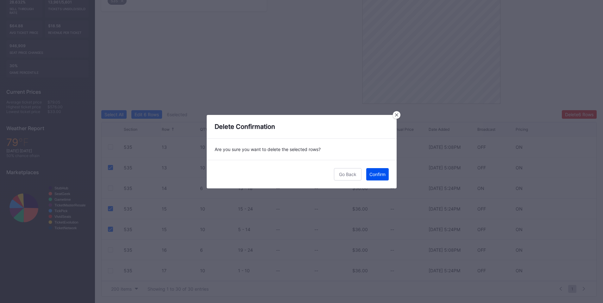
click at [378, 177] on button "Confirm" at bounding box center [377, 174] width 22 height 12
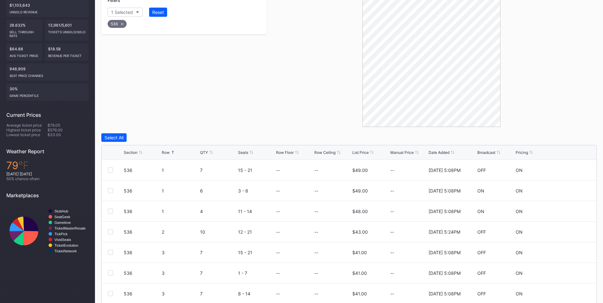
scroll to position [159, 0]
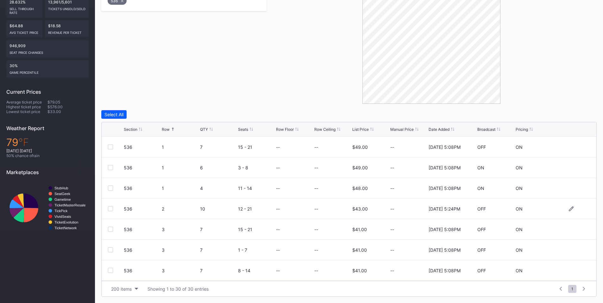
click at [109, 208] on div at bounding box center [110, 208] width 5 height 5
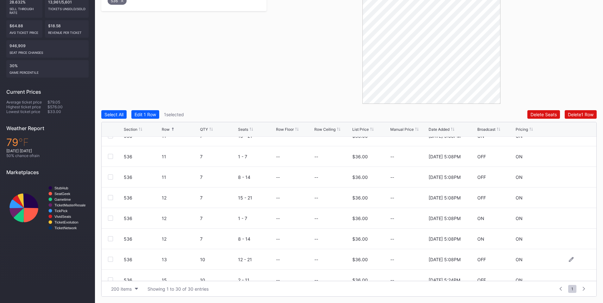
click at [110, 259] on div at bounding box center [110, 259] width 5 height 5
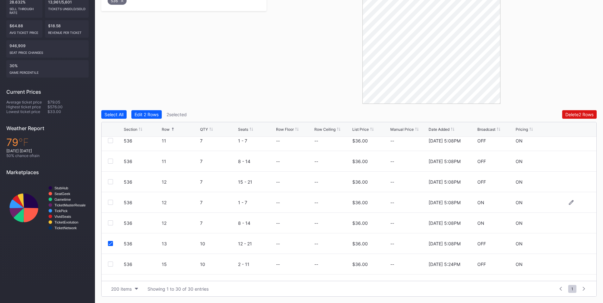
scroll to position [473, 0]
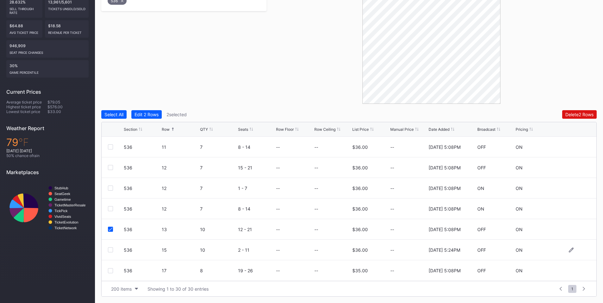
click at [112, 250] on div at bounding box center [110, 249] width 5 height 5
click at [109, 269] on div at bounding box center [110, 270] width 5 height 5
click at [572, 115] on div "Delete 4 Rows" at bounding box center [579, 114] width 29 height 5
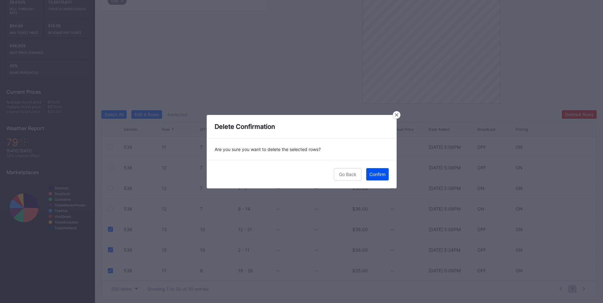
click at [385, 173] on div "Confirm" at bounding box center [378, 174] width 16 height 5
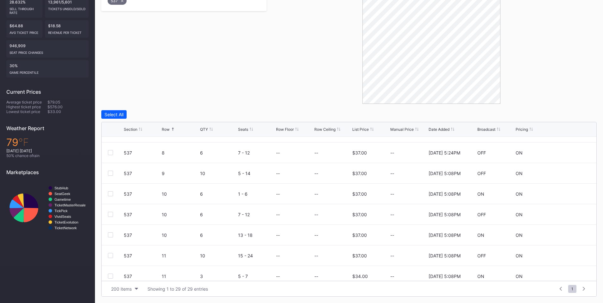
scroll to position [295, 0]
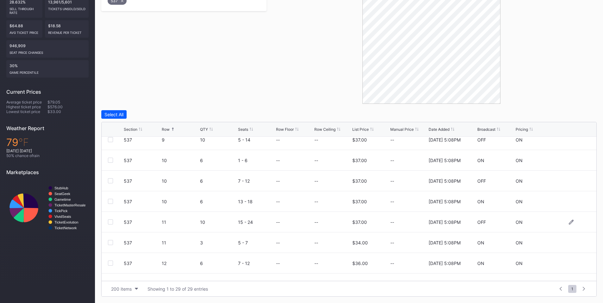
click at [109, 224] on div at bounding box center [110, 221] width 5 height 5
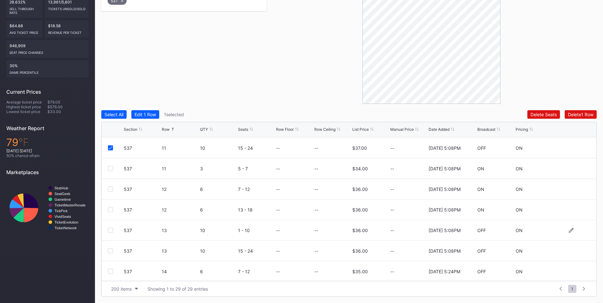
click at [111, 229] on div at bounding box center [110, 230] width 5 height 5
click at [112, 249] on div at bounding box center [110, 250] width 5 height 5
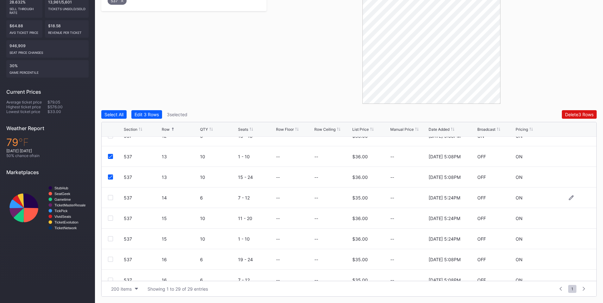
click at [111, 199] on div at bounding box center [110, 197] width 5 height 5
click at [111, 216] on div at bounding box center [110, 218] width 5 height 5
click at [110, 238] on div at bounding box center [110, 238] width 5 height 5
click at [576, 117] on button "Delete 6 Rows" at bounding box center [579, 114] width 35 height 9
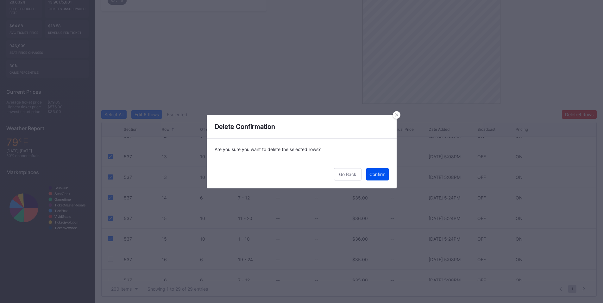
click at [383, 175] on div "Confirm" at bounding box center [378, 174] width 16 height 5
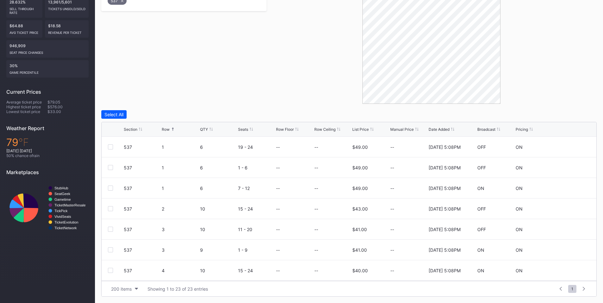
scroll to position [0, 0]
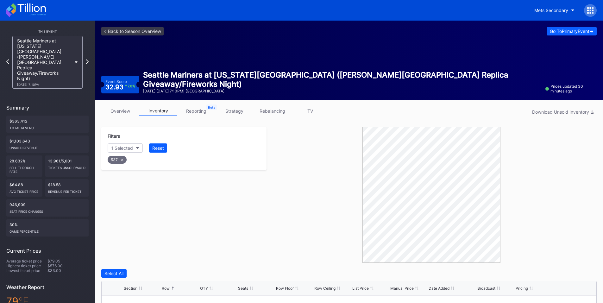
click at [592, 9] on icon at bounding box center [590, 10] width 6 height 6
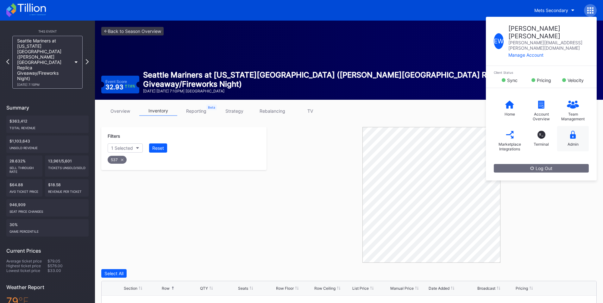
click at [574, 131] on icon at bounding box center [573, 135] width 6 height 8
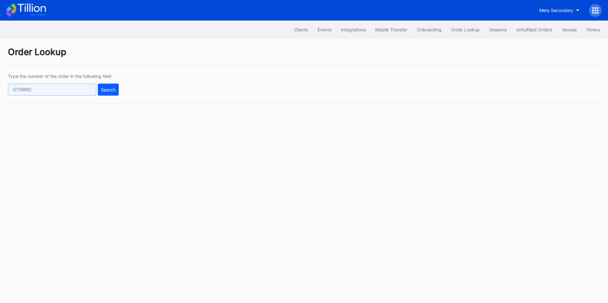
click at [87, 90] on input "text" at bounding box center [52, 90] width 88 height 12
paste input "270275574"
type input "270275574"
click at [111, 90] on div "Search" at bounding box center [108, 89] width 15 height 5
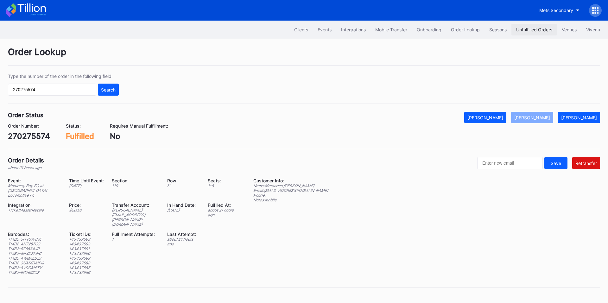
click at [545, 29] on div "Unfulfilled Orders" at bounding box center [534, 29] width 36 height 5
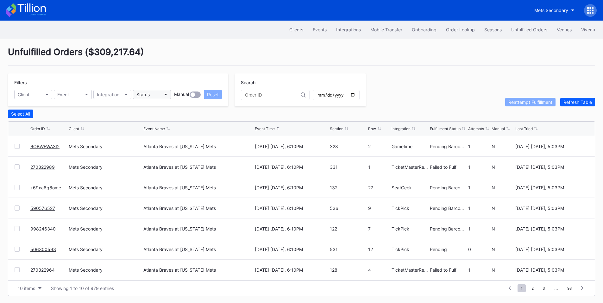
click at [163, 97] on button "Status" at bounding box center [152, 94] width 38 height 9
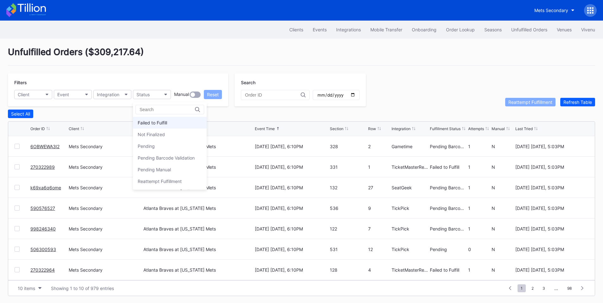
click at [157, 123] on div "Failed to Fulfill" at bounding box center [152, 122] width 29 height 5
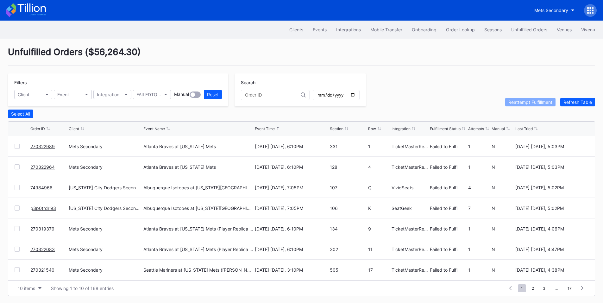
click at [19, 149] on div at bounding box center [17, 146] width 5 height 5
click at [18, 168] on div at bounding box center [17, 166] width 5 height 5
click at [44, 95] on button "Client" at bounding box center [33, 94] width 38 height 9
type input "mets"
click at [41, 120] on div "Mets Secondary" at bounding box center [36, 122] width 34 height 5
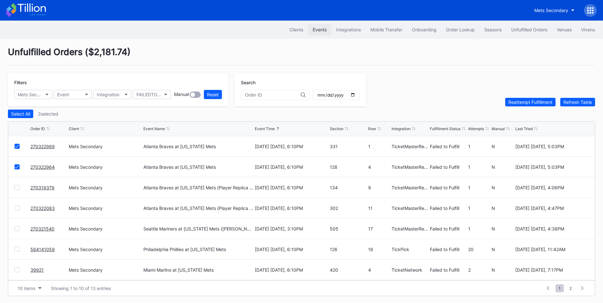
click at [323, 28] on div "Events" at bounding box center [320, 29] width 14 height 5
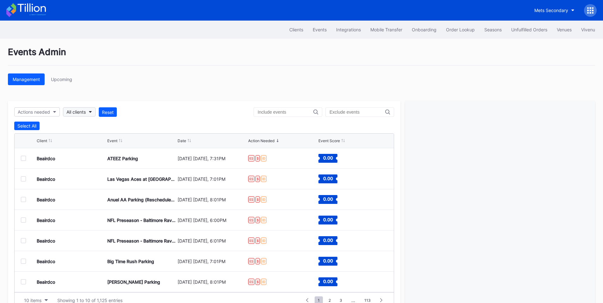
click at [80, 110] on div "All clients" at bounding box center [76, 111] width 19 height 5
type input "rou"
click at [88, 142] on div "Frisco RoughRiders Primary" at bounding box center [96, 140] width 57 height 5
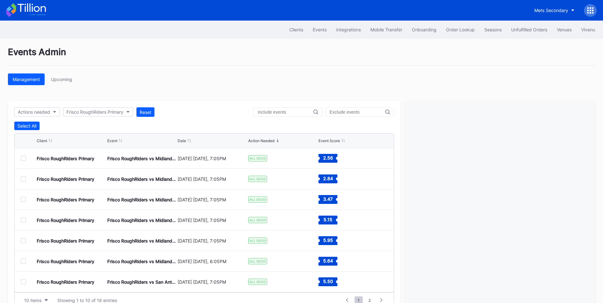
click at [25, 159] on div at bounding box center [23, 158] width 5 height 5
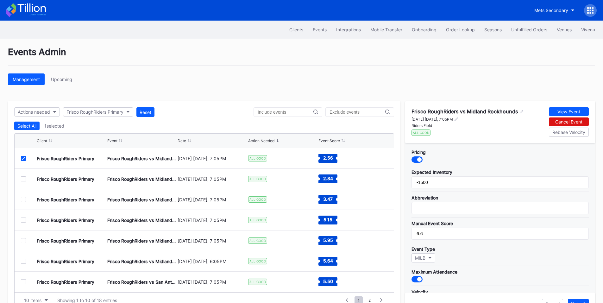
click at [419, 161] on div at bounding box center [419, 159] width 4 height 4
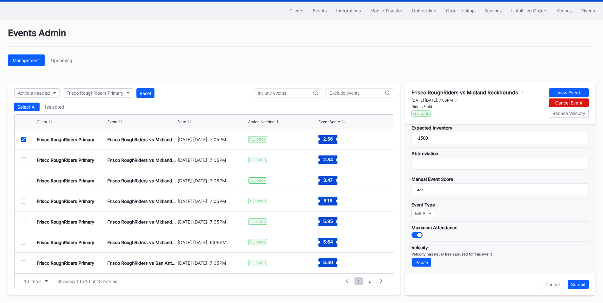
scroll to position [19, 0]
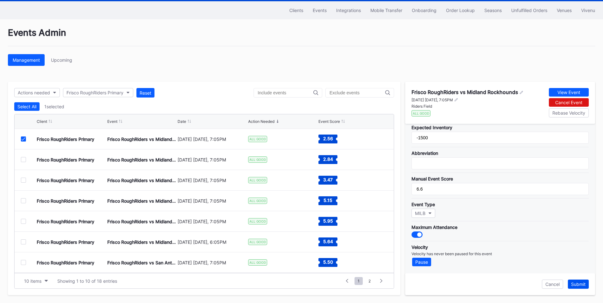
click at [582, 285] on div "Submit" at bounding box center [578, 284] width 15 height 5
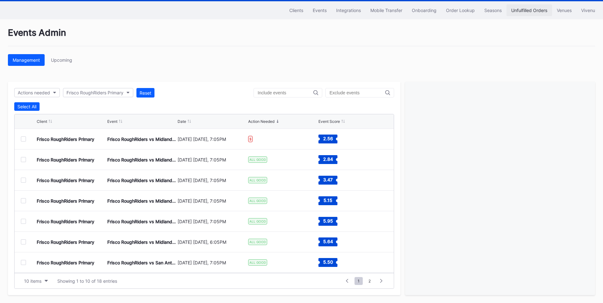
click at [531, 12] on div "Unfulfilled Orders" at bounding box center [529, 10] width 36 height 5
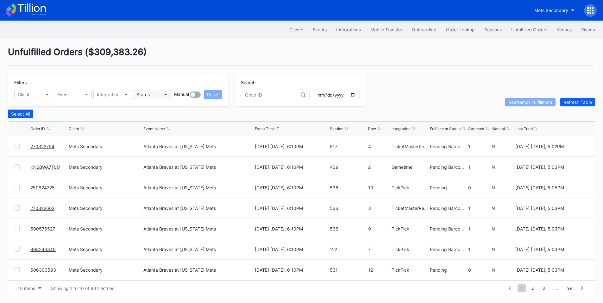
click at [155, 92] on button "Status" at bounding box center [152, 94] width 38 height 9
type input "fail"
click at [162, 121] on div "Failed to Fulfill" at bounding box center [152, 122] width 29 height 5
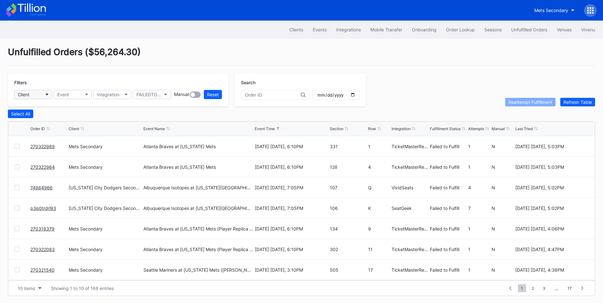
click at [48, 95] on icon "button" at bounding box center [47, 95] width 3 height 2
type input "mets"
click at [58, 122] on div "Mets Secondary" at bounding box center [51, 123] width 74 height 12
click at [16, 146] on div at bounding box center [17, 146] width 5 height 5
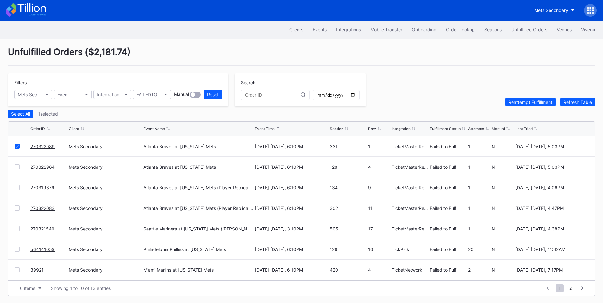
click at [17, 168] on div at bounding box center [17, 166] width 5 height 5
click at [19, 186] on div "270319379 Mets Secondary Atlanta Braves at New York Mets (Player Replica Jersey…" at bounding box center [301, 187] width 587 height 21
click at [16, 192] on div "270319379 Mets Secondary Atlanta Braves at New York Mets (Player Replica Jersey…" at bounding box center [301, 187] width 587 height 21
click at [18, 189] on div at bounding box center [17, 187] width 5 height 5
click at [18, 210] on div at bounding box center [17, 208] width 5 height 5
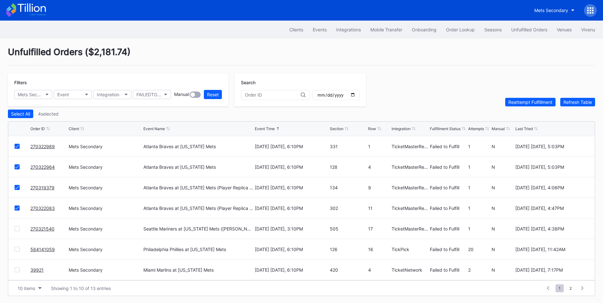
click at [18, 231] on div at bounding box center [17, 228] width 5 height 5
click at [525, 101] on div "Reattempt Fulfillment" at bounding box center [531, 101] width 44 height 5
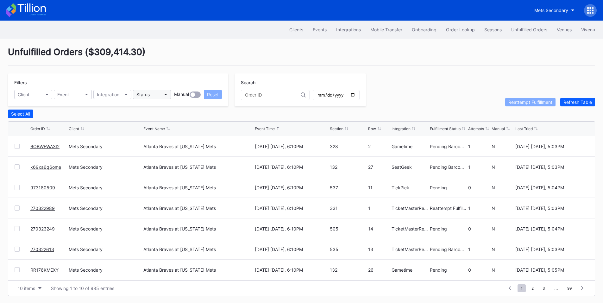
click at [156, 93] on button "Status" at bounding box center [152, 94] width 38 height 9
click at [38, 97] on button "Client" at bounding box center [33, 94] width 38 height 9
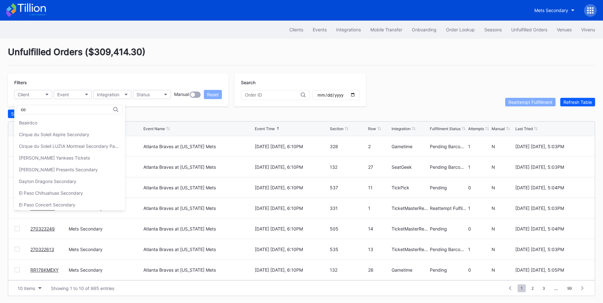
type input "c"
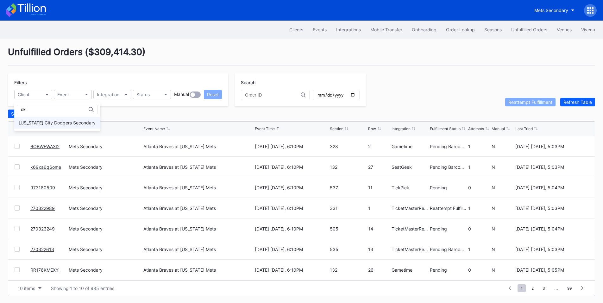
type input "ok"
click at [70, 124] on div "[US_STATE] City Dodgers Secondary" at bounding box center [57, 122] width 77 height 5
click at [162, 92] on button "Status" at bounding box center [152, 94] width 38 height 9
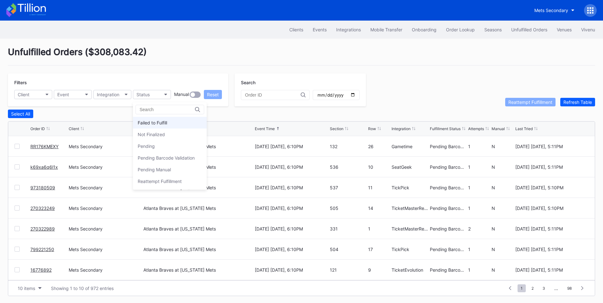
click at [156, 122] on div "Failed to Fulfill" at bounding box center [152, 122] width 29 height 5
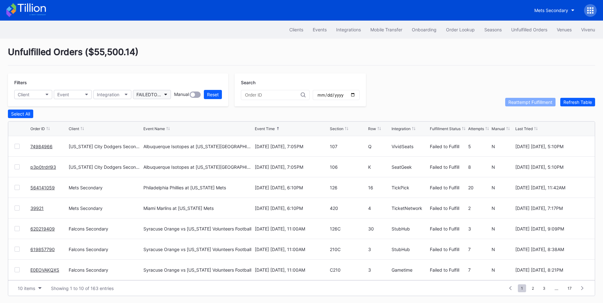
click at [164, 97] on button "FAILEDTOFULFILL" at bounding box center [152, 94] width 38 height 9
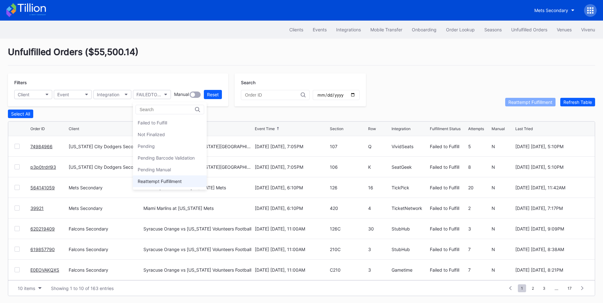
click at [162, 180] on div "Reattempt Fulfillment" at bounding box center [160, 181] width 44 height 5
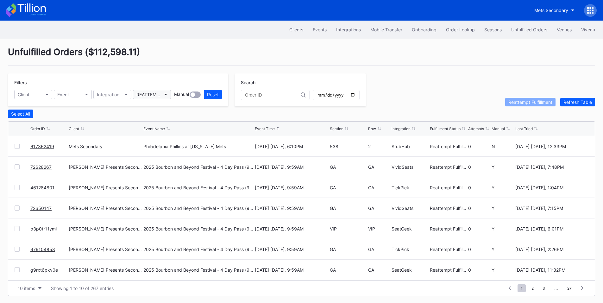
click at [159, 93] on div "REATTEMPT_FULFILLMENT" at bounding box center [148, 94] width 25 height 5
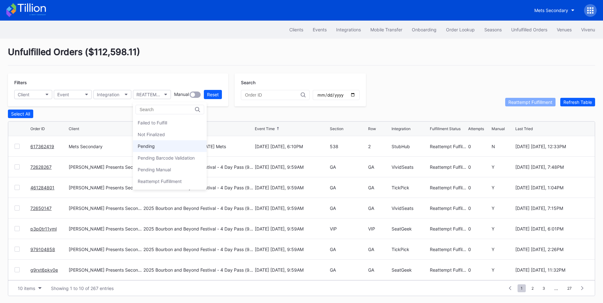
click at [153, 146] on div "Pending" at bounding box center [146, 145] width 17 height 5
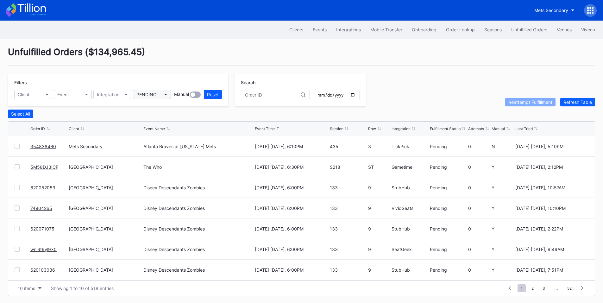
click at [151, 95] on div "PENDING" at bounding box center [146, 94] width 20 height 5
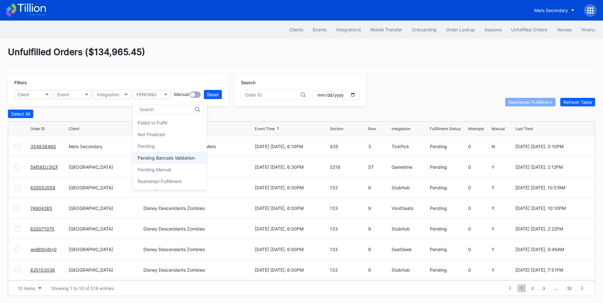
click at [156, 157] on div "Pending Barcode Validation" at bounding box center [166, 157] width 57 height 5
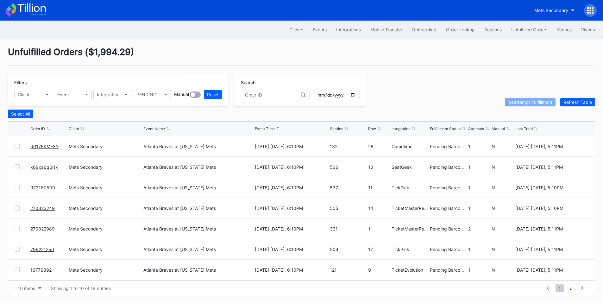
drag, startPoint x: 213, startPoint y: 94, endPoint x: 195, endPoint y: 95, distance: 17.7
click at [213, 94] on div "Reset" at bounding box center [213, 94] width 12 height 5
click at [42, 97] on button "Client" at bounding box center [33, 94] width 38 height 9
type input "ok"
click at [53, 121] on div "Oklahoma City Dodgers Secondary" at bounding box center [57, 122] width 77 height 5
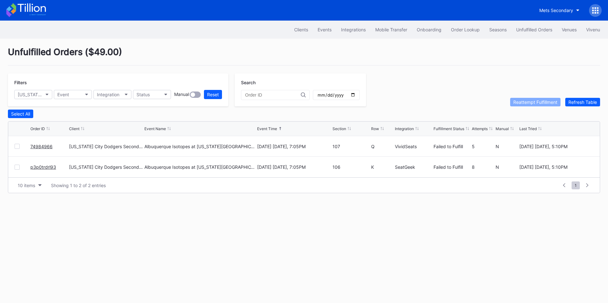
drag, startPoint x: 46, startPoint y: 149, endPoint x: 50, endPoint y: 145, distance: 5.6
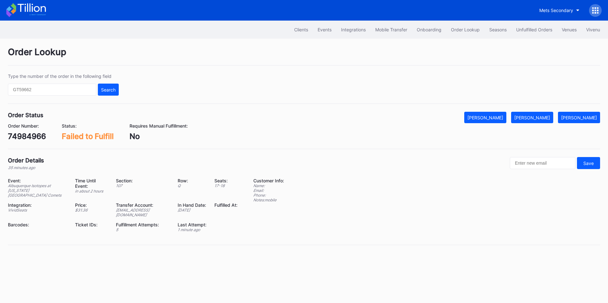
click at [35, 136] on div "74984966" at bounding box center [27, 136] width 38 height 9
copy div "74984966"
click at [545, 117] on div "[PERSON_NAME]" at bounding box center [532, 117] width 36 height 5
click at [39, 135] on div "p3p0trdrl93" at bounding box center [30, 136] width 44 height 9
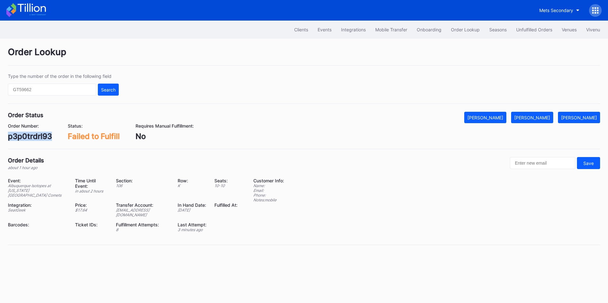
click at [39, 135] on div "p3p0trdrl93" at bounding box center [30, 136] width 44 height 9
copy div "p3p0trdrl93"
click at [530, 114] on button "[PERSON_NAME]" at bounding box center [532, 117] width 42 height 11
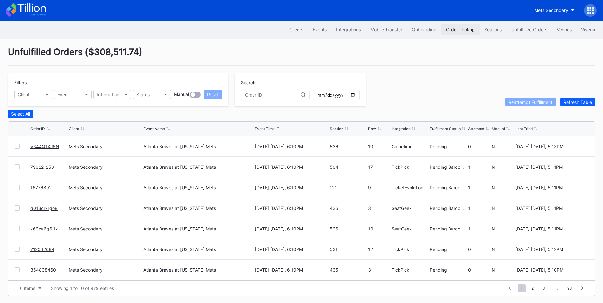
click at [454, 30] on div "Order Lookup" at bounding box center [460, 29] width 29 height 5
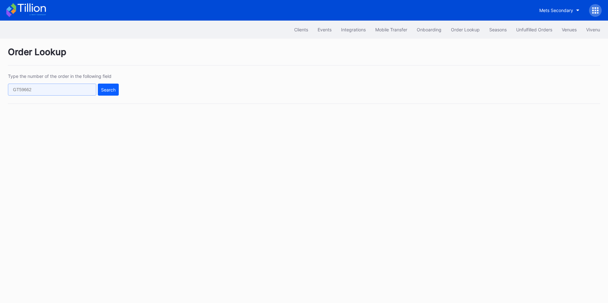
click at [77, 87] on input "text" at bounding box center [52, 90] width 88 height 12
paste input "619523561"
click at [110, 90] on div "Search" at bounding box center [108, 89] width 15 height 5
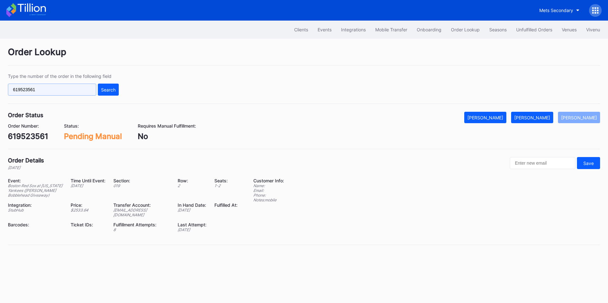
click at [47, 92] on input "619523561" at bounding box center [52, 90] width 88 height 12
paste input "5M58DJ3ICF"
type input "5M58DJ3ICF"
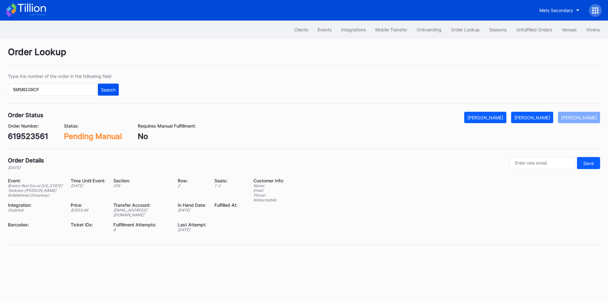
click at [106, 91] on div "Search" at bounding box center [108, 89] width 15 height 5
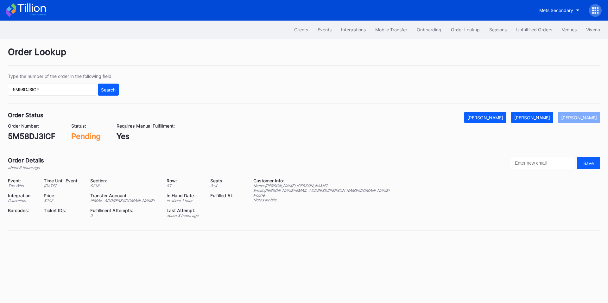
click at [45, 137] on div "5M58DJ3ICF" at bounding box center [32, 136] width 48 height 9
copy div "5M58DJ3ICF"
click at [542, 114] on button "[PERSON_NAME]" at bounding box center [532, 117] width 42 height 11
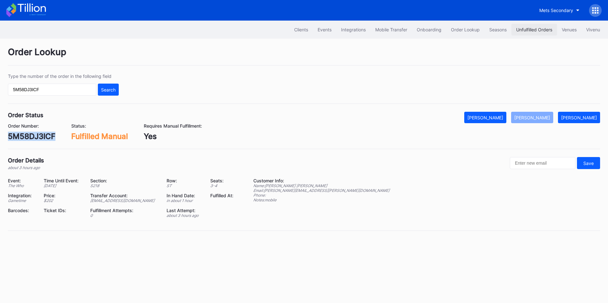
click at [532, 33] on button "Unfulfilled Orders" at bounding box center [534, 30] width 46 height 12
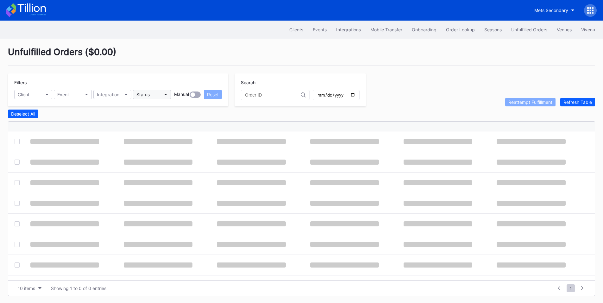
click at [154, 94] on button "Status" at bounding box center [152, 94] width 38 height 9
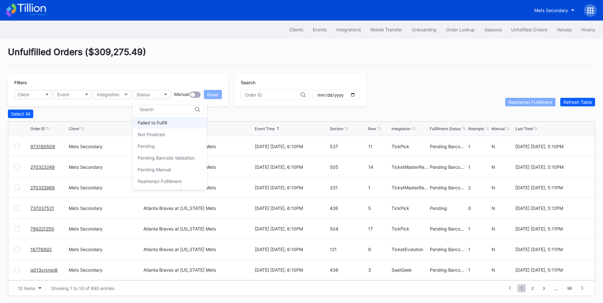
click at [158, 120] on div "Failed to Fulfill" at bounding box center [152, 122] width 29 height 5
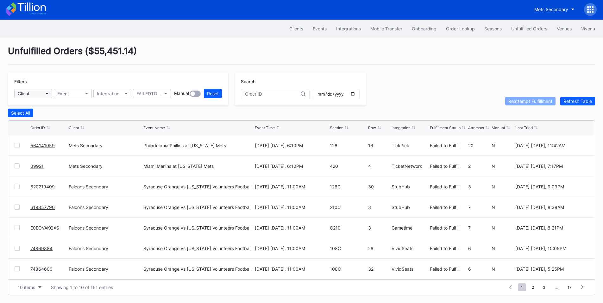
click at [36, 92] on button "Client" at bounding box center [33, 93] width 38 height 9
type input "falcon"
click at [54, 121] on div "Falcons Secondary" at bounding box center [39, 121] width 40 height 5
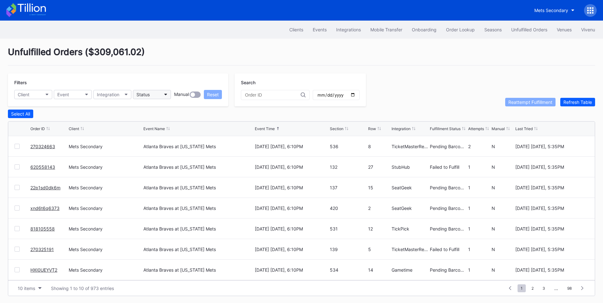
click at [149, 92] on div "Status" at bounding box center [142, 94] width 13 height 5
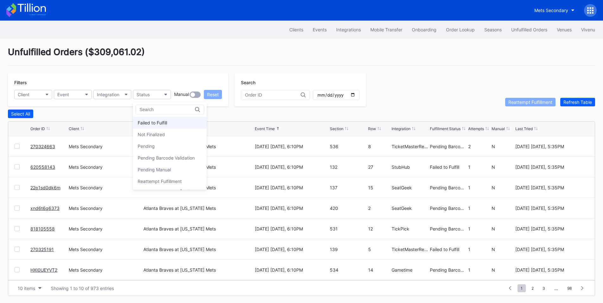
click at [160, 123] on div "Failed to Fulfill" at bounding box center [152, 122] width 29 height 5
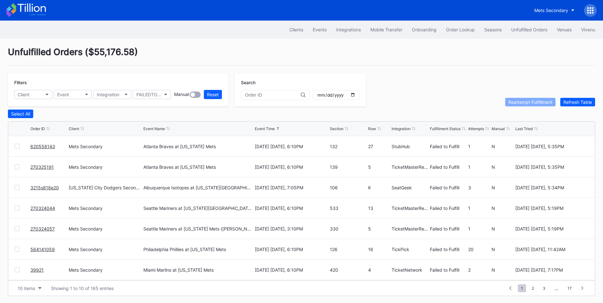
click at [16, 147] on div at bounding box center [17, 146] width 5 height 5
click at [15, 167] on div at bounding box center [17, 166] width 5 height 5
click at [534, 105] on div "Reattempt Fulfillment" at bounding box center [531, 101] width 44 height 5
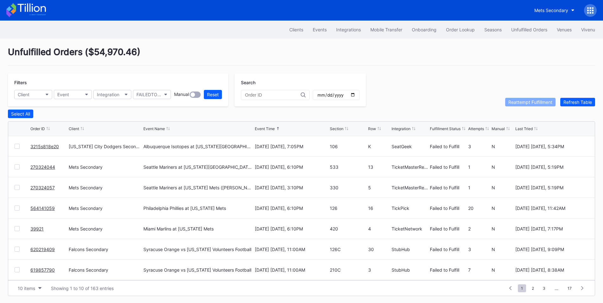
click at [46, 149] on link "3215s818e20" at bounding box center [44, 146] width 29 height 5
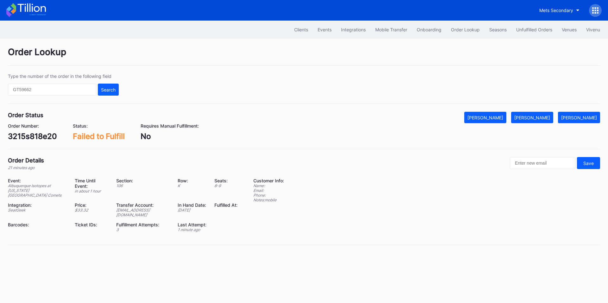
click at [33, 136] on div "3215s818e20" at bounding box center [32, 136] width 49 height 9
copy div "3215s818e20"
click at [544, 114] on button "[PERSON_NAME]" at bounding box center [532, 117] width 42 height 11
click at [529, 27] on div "Unfulfilled Orders" at bounding box center [534, 29] width 36 height 5
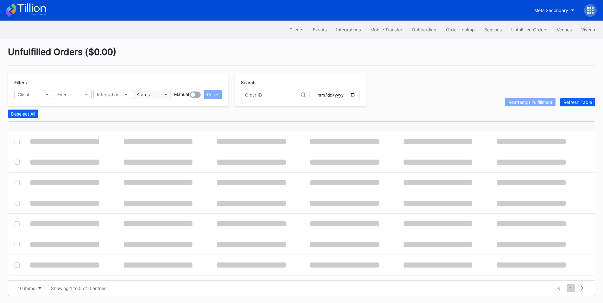
click at [161, 96] on button "Status" at bounding box center [152, 94] width 38 height 9
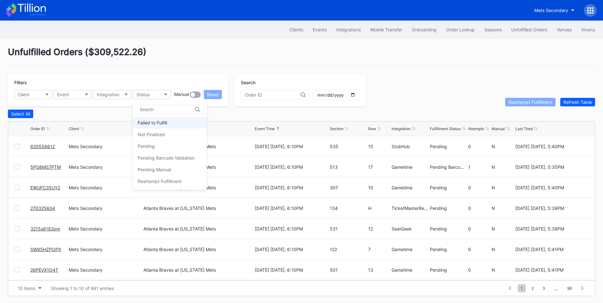
click at [157, 122] on div "Failed to Fulfill" at bounding box center [152, 122] width 29 height 5
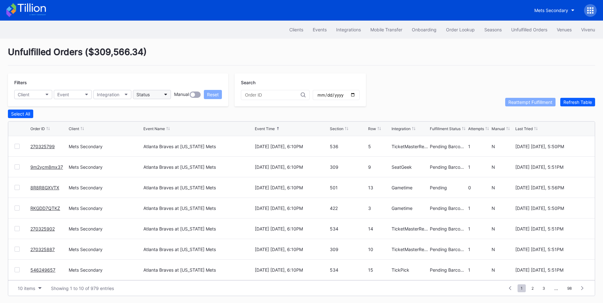
click at [141, 97] on div "Status" at bounding box center [142, 94] width 13 height 5
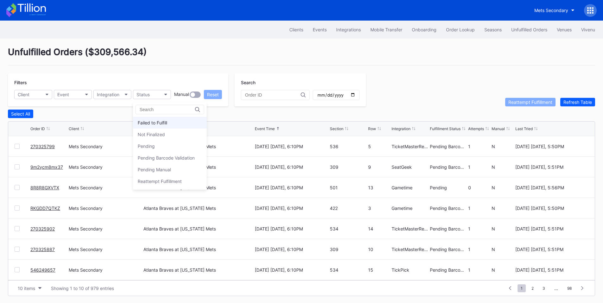
click at [153, 119] on div "Failed to Fulfill" at bounding box center [170, 123] width 74 height 12
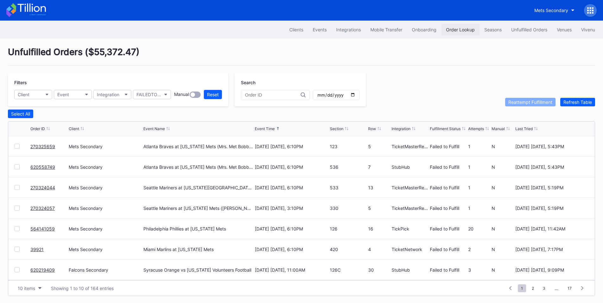
click at [467, 32] on button "Order Lookup" at bounding box center [460, 30] width 38 height 12
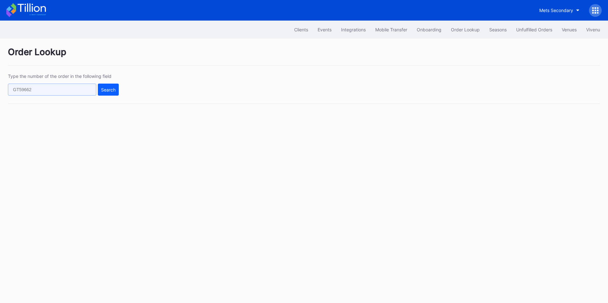
click at [71, 92] on input "text" at bounding box center [52, 90] width 88 height 12
paste input "74926887"
click at [114, 90] on div "Search" at bounding box center [108, 89] width 15 height 5
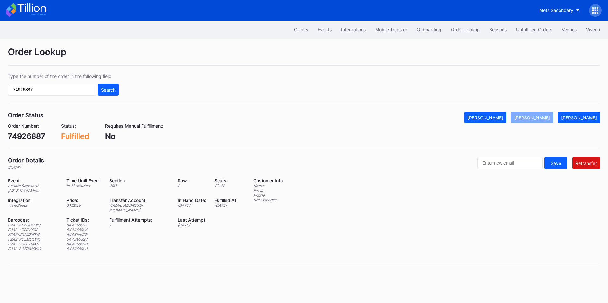
click at [149, 203] on div "ed-8334796@eventdynamic.com" at bounding box center [139, 208] width 60 height 10
copy div "ed-8334796@eventdynamic.com"
click at [56, 92] on input "74926887" at bounding box center [52, 90] width 88 height 12
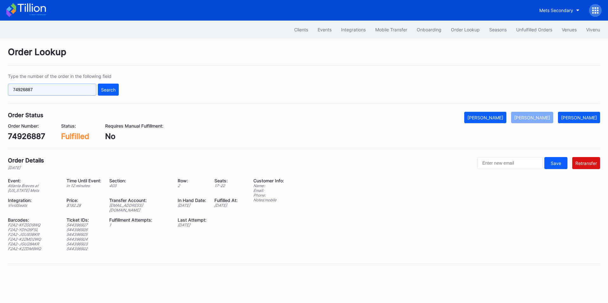
click at [56, 92] on input "74926887" at bounding box center [52, 90] width 88 height 12
paste input "619220388"
click at [114, 87] on div "Search" at bounding box center [108, 89] width 15 height 5
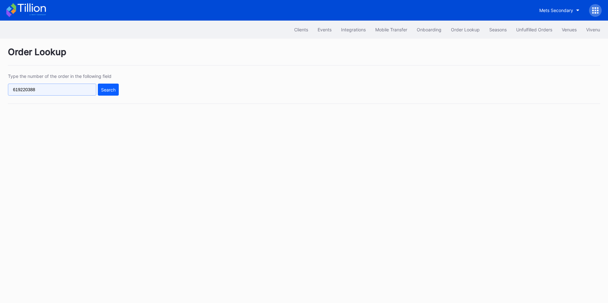
click at [82, 88] on input "619220388" at bounding box center [52, 90] width 88 height 12
drag, startPoint x: 58, startPoint y: 93, endPoint x: 0, endPoint y: 89, distance: 58.1
click at [0, 89] on div "Order Lookup Type the number of the order in the following field 619220388 Sear…" at bounding box center [304, 79] width 608 height 81
paste input "text"
type input "619220388"
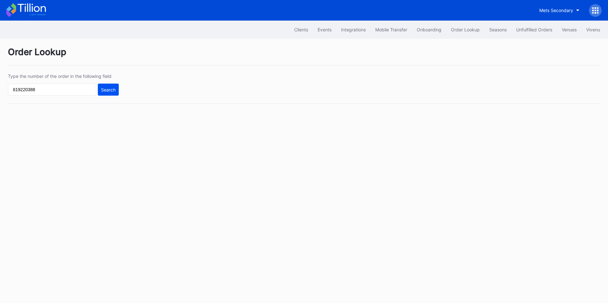
click at [113, 91] on div "Search" at bounding box center [108, 89] width 15 height 5
click at [46, 88] on input "619220388" at bounding box center [52, 90] width 88 height 12
click at [13, 92] on input "619220388" at bounding box center [52, 90] width 88 height 12
click at [106, 89] on div "Search" at bounding box center [108, 89] width 15 height 5
click at [469, 33] on button "Order Lookup" at bounding box center [465, 30] width 38 height 12
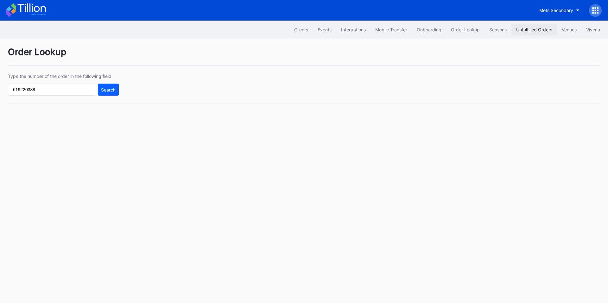
click at [541, 31] on div "Unfulfilled Orders" at bounding box center [534, 29] width 36 height 5
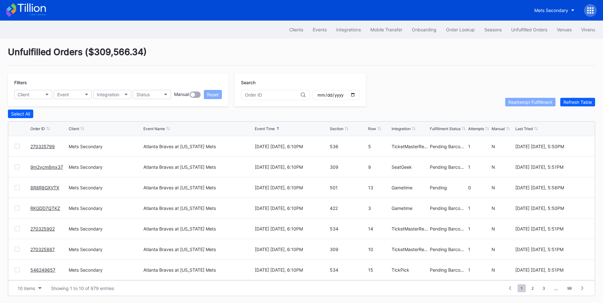
click at [265, 97] on input "text" at bounding box center [273, 94] width 56 height 5
click at [274, 96] on input "text" at bounding box center [273, 94] width 56 height 5
paste input "619220388"
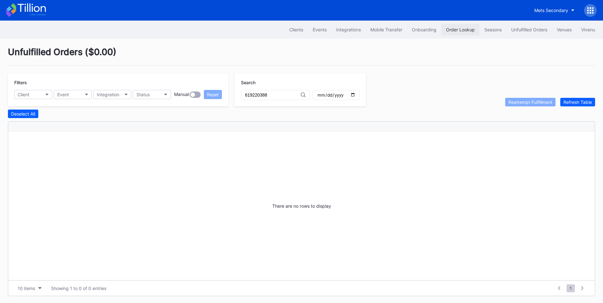
type input "619220388"
click at [452, 32] on div "Order Lookup" at bounding box center [460, 29] width 29 height 5
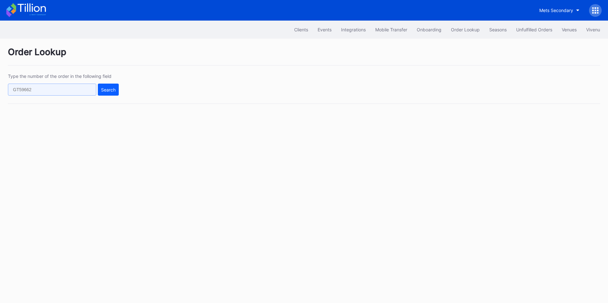
click at [79, 91] on input "text" at bounding box center [52, 90] width 88 height 12
paste input "619220388"
type input "619220388"
click at [110, 90] on div "Search" at bounding box center [108, 89] width 15 height 5
click at [542, 8] on div "Mets Secondary" at bounding box center [556, 10] width 34 height 5
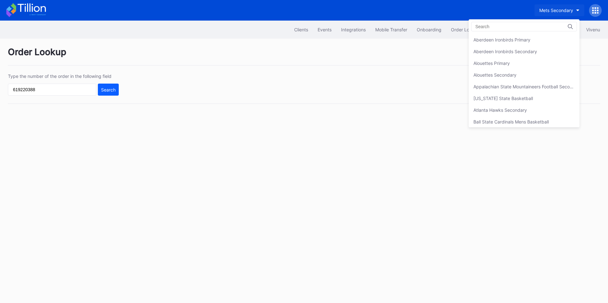
scroll to position [996, 0]
type input "i"
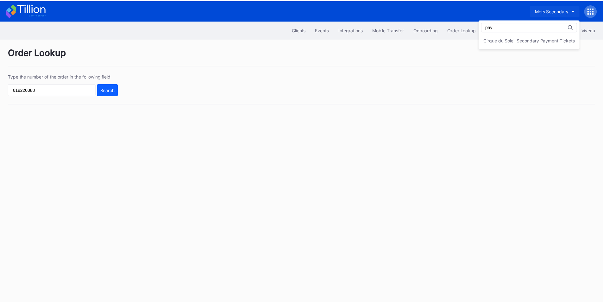
scroll to position [0, 0]
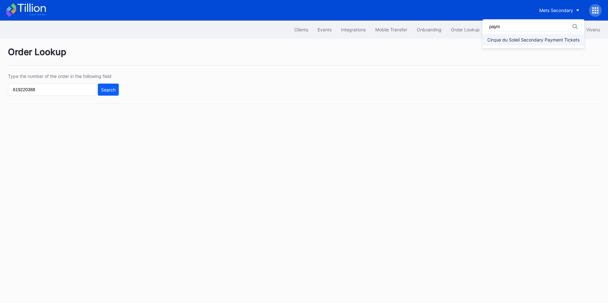
type input "paym"
click at [529, 41] on div "Cirque du Soleil Secondary Payment Tickets" at bounding box center [533, 39] width 92 height 5
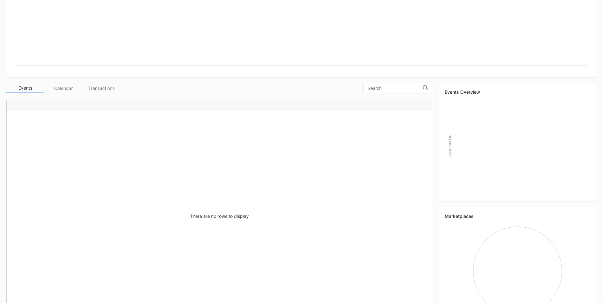
scroll to position [148, 0]
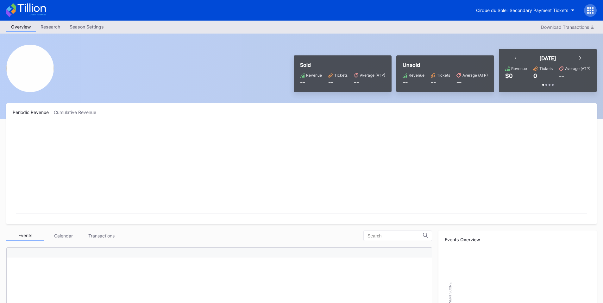
click at [588, 8] on icon at bounding box center [588, 8] width 2 height 2
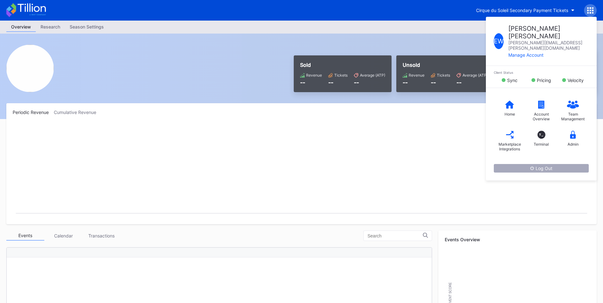
click at [544, 166] on div "Log Out" at bounding box center [541, 168] width 22 height 5
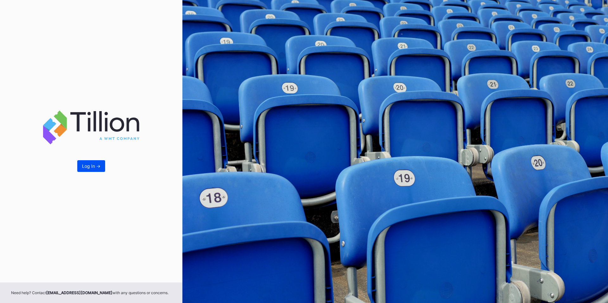
click at [101, 166] on button "Log In ->" at bounding box center [91, 166] width 28 height 12
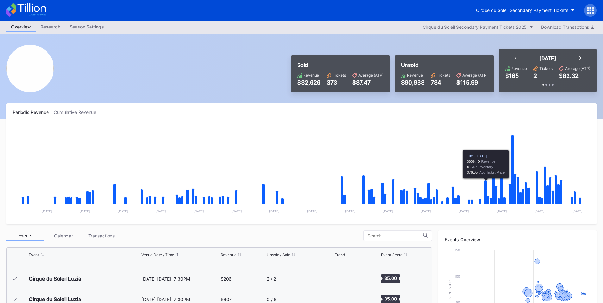
scroll to position [947, 0]
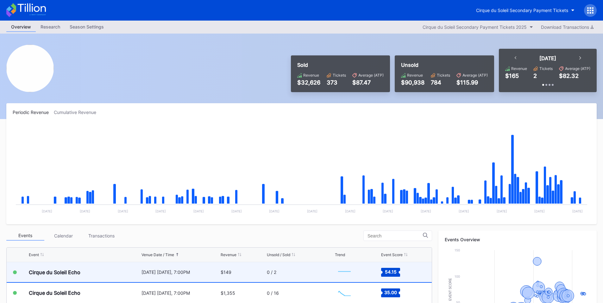
click at [202, 271] on div "[DATE] [DATE], 7:00PM" at bounding box center [181, 271] width 78 height 5
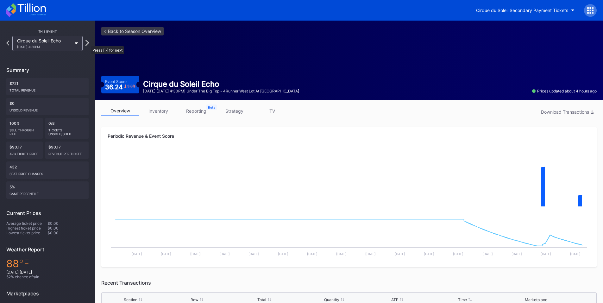
click at [88, 43] on icon at bounding box center [87, 43] width 3 height 6
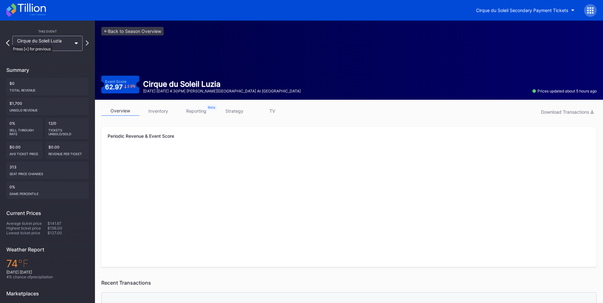
click at [8, 42] on icon at bounding box center [7, 43] width 3 height 6
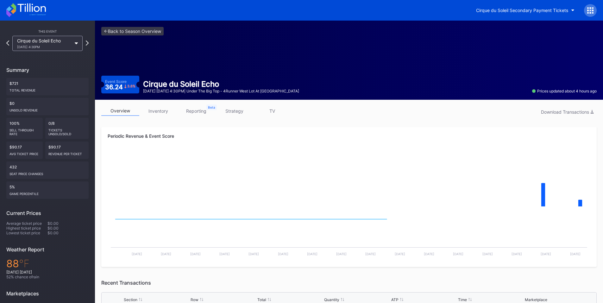
click at [8, 42] on icon at bounding box center [7, 43] width 3 height 5
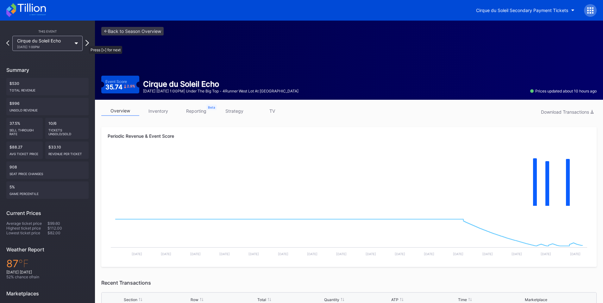
click at [86, 43] on icon at bounding box center [87, 43] width 3 height 6
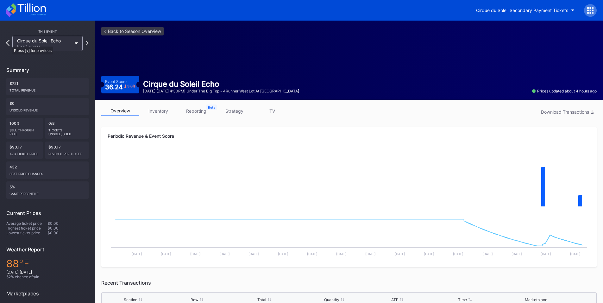
click at [9, 43] on icon at bounding box center [7, 43] width 3 height 6
click at [593, 10] on icon at bounding box center [593, 11] width 2 height 2
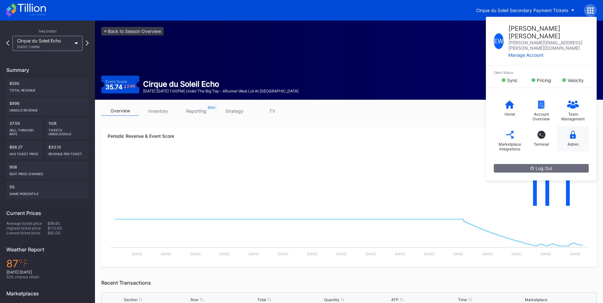
click at [573, 131] on icon at bounding box center [573, 135] width 6 height 8
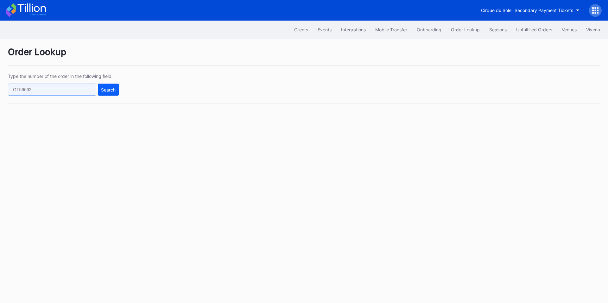
click at [58, 92] on input "text" at bounding box center [52, 90] width 88 height 12
paste input "619220388"
type input "619220388"
click at [112, 89] on div "Search" at bounding box center [108, 89] width 15 height 5
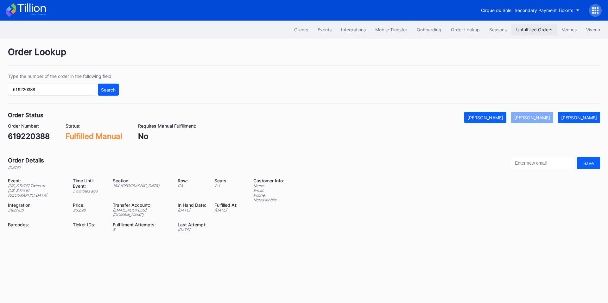
click at [527, 29] on div "Unfulfilled Orders" at bounding box center [534, 29] width 36 height 5
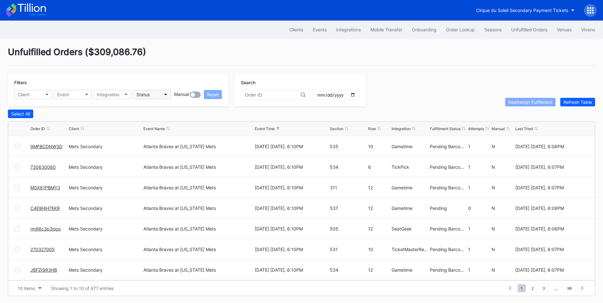
click at [162, 92] on button "Status" at bounding box center [152, 94] width 38 height 9
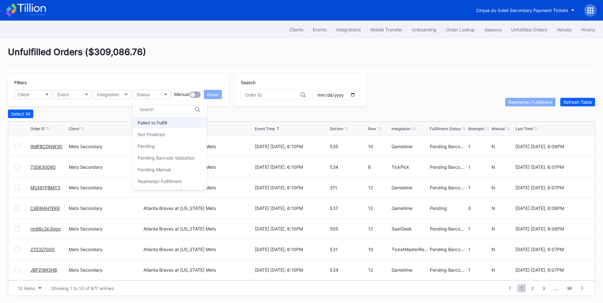
click at [157, 120] on div "Failed to Fulfill" at bounding box center [170, 123] width 74 height 12
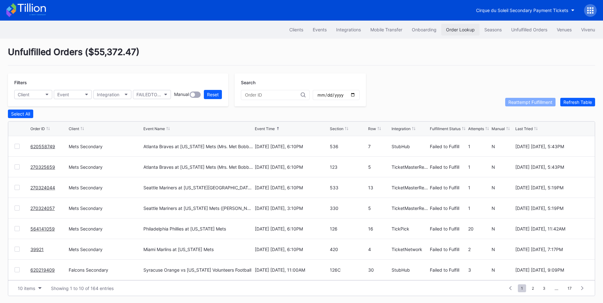
click at [462, 28] on div "Order Lookup" at bounding box center [460, 29] width 29 height 5
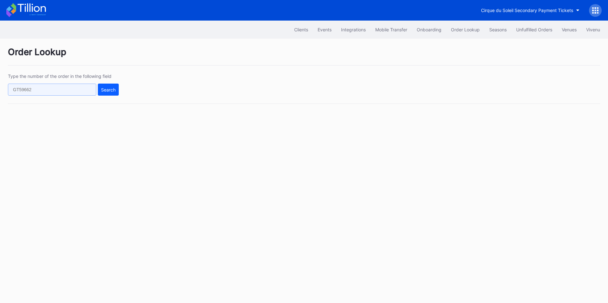
click at [92, 94] on input "text" at bounding box center [52, 90] width 88 height 12
paste input "16695106"
click at [112, 92] on div "Search" at bounding box center [108, 89] width 15 height 5
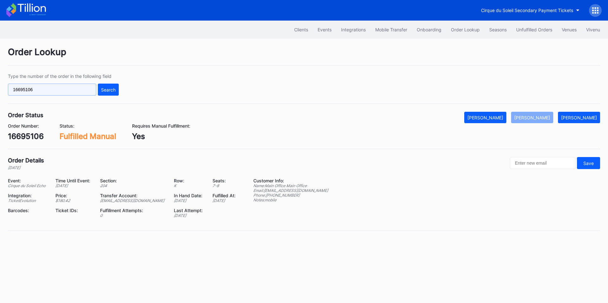
click at [67, 92] on input "16695106" at bounding box center [52, 90] width 88 height 12
paste input "16695106"
click at [88, 89] on input "1669510616695106" at bounding box center [52, 90] width 88 height 12
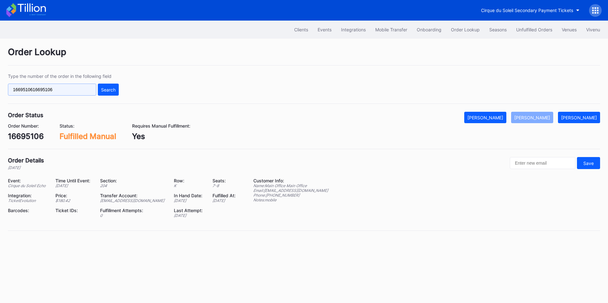
click at [88, 89] on input "1669510616695106" at bounding box center [52, 90] width 88 height 12
paste input "text"
type input "16695106"
click at [113, 88] on div "Search" at bounding box center [108, 89] width 15 height 5
click at [522, 31] on div "Unfulfilled Orders" at bounding box center [534, 29] width 36 height 5
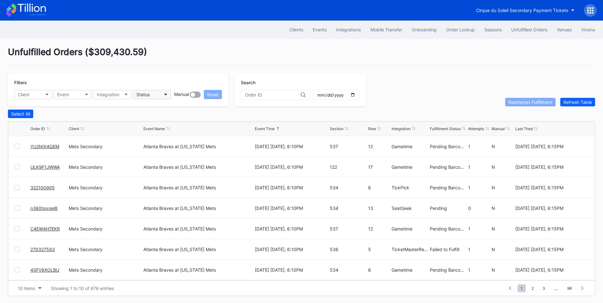
click at [149, 95] on div "Status" at bounding box center [142, 94] width 13 height 5
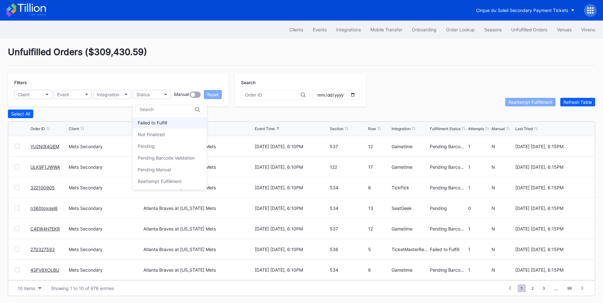
click at [166, 120] on div "Failed to Fulfill" at bounding box center [152, 122] width 29 height 5
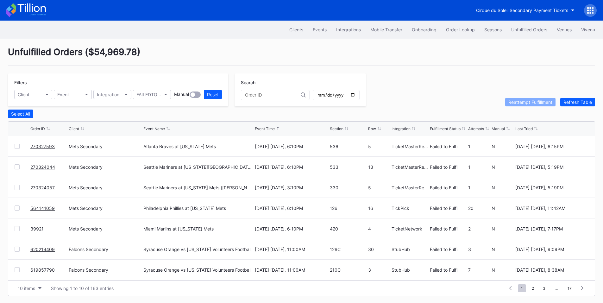
click at [16, 148] on div at bounding box center [17, 146] width 5 height 5
click at [521, 102] on div "Reattempt Fulfillment" at bounding box center [531, 101] width 44 height 5
drag, startPoint x: 17, startPoint y: 149, endPoint x: 19, endPoint y: 159, distance: 10.3
click at [17, 149] on div at bounding box center [17, 146] width 5 height 5
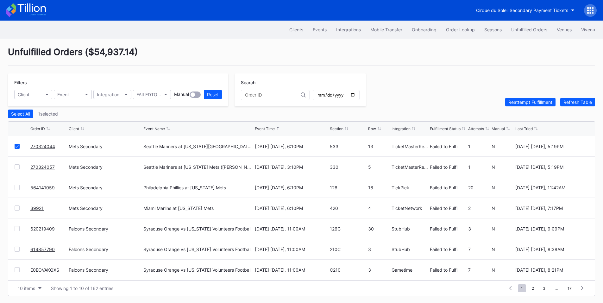
click at [17, 169] on div at bounding box center [17, 166] width 5 height 5
click at [528, 105] on div "Reattempt Fulfillment" at bounding box center [531, 101] width 44 height 5
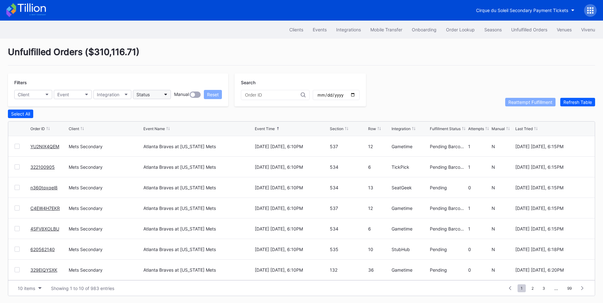
click at [166, 95] on icon "button" at bounding box center [165, 95] width 3 height 2
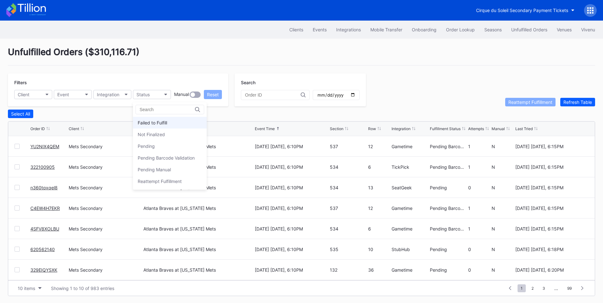
click at [162, 124] on div "Failed to Fulfill" at bounding box center [152, 122] width 29 height 5
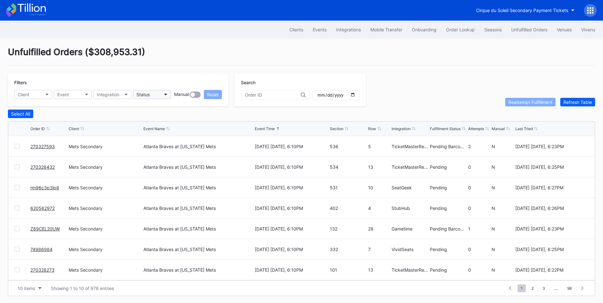
click at [160, 93] on button "Status" at bounding box center [152, 94] width 38 height 9
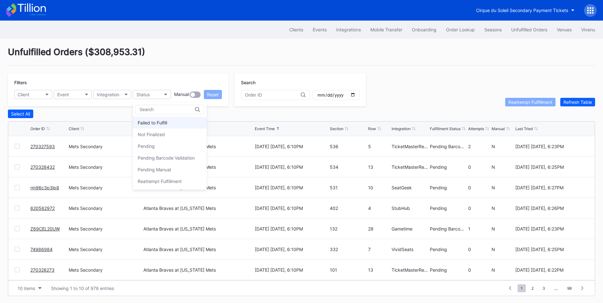
click at [163, 123] on div "Failed to Fulfill" at bounding box center [152, 122] width 29 height 5
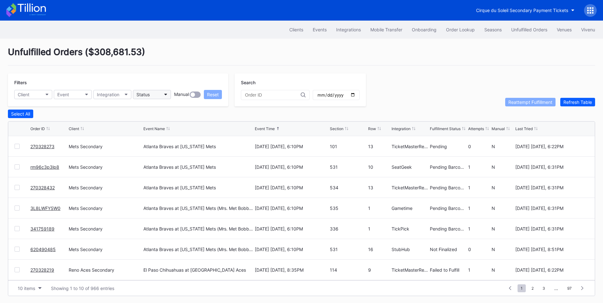
click at [168, 92] on button "Status" at bounding box center [152, 94] width 38 height 9
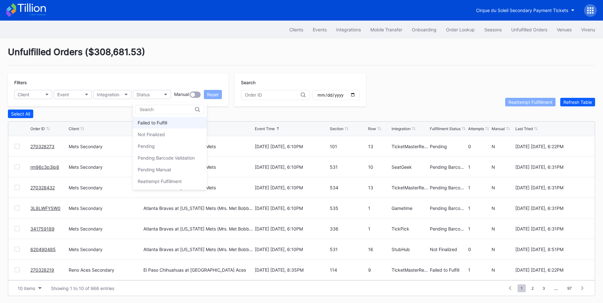
click at [158, 123] on div "Failed to Fulfill" at bounding box center [152, 122] width 29 height 5
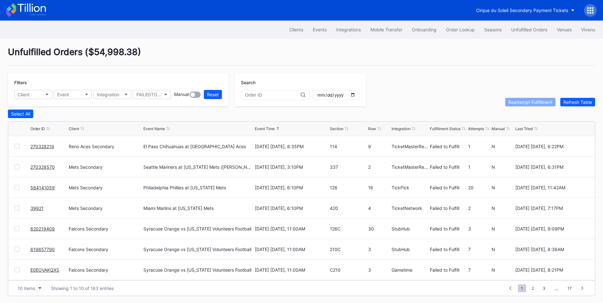
click at [17, 149] on div at bounding box center [17, 146] width 5 height 5
click at [16, 165] on div "270328570 Mets Secondary Seattle Mariners at [US_STATE] Mets ([PERSON_NAME] Bob…" at bounding box center [301, 167] width 587 height 21
click at [18, 169] on div at bounding box center [17, 166] width 5 height 5
click at [523, 104] on div "Reattempt Fulfillment" at bounding box center [531, 101] width 44 height 5
drag, startPoint x: 54, startPoint y: 150, endPoint x: 28, endPoint y: 151, distance: 26.6
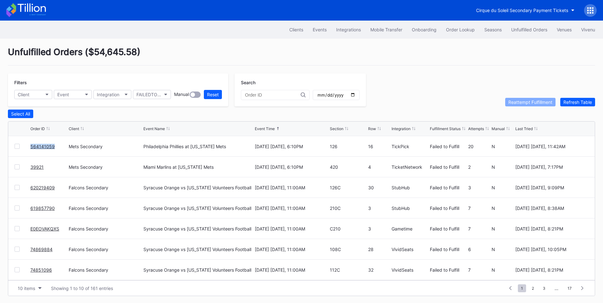
click at [28, 151] on div "564141059 Mets Secondary Philadelphia Phillies at New York Mets August 25 Monda…" at bounding box center [301, 146] width 587 height 21
copy div "564141059"
click at [43, 148] on link "564141059" at bounding box center [42, 146] width 24 height 5
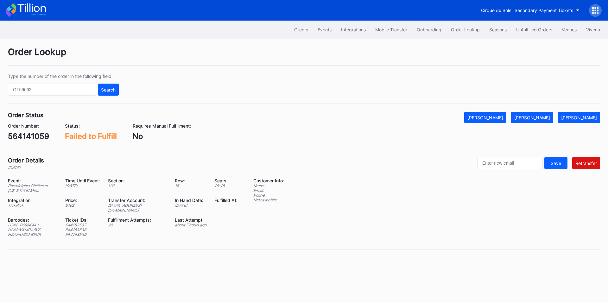
click at [31, 223] on div "H2A2-P6964AKJ" at bounding box center [32, 225] width 49 height 5
copy div "H2A2-P6964AKJ"
click at [26, 227] on div "H2A2-VXMDA6VS" at bounding box center [32, 229] width 49 height 5
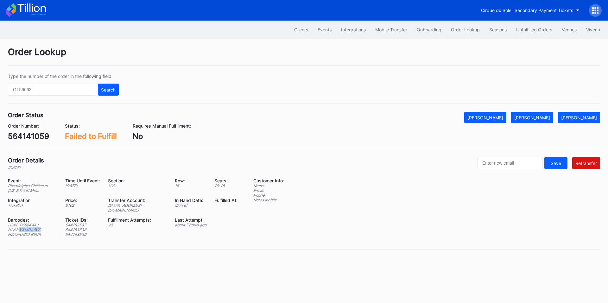
click at [26, 227] on div "H2A2-VXMDA6VS" at bounding box center [32, 229] width 49 height 5
copy div "H2A2-VXMDA6VS"
click at [29, 232] on div "H2A2-UGDXB5UR" at bounding box center [32, 234] width 49 height 5
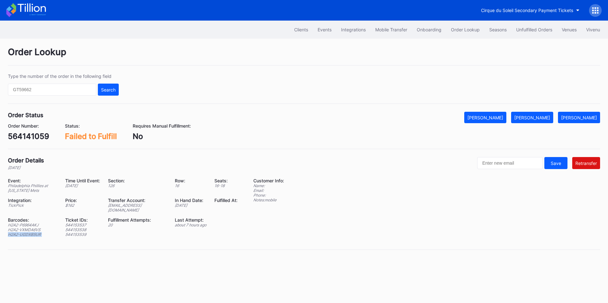
click at [29, 232] on div "H2A2-UGDXB5UR" at bounding box center [32, 234] width 49 height 5
copy div "H2A2-UGDXB5UR"
click at [21, 135] on div "564141059" at bounding box center [28, 136] width 41 height 9
copy div "564141059"
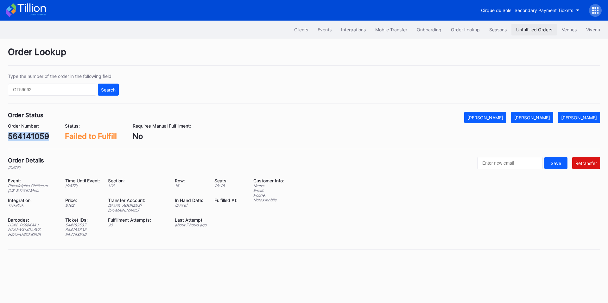
click at [528, 30] on div "Unfulfilled Orders" at bounding box center [534, 29] width 36 height 5
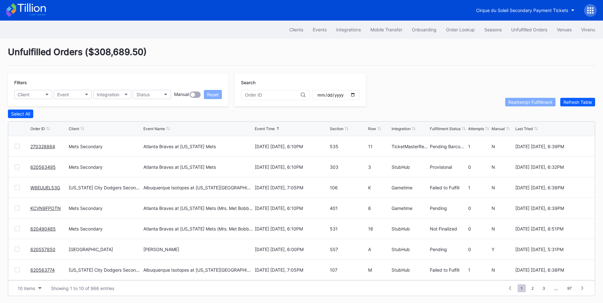
click at [52, 188] on link "W8EUUEL53G" at bounding box center [45, 187] width 30 height 5
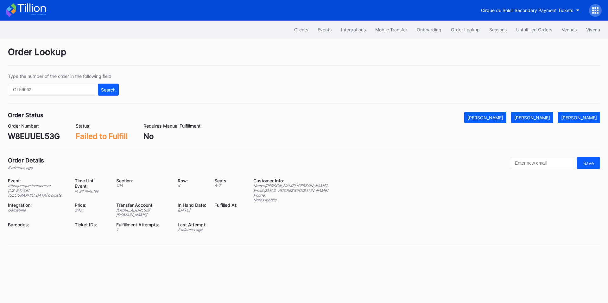
click at [36, 134] on div "W8EUUEL53G" at bounding box center [34, 136] width 52 height 9
copy div "W8EUUEL53G"
click at [544, 116] on div "[PERSON_NAME]" at bounding box center [532, 117] width 36 height 5
click at [522, 27] on div "Unfulfilled Orders" at bounding box center [534, 29] width 36 height 5
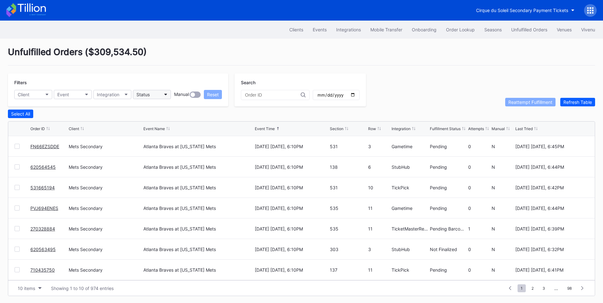
click at [164, 98] on button "Status" at bounding box center [152, 94] width 38 height 9
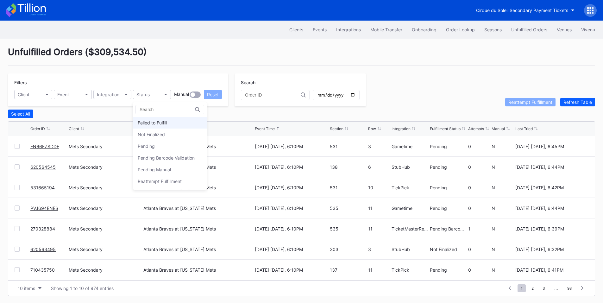
click at [157, 124] on div "Failed to Fulfill" at bounding box center [152, 122] width 29 height 5
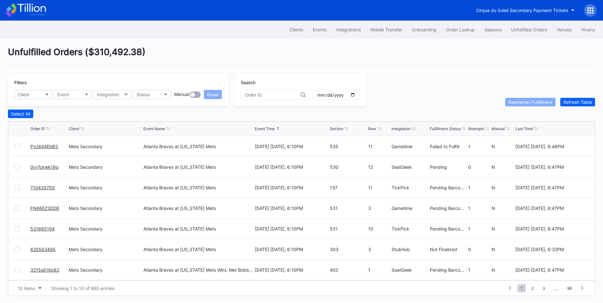
click at [15, 149] on div at bounding box center [17, 146] width 5 height 5
click at [536, 100] on button "Reattempt Fulfillment" at bounding box center [530, 102] width 50 height 9
click at [153, 96] on button "Status" at bounding box center [152, 94] width 38 height 9
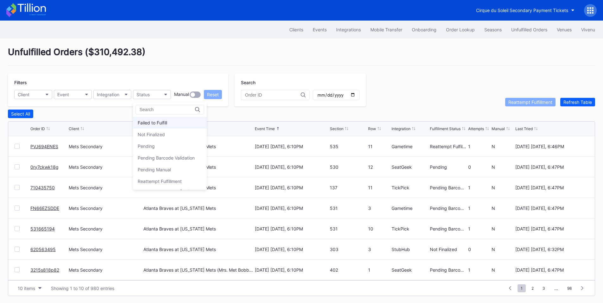
click at [165, 124] on div "Failed to Fulfill" at bounding box center [152, 122] width 29 height 5
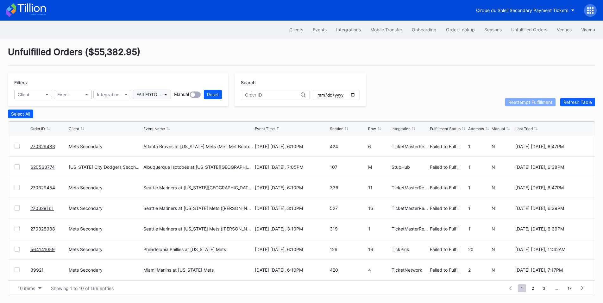
click at [154, 96] on div "FAILEDTOFULFILL" at bounding box center [148, 94] width 25 height 5
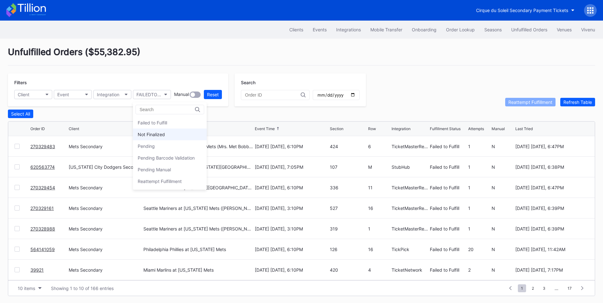
click at [161, 136] on div "Not Finalized" at bounding box center [151, 134] width 27 height 5
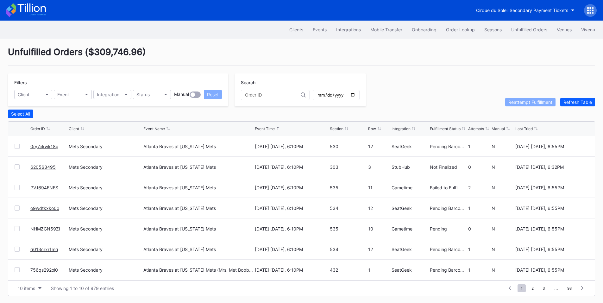
click at [50, 188] on link "PVJ694ENES" at bounding box center [44, 187] width 28 height 5
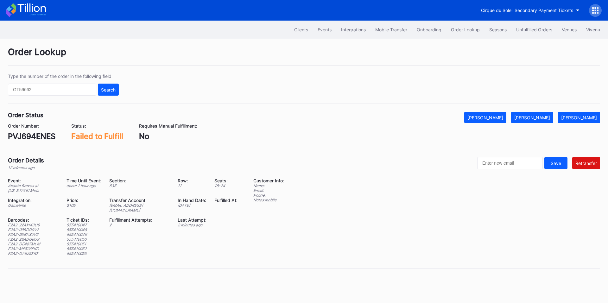
click at [40, 133] on div "PVJ694ENES" at bounding box center [32, 136] width 48 height 9
copy div "PVJ694ENES"
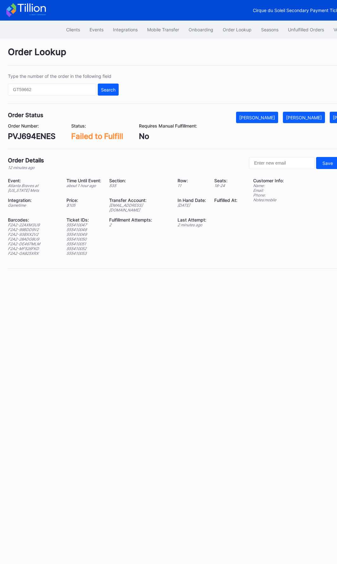
click at [34, 223] on div "F2A2-22AXM3U9" at bounding box center [33, 225] width 51 height 5
copy div "F2A2-22AXM3U9"
click at [35, 227] on div "F2A2-99BDD9V2" at bounding box center [33, 229] width 51 height 5
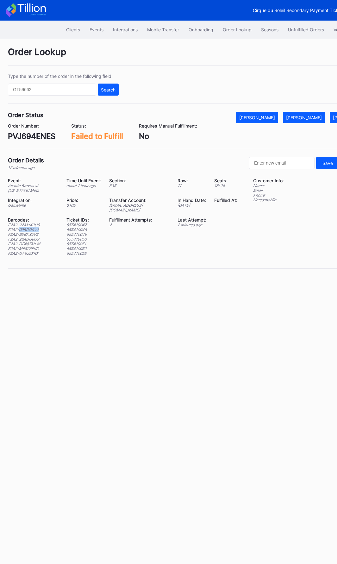
click at [35, 227] on div "F2A2-99BDD9V2" at bounding box center [33, 229] width 51 height 5
copy div "F2A2-99BDD9V2"
click at [28, 232] on div "F2A2-93BXX2V2" at bounding box center [33, 234] width 51 height 5
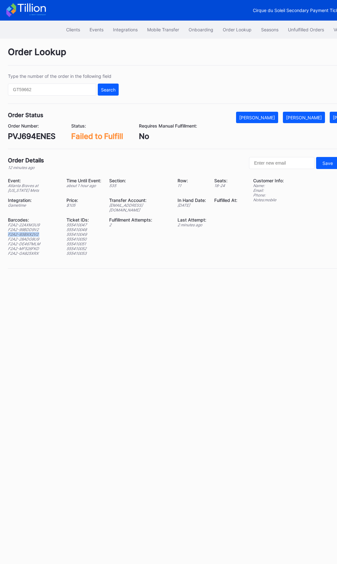
click at [28, 232] on div "F2A2-93BXX2V2" at bounding box center [33, 234] width 51 height 5
copy div "F2A2-93BXX2V2"
click at [34, 237] on div "F2A2-28ADG8U9" at bounding box center [33, 239] width 51 height 5
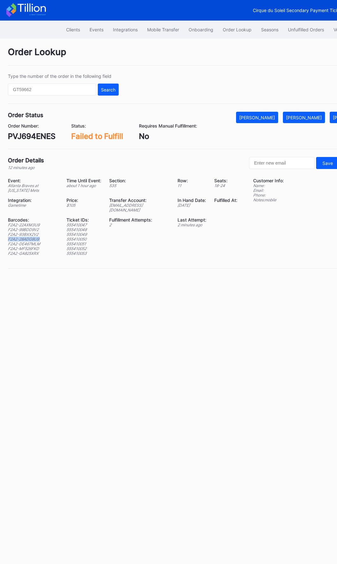
copy div "F2A2-28ADG8U9"
click at [36, 246] on div "F2A2-MF526FKD" at bounding box center [33, 248] width 51 height 5
click at [37, 242] on div "F2A2-DE467MLM" at bounding box center [33, 244] width 51 height 5
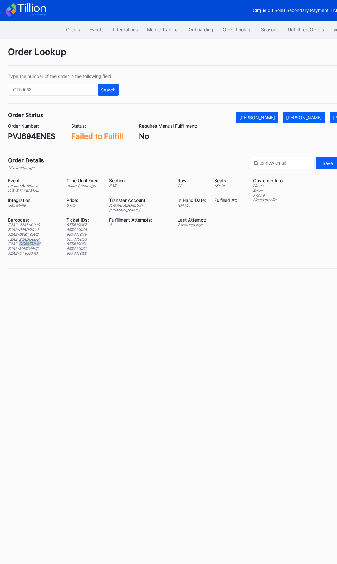
click at [37, 242] on div "F2A2-DE467MLM" at bounding box center [33, 244] width 51 height 5
copy div "F2A2-DE467MLM"
click at [30, 246] on div "F2A2-MF526FKD" at bounding box center [33, 248] width 51 height 5
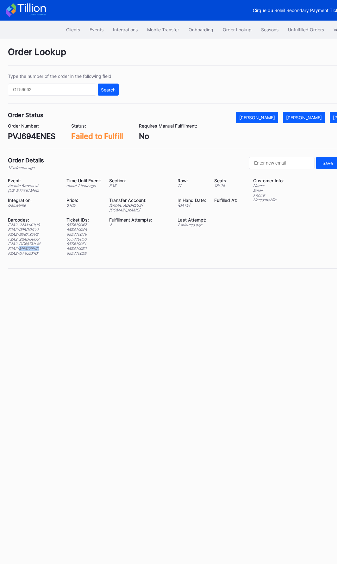
copy div "MF526FKD"
click at [30, 246] on div "F2A2-MF526FKD" at bounding box center [33, 248] width 51 height 5
click at [32, 251] on div "F2A2-GA825XRX" at bounding box center [33, 253] width 51 height 5
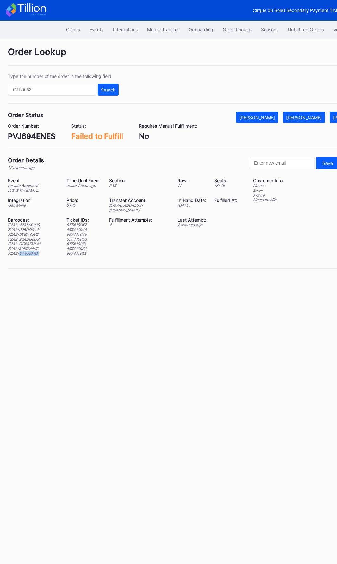
click at [32, 251] on div "F2A2-GA825XRX" at bounding box center [33, 253] width 51 height 5
copy div "F2A2-GA825XRX"
click at [38, 131] on div "Order Number: PVJ694ENES" at bounding box center [32, 132] width 48 height 18
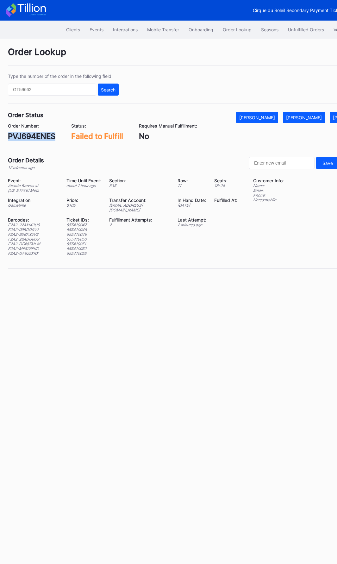
copy div "PVJ694ENES"
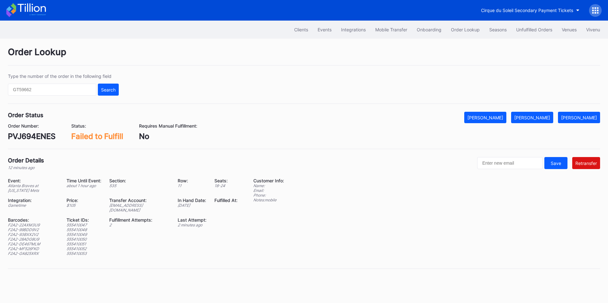
click at [145, 207] on div "ed-8158646@eventdynamic.com" at bounding box center [139, 208] width 60 height 10
copy div "ed-8158646@eventdynamic.com"
click at [25, 137] on div "PVJ694ENES" at bounding box center [32, 136] width 48 height 9
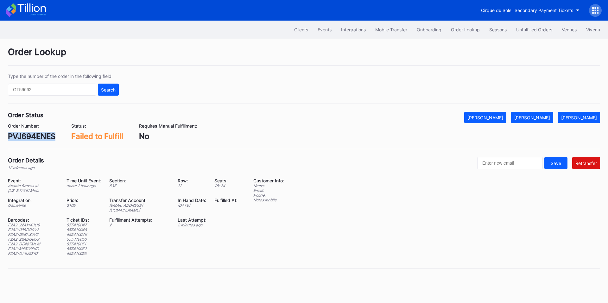
click at [25, 137] on div "PVJ694ENES" at bounding box center [32, 136] width 48 height 9
click at [523, 31] on div "Unfulfilled Orders" at bounding box center [534, 29] width 36 height 5
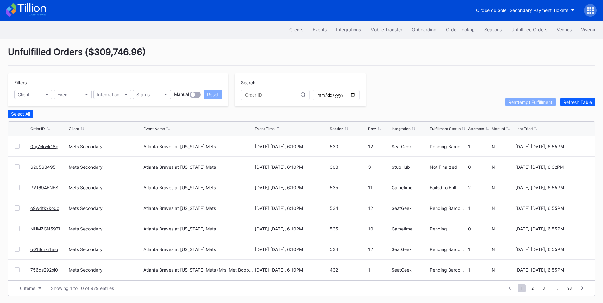
click at [254, 90] on div at bounding box center [275, 95] width 69 height 10
click at [259, 92] on div at bounding box center [275, 95] width 69 height 10
click at [259, 96] on input "text" at bounding box center [273, 94] width 56 height 5
paste input "PVJ694ENES"
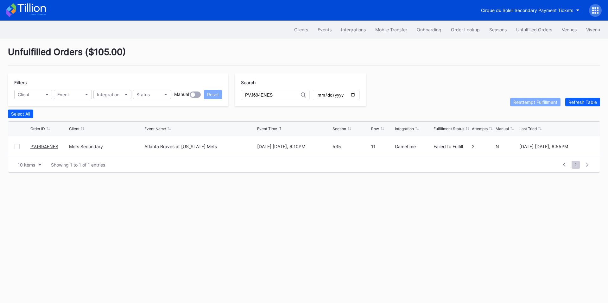
type input "PVJ694ENES"
click at [17, 148] on div at bounding box center [17, 146] width 5 height 5
click at [533, 102] on div "Reattempt Fulfillment" at bounding box center [535, 101] width 44 height 5
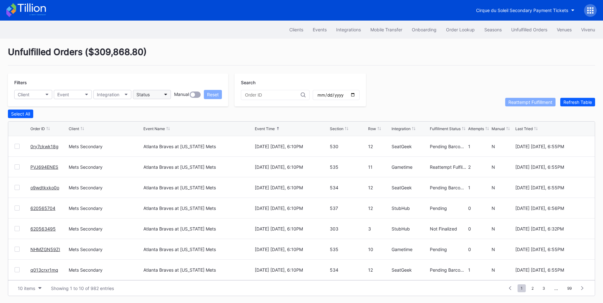
click at [152, 92] on button "Status" at bounding box center [152, 94] width 38 height 9
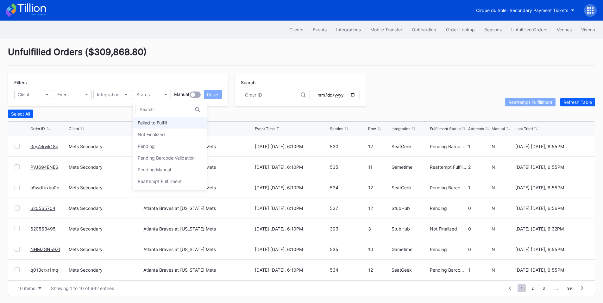
click at [157, 124] on div "Failed to Fulfill" at bounding box center [152, 122] width 29 height 5
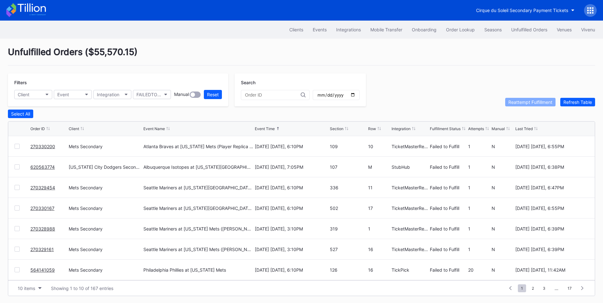
click at [18, 147] on div at bounding box center [17, 146] width 5 height 5
click at [19, 189] on div at bounding box center [17, 187] width 5 height 5
click at [17, 210] on div at bounding box center [17, 208] width 5 height 5
click at [16, 231] on div at bounding box center [17, 228] width 5 height 5
click at [16, 250] on div at bounding box center [17, 249] width 5 height 5
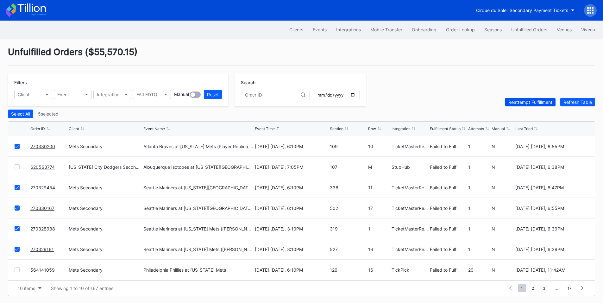
click at [522, 102] on div "Reattempt Fulfillment" at bounding box center [531, 101] width 44 height 5
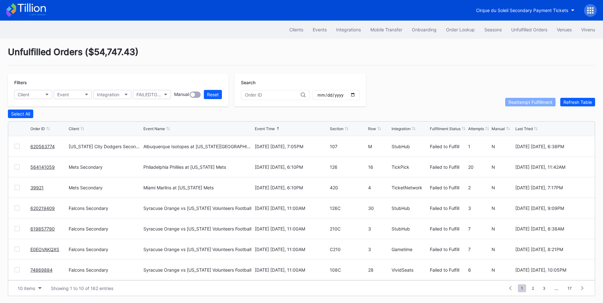
click at [43, 148] on link "620563774" at bounding box center [42, 146] width 24 height 5
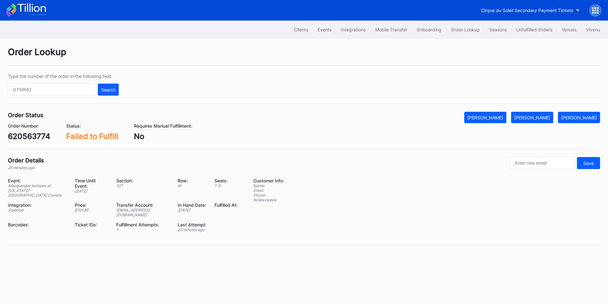
click at [31, 135] on div "620563774" at bounding box center [29, 136] width 42 height 9
copy div "620563774"
click at [544, 119] on div "Mark Fulfilled" at bounding box center [532, 117] width 36 height 5
click at [523, 31] on div "Unfulfilled Orders" at bounding box center [534, 29] width 36 height 5
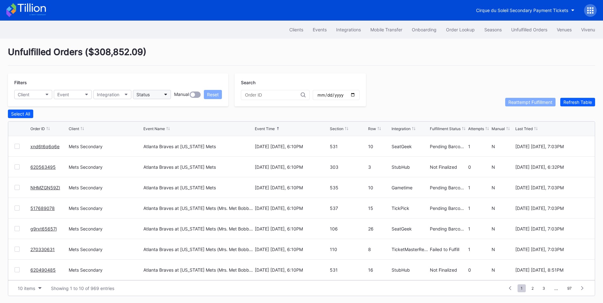
click at [151, 97] on button "Status" at bounding box center [152, 94] width 38 height 9
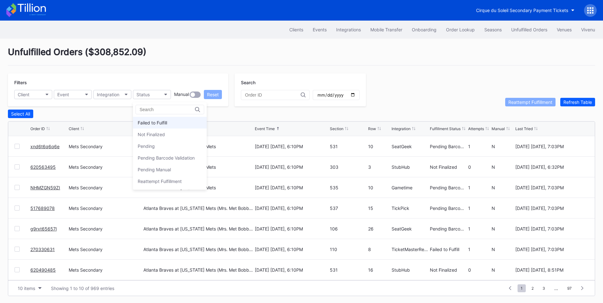
click at [160, 121] on div "Failed to Fulfill" at bounding box center [152, 122] width 29 height 5
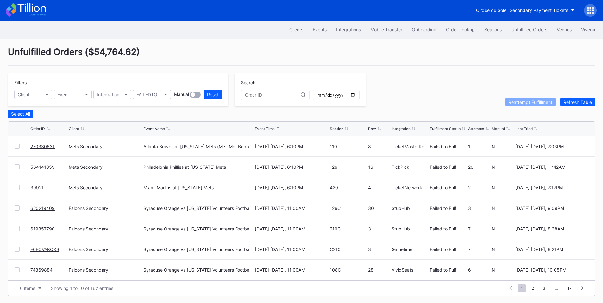
click at [15, 149] on div at bounding box center [17, 146] width 5 height 5
click at [518, 101] on div "Reattempt Fulfillment" at bounding box center [531, 101] width 44 height 5
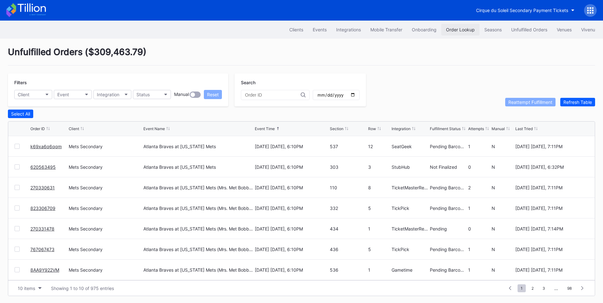
click at [452, 29] on div "Order Lookup" at bounding box center [460, 29] width 29 height 5
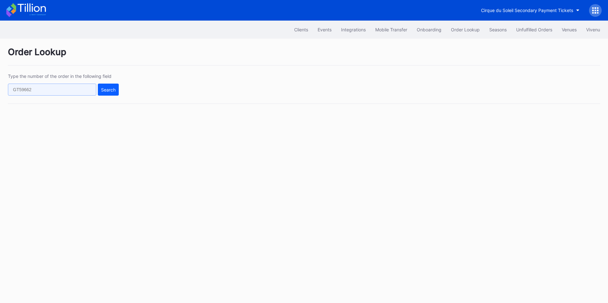
click at [58, 88] on input "text" at bounding box center [52, 90] width 88 height 12
paste input "620564355"
click at [105, 94] on button "Search" at bounding box center [108, 90] width 21 height 12
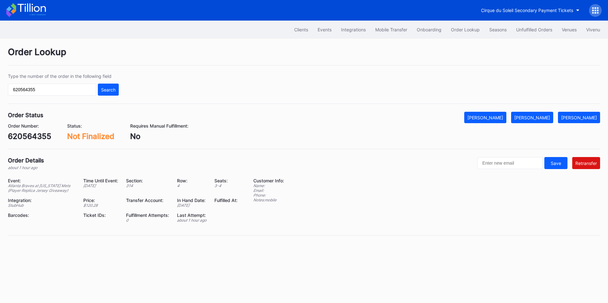
drag, startPoint x: 505, startPoint y: 115, endPoint x: 608, endPoint y: 113, distance: 102.9
click at [503, 115] on div "[PERSON_NAME]" at bounding box center [485, 117] width 36 height 5
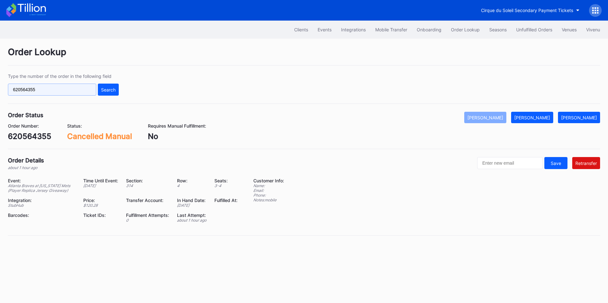
click at [85, 95] on input "620564355" at bounding box center [52, 90] width 88 height 12
click at [83, 94] on input "620564355" at bounding box center [52, 90] width 88 height 12
paste input "17132648"
click at [114, 89] on div "Search" at bounding box center [108, 89] width 15 height 5
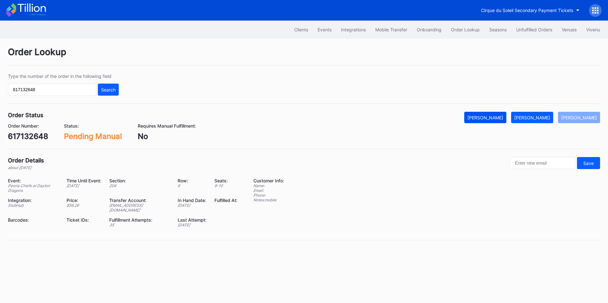
click at [490, 118] on div "[PERSON_NAME]" at bounding box center [485, 117] width 36 height 5
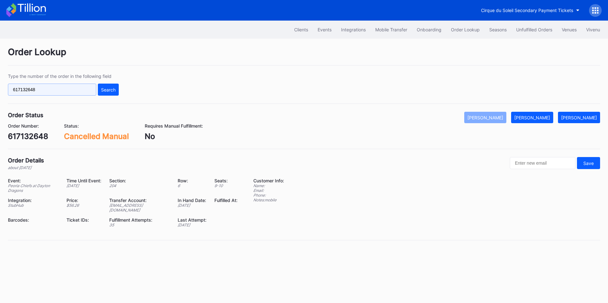
click at [58, 92] on input "617132648" at bounding box center [52, 90] width 88 height 12
paste input "74986509"
click at [107, 92] on button "Search" at bounding box center [108, 90] width 21 height 12
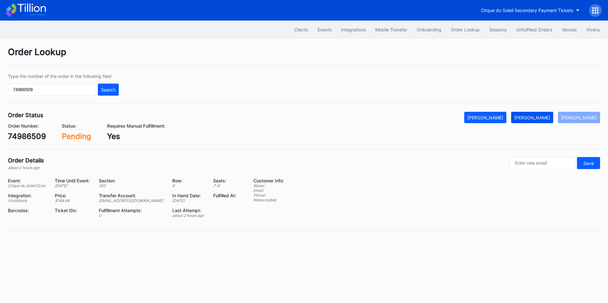
click at [537, 118] on div "[PERSON_NAME]" at bounding box center [532, 117] width 36 height 5
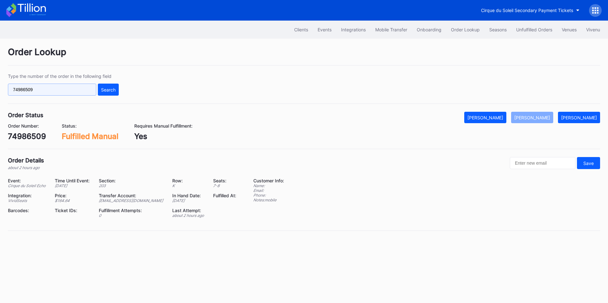
click at [52, 90] on input "74986509" at bounding box center [52, 90] width 88 height 12
paste input "748"
click at [106, 87] on div "Search" at bounding box center [108, 89] width 15 height 5
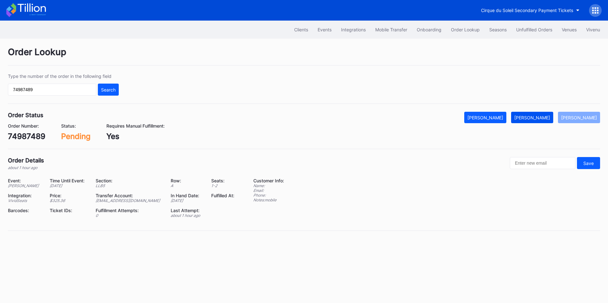
click at [538, 118] on div "[PERSON_NAME]" at bounding box center [532, 117] width 36 height 5
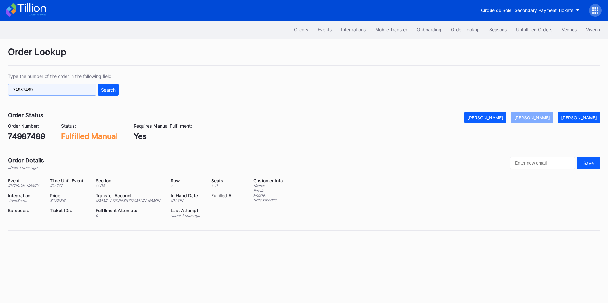
click at [60, 90] on input "74987489" at bounding box center [52, 90] width 88 height 12
paste input "D4R83N3BGA"
type input "D4R83N3BGA"
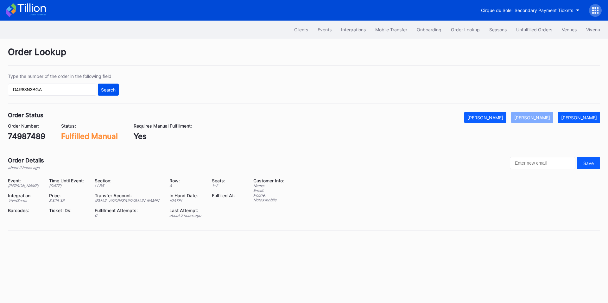
click at [110, 92] on div "Search" at bounding box center [108, 89] width 15 height 5
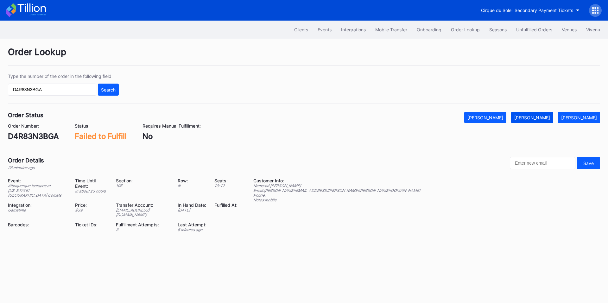
click at [542, 116] on div "[PERSON_NAME]" at bounding box center [532, 117] width 36 height 5
click at [524, 30] on div "Unfulfilled Orders" at bounding box center [534, 29] width 36 height 5
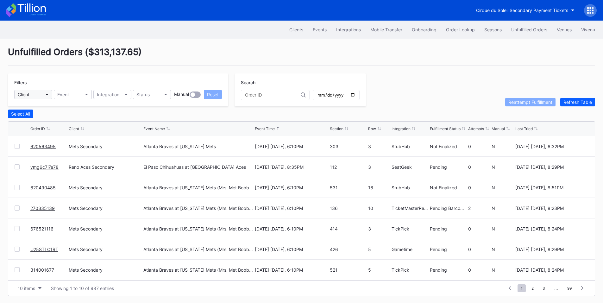
click at [35, 94] on button "Client" at bounding box center [33, 94] width 38 height 9
type input "pru"
click at [47, 122] on div "[GEOGRAPHIC_DATA]" at bounding box center [41, 122] width 44 height 5
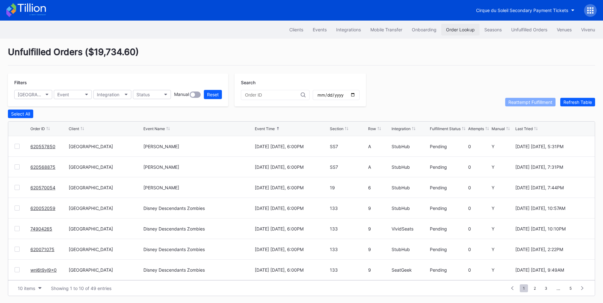
click at [459, 30] on div "Order Lookup" at bounding box center [460, 29] width 29 height 5
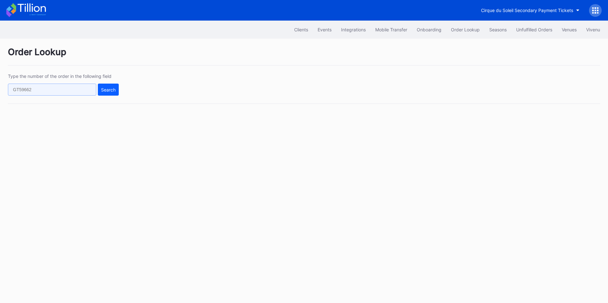
click at [63, 91] on input "text" at bounding box center [52, 90] width 88 height 12
paste input "619888575"
type input "619888575"
click at [108, 92] on div "Search" at bounding box center [108, 89] width 15 height 5
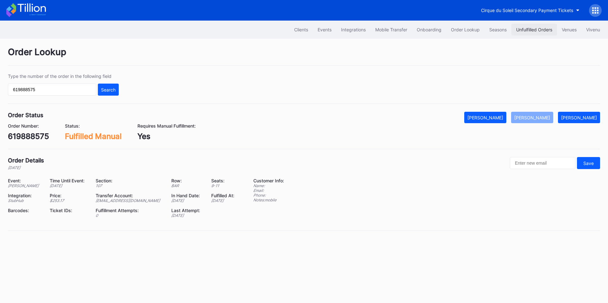
click at [539, 33] on button "Unfulfilled Orders" at bounding box center [534, 30] width 46 height 12
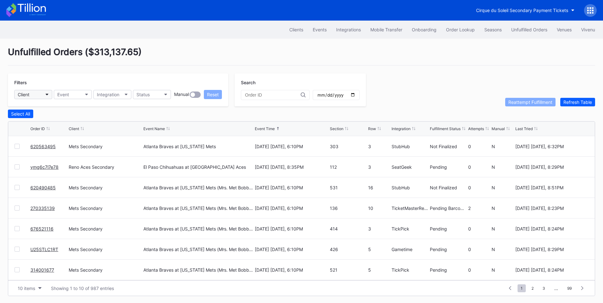
click at [40, 95] on button "Client" at bounding box center [33, 94] width 38 height 9
type input "pru"
click at [44, 125] on div "[GEOGRAPHIC_DATA]" at bounding box center [41, 122] width 44 height 5
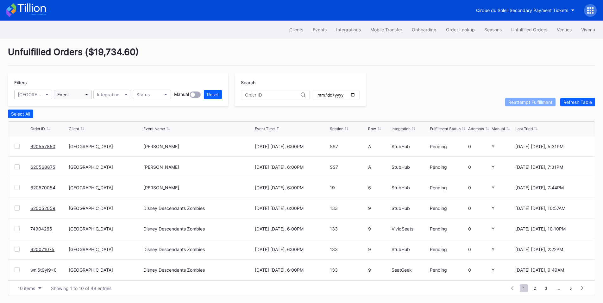
click at [80, 95] on button "Event" at bounding box center [73, 94] width 38 height 9
type input "katy"
click at [72, 122] on div "[PERSON_NAME]" at bounding box center [77, 122] width 36 height 5
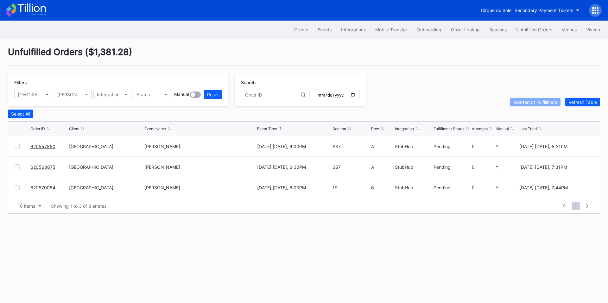
drag, startPoint x: 43, startPoint y: 188, endPoint x: 53, endPoint y: 178, distance: 14.1
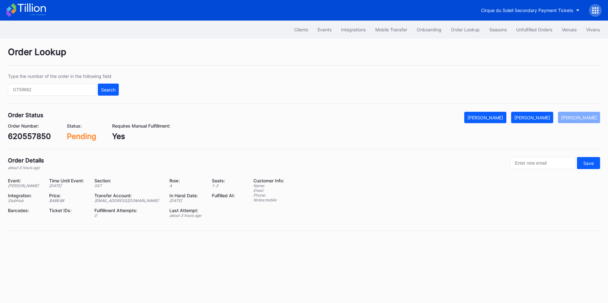
click at [30, 132] on div "620557850" at bounding box center [29, 136] width 43 height 9
copy div "620557850"
click at [550, 116] on div "[PERSON_NAME]" at bounding box center [532, 117] width 36 height 5
click at [33, 134] on div "620568875" at bounding box center [29, 136] width 43 height 9
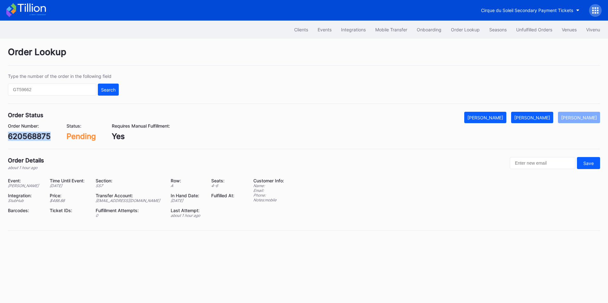
click at [33, 134] on div "620568875" at bounding box center [29, 136] width 43 height 9
copy div "620568875"
drag, startPoint x: 546, startPoint y: 118, endPoint x: 508, endPoint y: 85, distance: 50.5
click at [546, 118] on div "[PERSON_NAME]" at bounding box center [532, 117] width 36 height 5
click at [31, 136] on div "620570054" at bounding box center [30, 136] width 44 height 9
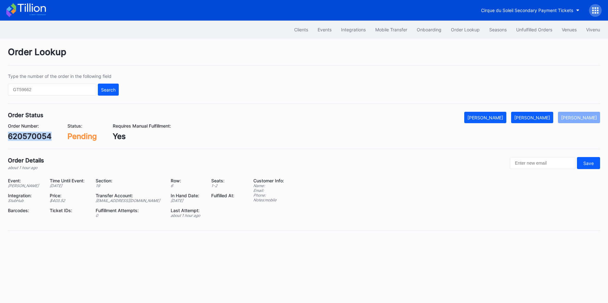
click at [31, 136] on div "620570054" at bounding box center [30, 136] width 44 height 9
copy div "620570054"
click at [538, 118] on div "[PERSON_NAME]" at bounding box center [532, 117] width 36 height 5
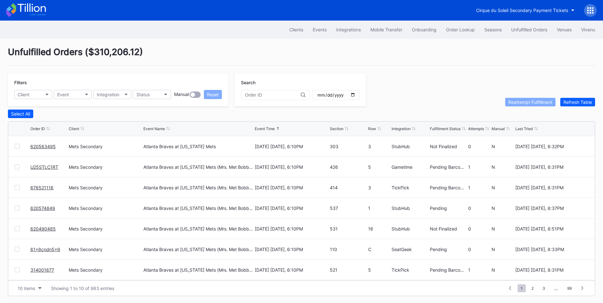
click at [48, 149] on link "620563495" at bounding box center [42, 146] width 25 height 5
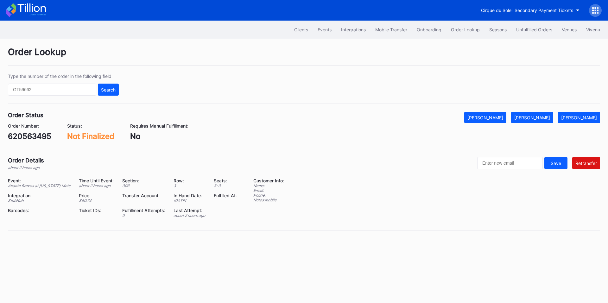
click at [37, 138] on div "620563495" at bounding box center [29, 136] width 43 height 9
copy div "620563495"
drag, startPoint x: 506, startPoint y: 117, endPoint x: 516, endPoint y: 114, distance: 11.1
click at [503, 117] on div "[PERSON_NAME]" at bounding box center [485, 117] width 36 height 5
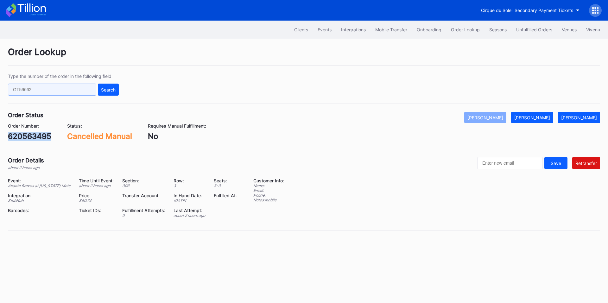
click at [66, 88] on input "text" at bounding box center [52, 90] width 88 height 12
paste input "8JGB7RY8PI"
type input "8JGB7RY8PI"
click at [122, 89] on div "Type the number of the order in the following field 8JGB7RY8PI Search" at bounding box center [304, 88] width 592 height 30
click at [107, 94] on button "Search" at bounding box center [108, 90] width 21 height 12
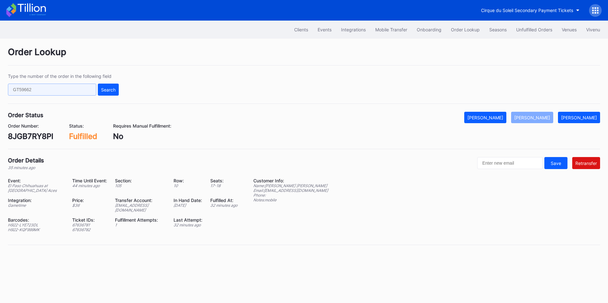
click at [65, 89] on input "text" at bounding box center [52, 90] width 88 height 12
paste input "39XA466EWT"
click at [107, 88] on div "Search" at bounding box center [108, 89] width 15 height 5
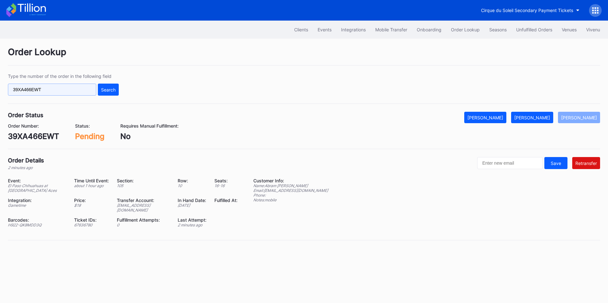
click at [77, 88] on input "39XA466EWT" at bounding box center [52, 90] width 88 height 12
paste input "PVJ694ENES"
click at [106, 88] on div "Search" at bounding box center [108, 89] width 15 height 5
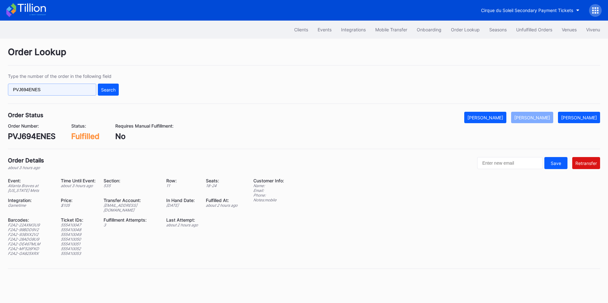
click at [70, 87] on input "PVJ694ENES" at bounding box center [52, 90] width 88 height 12
paste input "39XA466EWT"
type input "39XA466EWT"
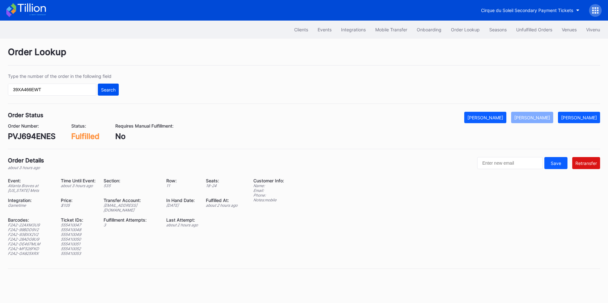
click at [103, 86] on button "Search" at bounding box center [108, 90] width 21 height 12
